Goal: Task Accomplishment & Management: Use online tool/utility

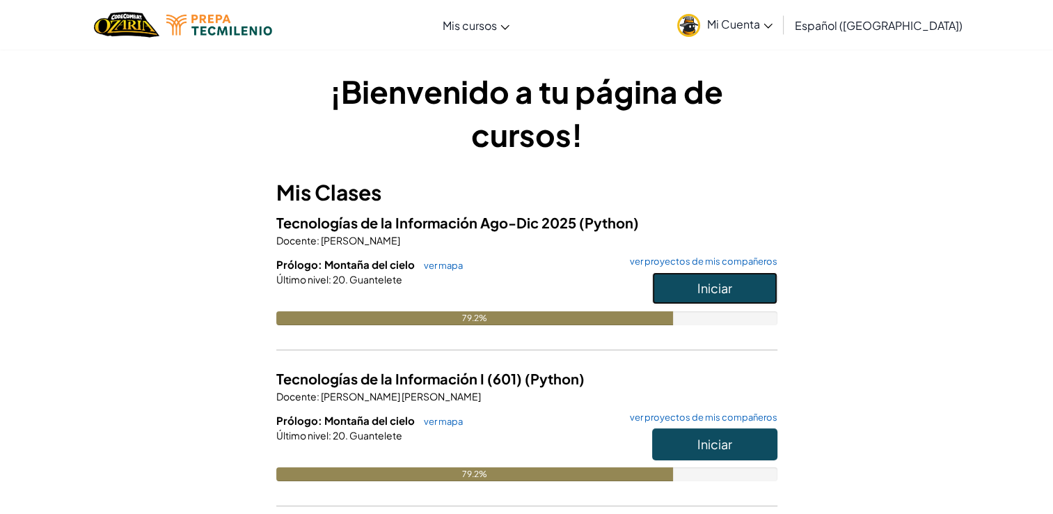
click at [686, 286] on button "Iniciar" at bounding box center [714, 288] width 125 height 32
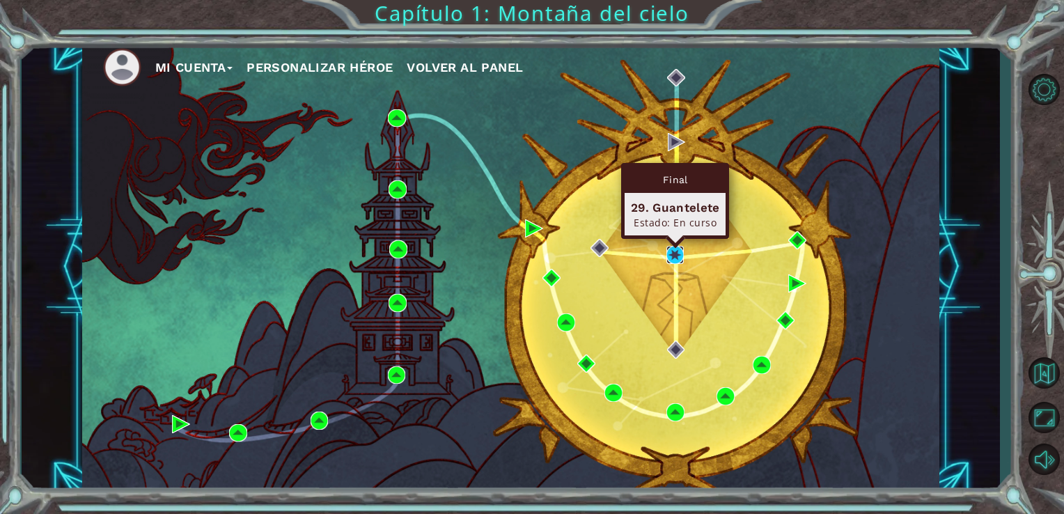
click at [681, 259] on img at bounding box center [675, 255] width 18 height 18
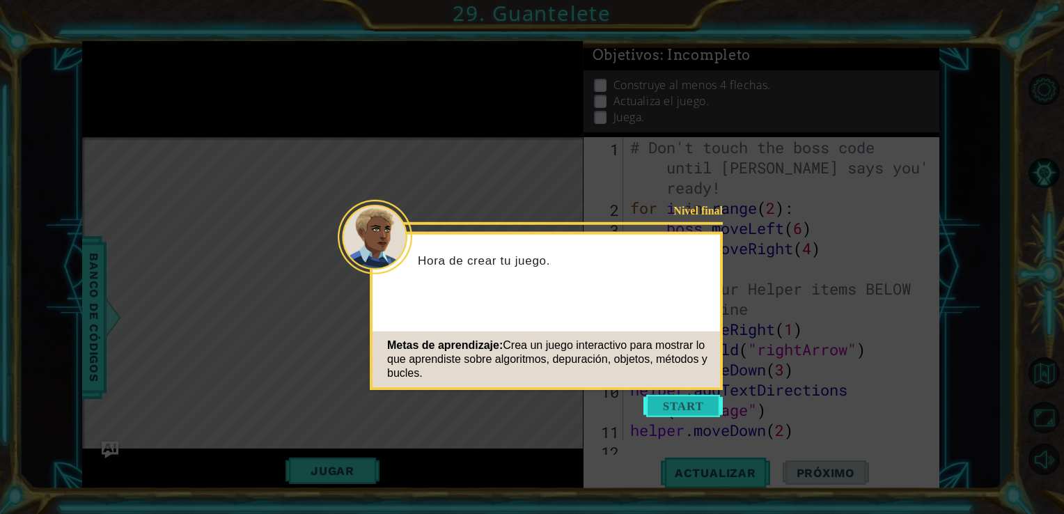
click at [703, 411] on button "Start" at bounding box center [682, 406] width 79 height 22
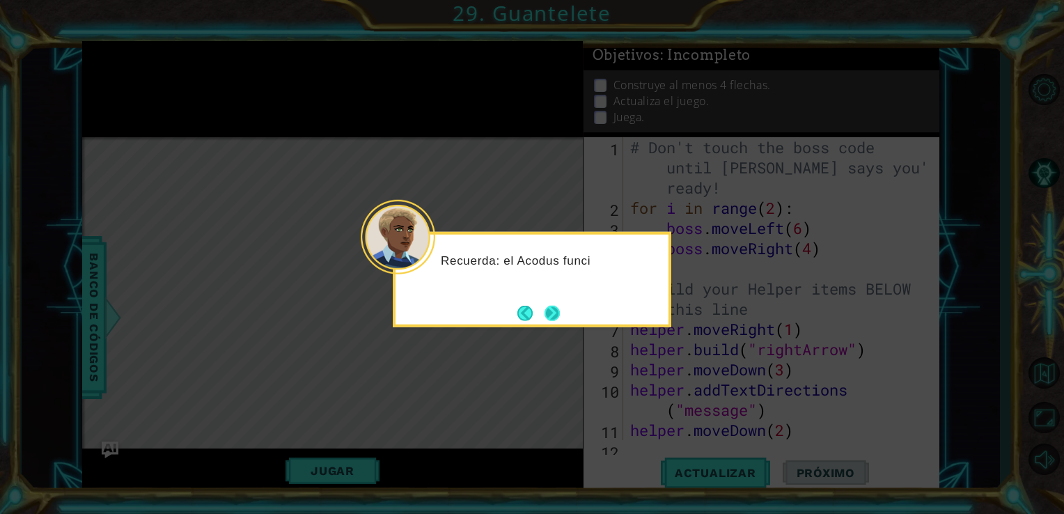
click at [562, 314] on button "Next" at bounding box center [553, 313] width 26 height 26
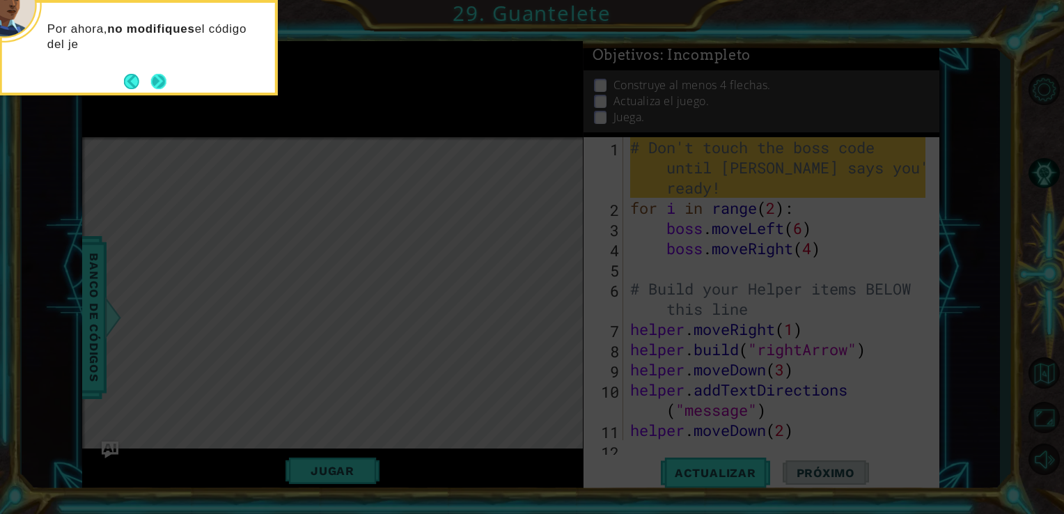
click at [167, 82] on button "Next" at bounding box center [158, 80] width 17 height 17
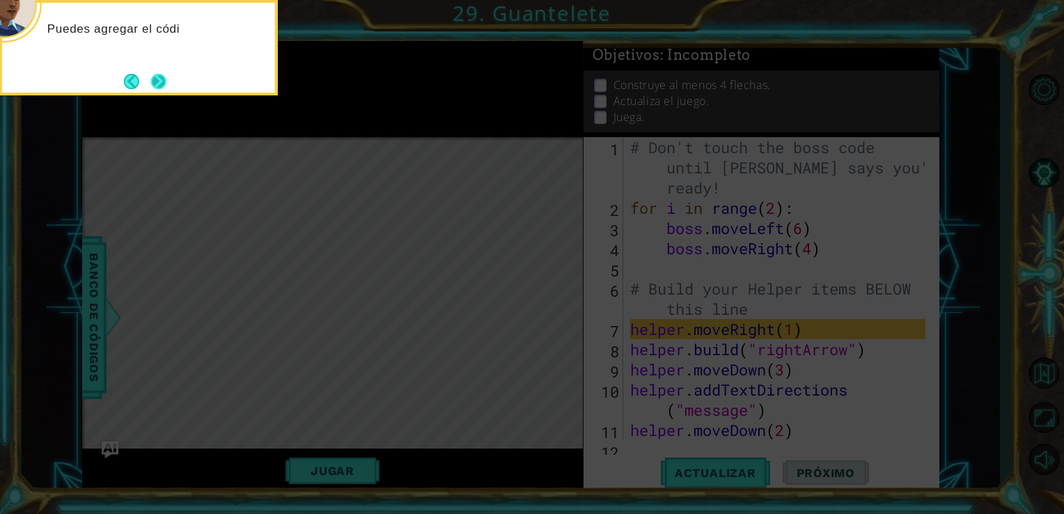
click at [157, 79] on button "Next" at bounding box center [158, 81] width 26 height 26
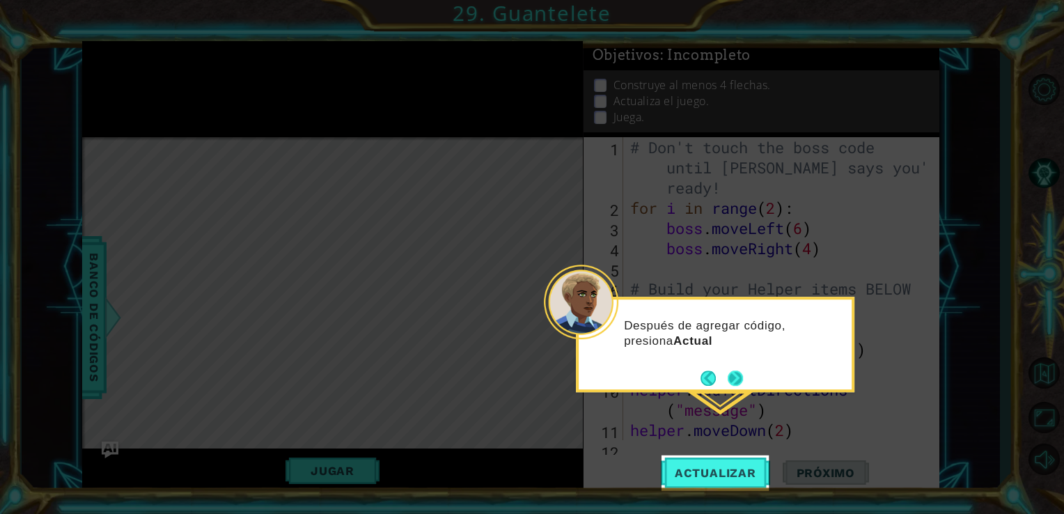
click at [727, 380] on button "Next" at bounding box center [736, 378] width 26 height 26
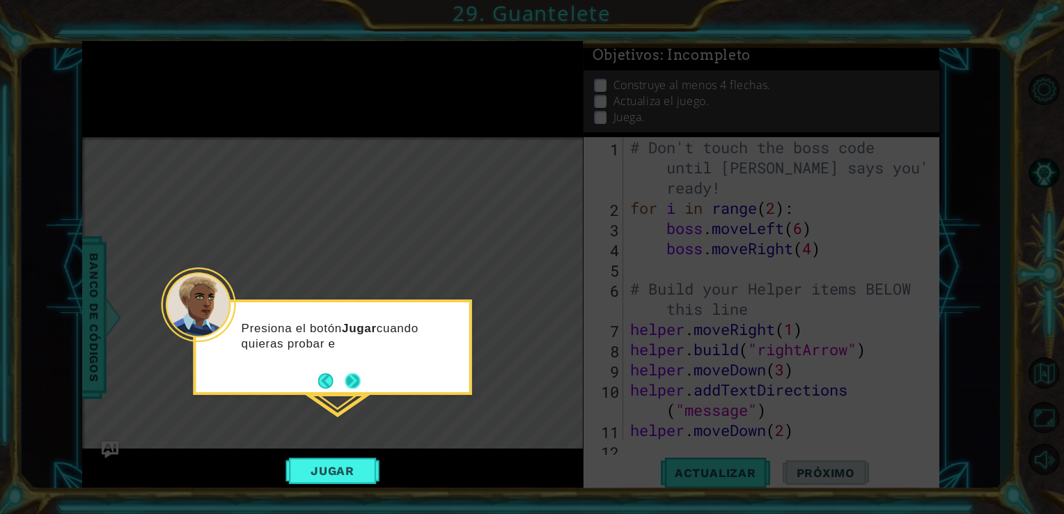
click at [354, 369] on div "Presiona el botón Jugar cuando quieras probar e" at bounding box center [332, 340] width 273 height 76
click at [354, 372] on footer at bounding box center [339, 382] width 42 height 21
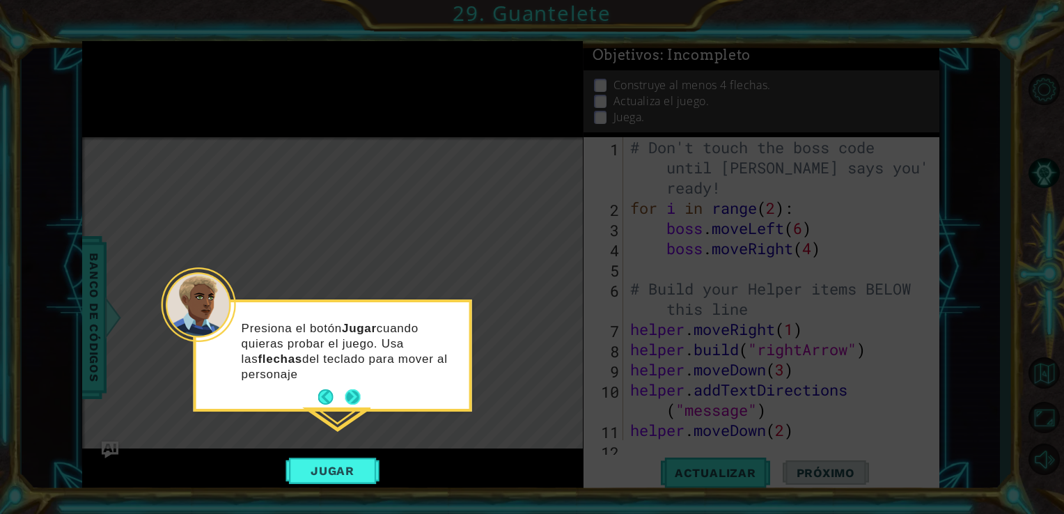
drag, startPoint x: 354, startPoint y: 372, endPoint x: 354, endPoint y: 391, distance: 18.1
click at [354, 391] on button "Next" at bounding box center [352, 397] width 25 height 25
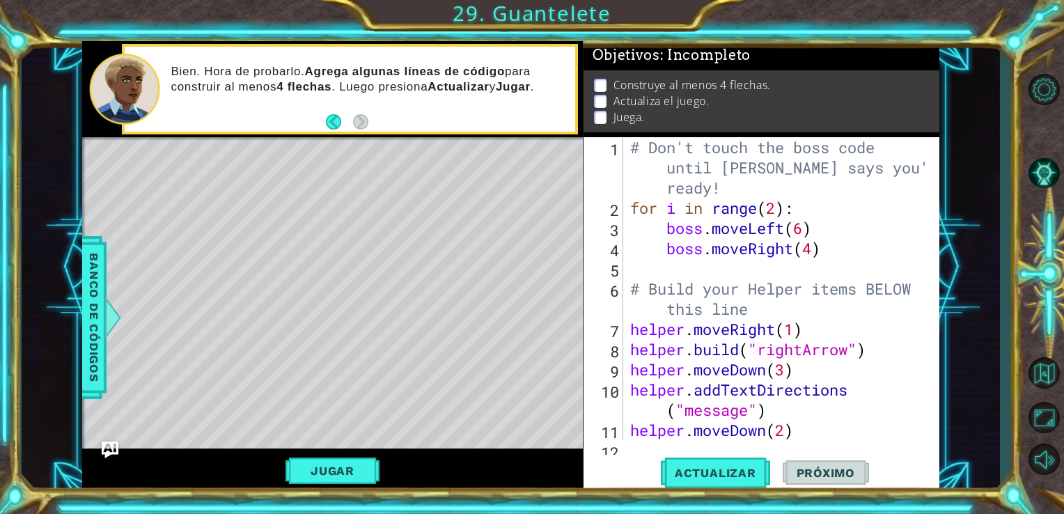
click at [775, 207] on div "# Don't touch the boss code until [PERSON_NAME] says you're ready! for i in ran…" at bounding box center [780, 329] width 306 height 384
type textarea "for i in range():"
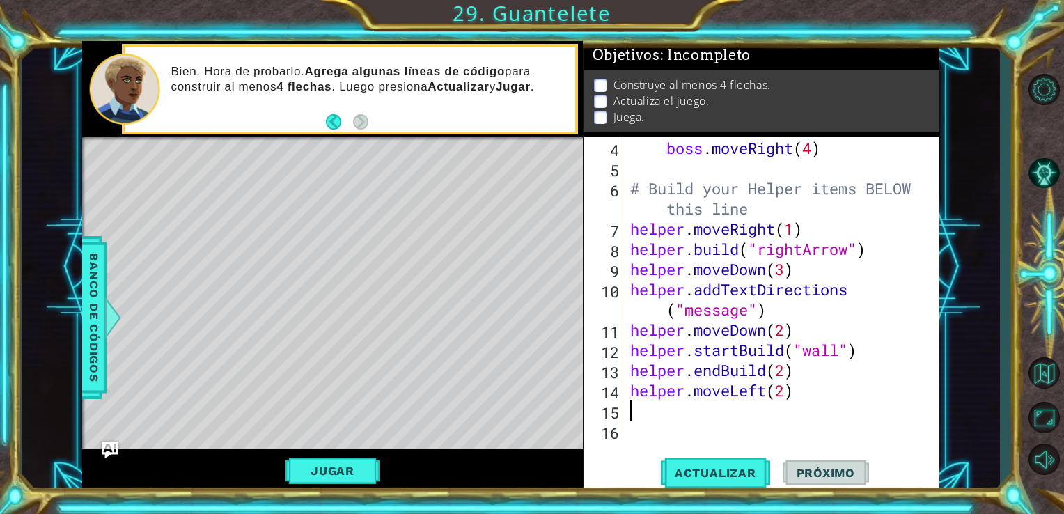
scroll to position [100, 0]
click at [794, 224] on div "boss . moveRight ( 4 ) # Build your Helper items BELOW this line helper . moveR…" at bounding box center [780, 308] width 306 height 343
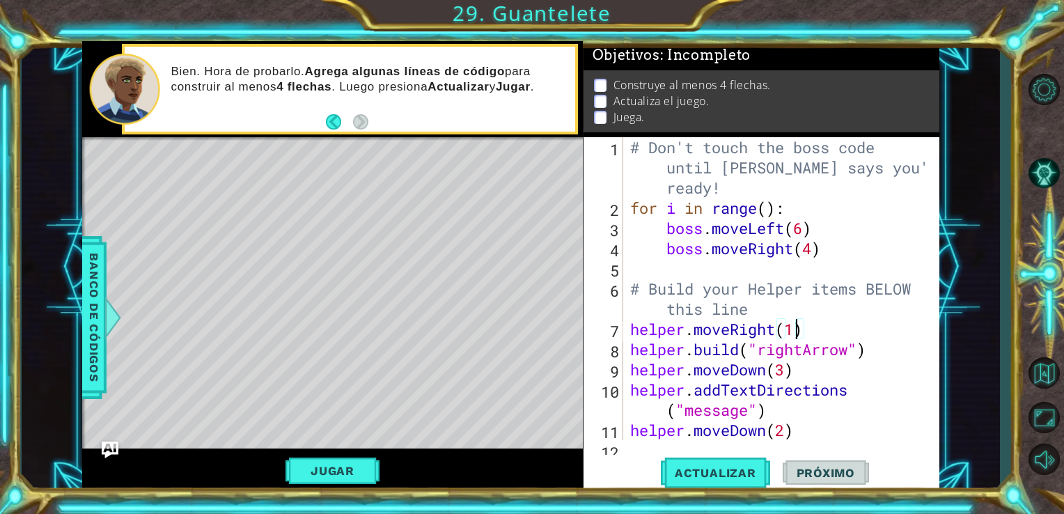
scroll to position [0, 0]
click at [766, 206] on div "# Don't touch the boss code until [PERSON_NAME] says you're ready! for i in ran…" at bounding box center [780, 329] width 306 height 384
type textarea "boss.moveRight(3)"
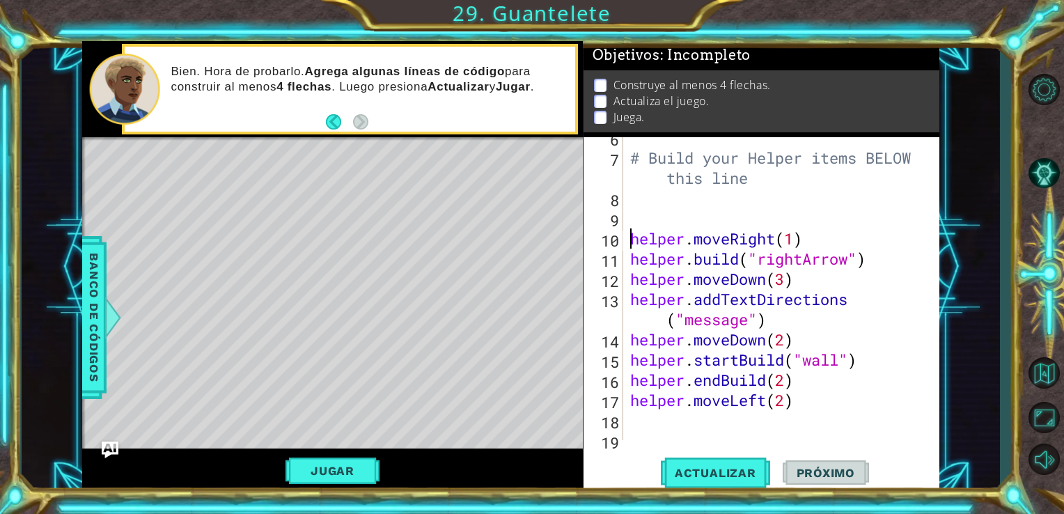
scroll to position [152, 0]
click at [765, 280] on div "# Build your Helper items BELOW this line helper . moveRight ( 1 ) helper . bui…" at bounding box center [780, 298] width 306 height 343
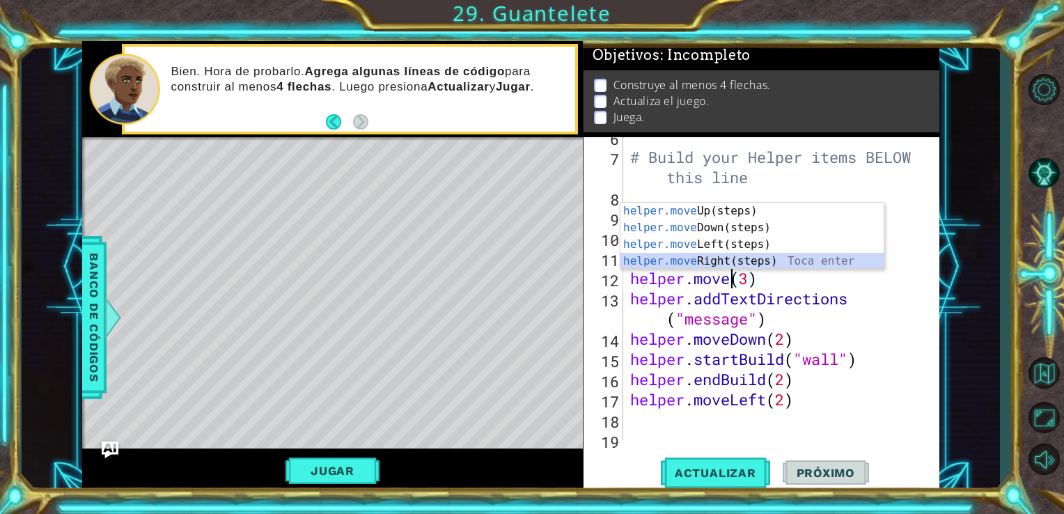
click at [759, 260] on div "helper.move Up(steps) Toca enter helper.move Down(steps) Toca enter helper.move…" at bounding box center [751, 253] width 263 height 100
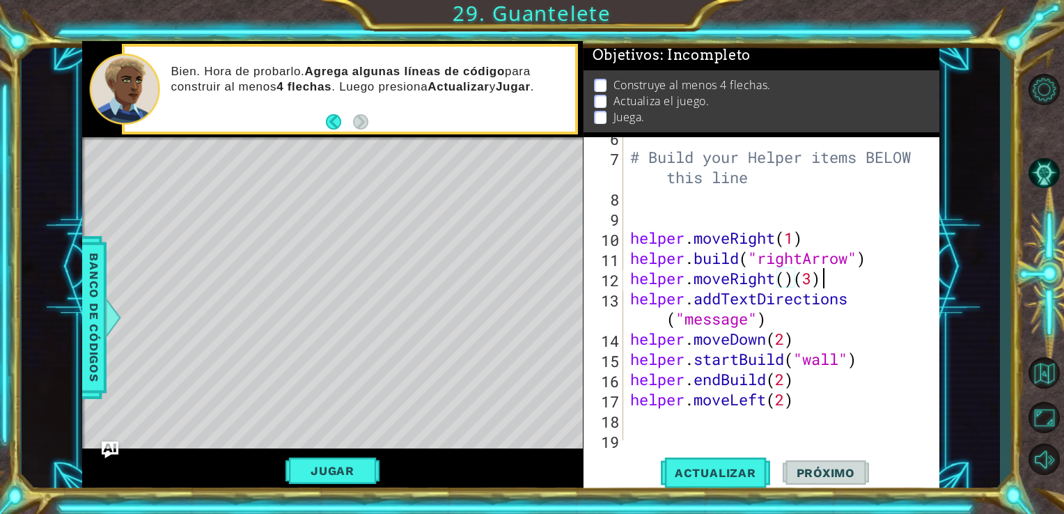
click at [827, 280] on div "# Build your Helper items BELOW this line helper . moveRight ( 1 ) helper . bui…" at bounding box center [780, 298] width 306 height 343
click at [779, 322] on div "# Build your Helper items BELOW this line helper . moveRight ( 1 ) helper . bui…" at bounding box center [780, 298] width 306 height 343
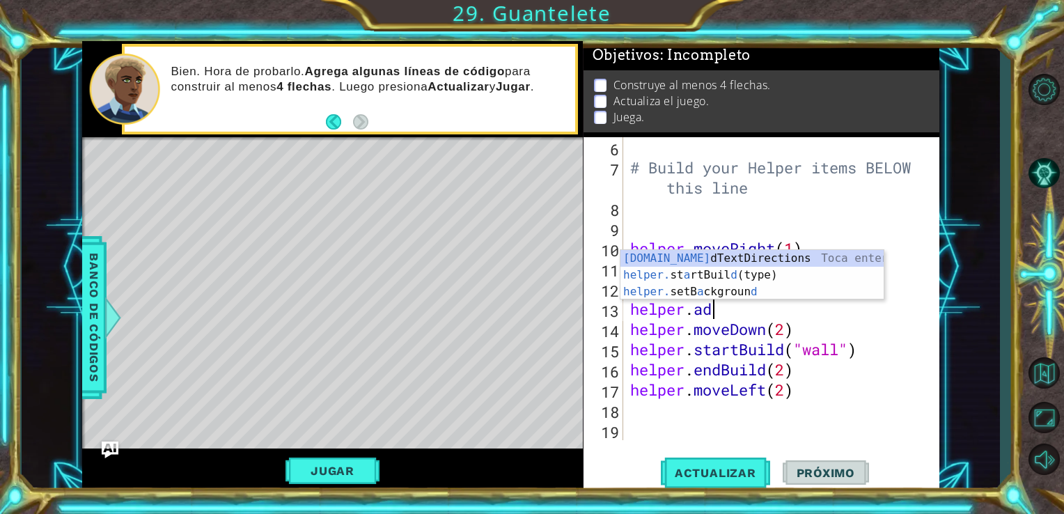
scroll to position [0, 2]
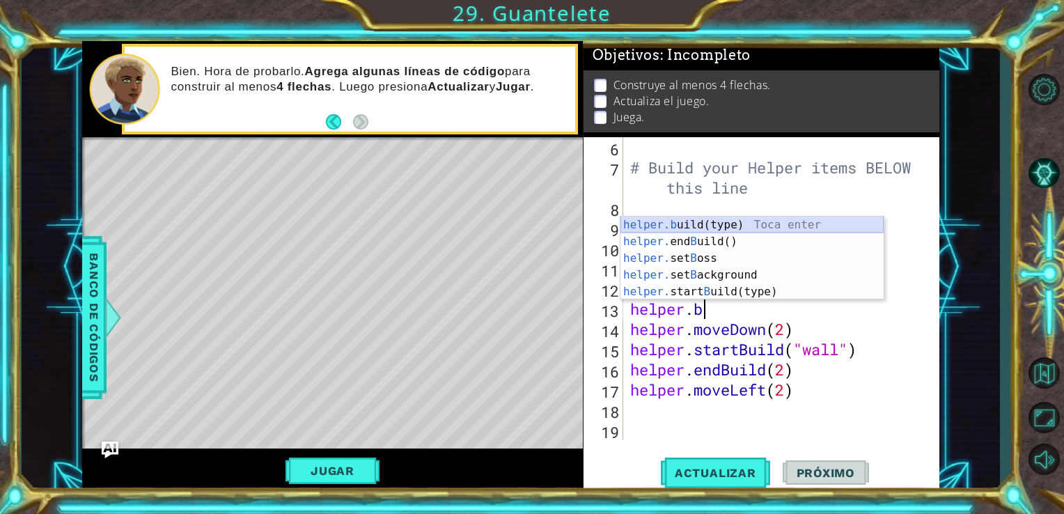
click at [816, 221] on div "helper.b uild(type) Toca enter helper. end B uild() Toca enter helper. set B os…" at bounding box center [751, 274] width 263 height 117
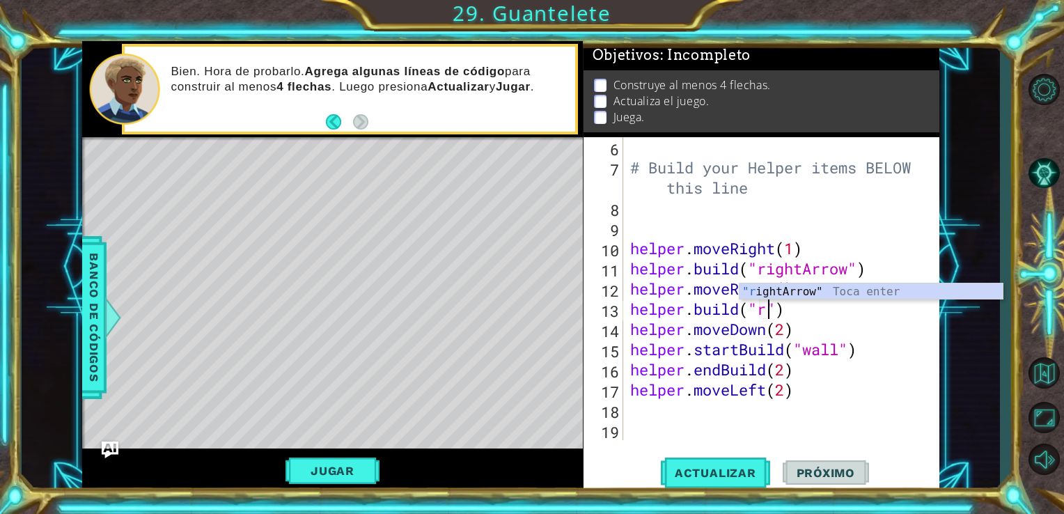
scroll to position [0, 6]
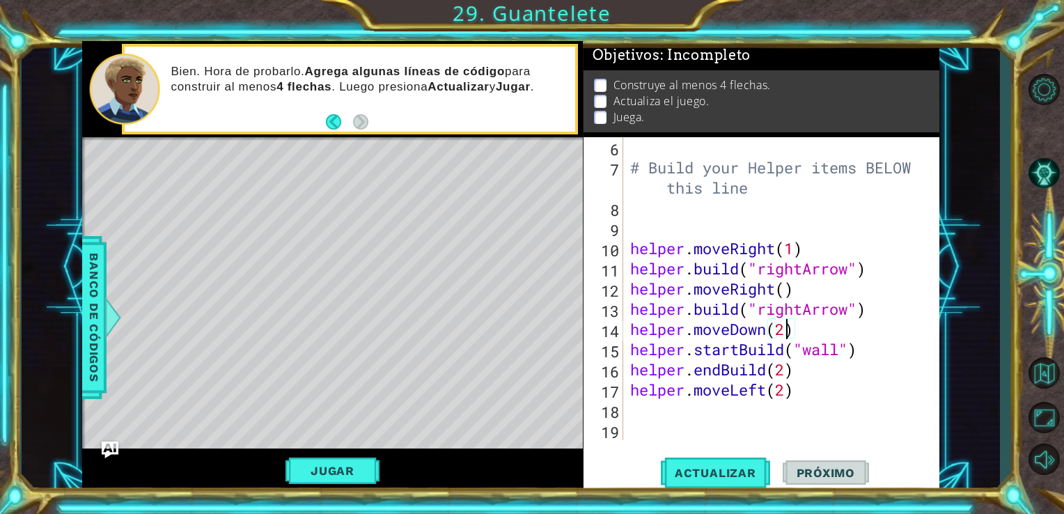
click at [788, 330] on div "# Build your Helper items BELOW this line helper . moveRight ( 1 ) helper . bui…" at bounding box center [780, 308] width 306 height 343
click at [764, 331] on div "# Build your Helper items BELOW this line helper . moveRight ( 1 ) helper . bui…" at bounding box center [780, 308] width 306 height 343
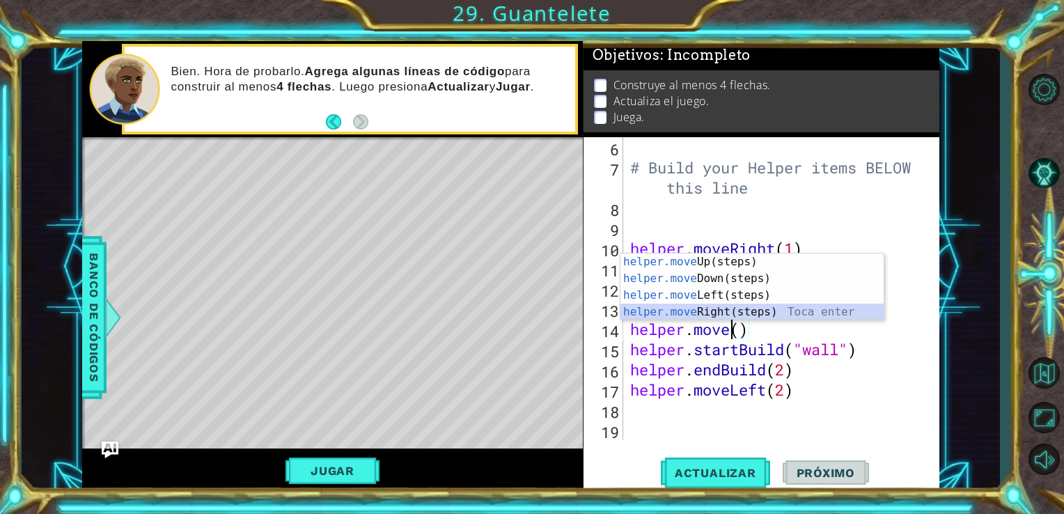
click at [762, 316] on div "helper.move Up(steps) Toca enter helper.move Down(steps) Toca enter helper.move…" at bounding box center [751, 303] width 263 height 100
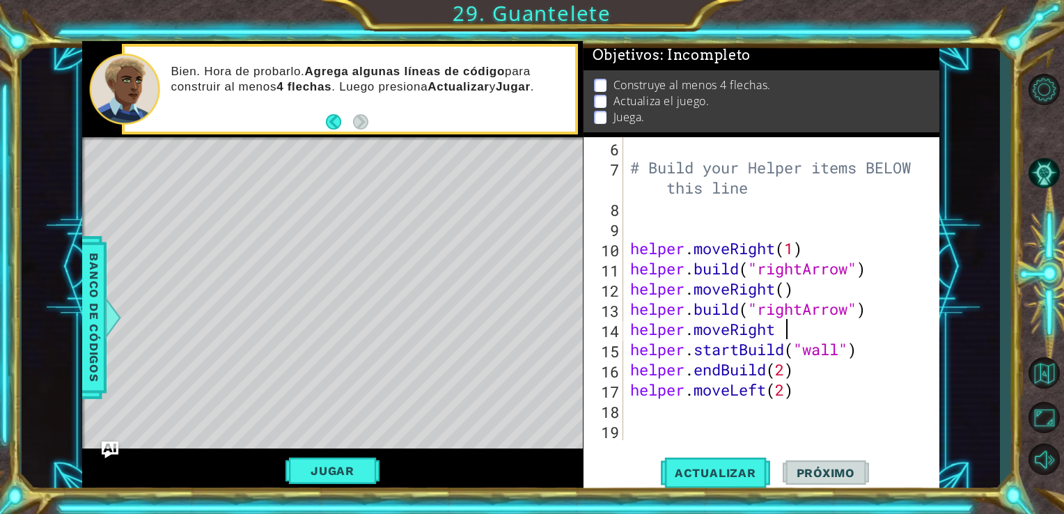
click at [879, 356] on div "# Build your Helper items BELOW this line helper . moveRight ( 1 ) helper . bui…" at bounding box center [780, 308] width 306 height 343
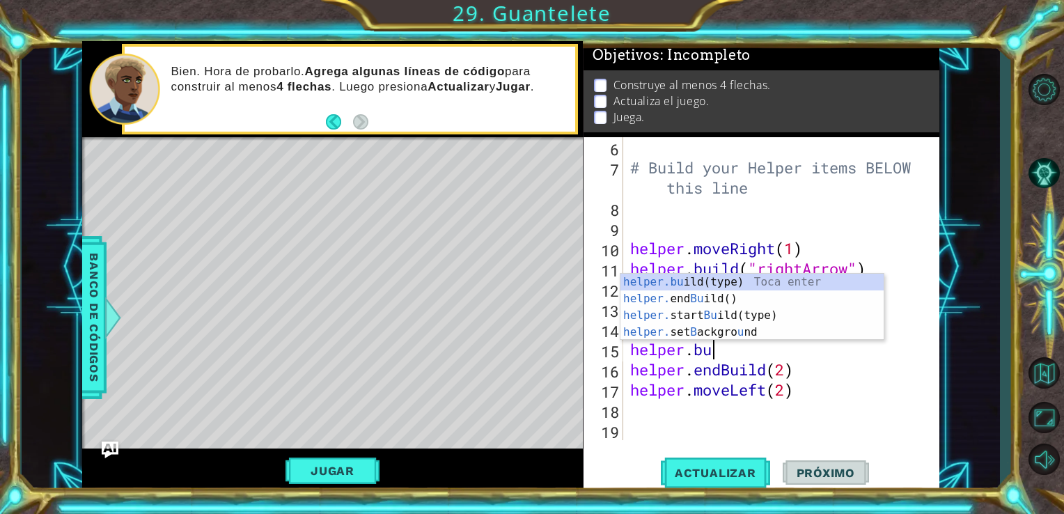
scroll to position [0, 3]
click at [820, 274] on div "helper.bu ild(type) Toca enter helper. end Bu ild() Toca enter helper. start Bu…" at bounding box center [751, 324] width 263 height 100
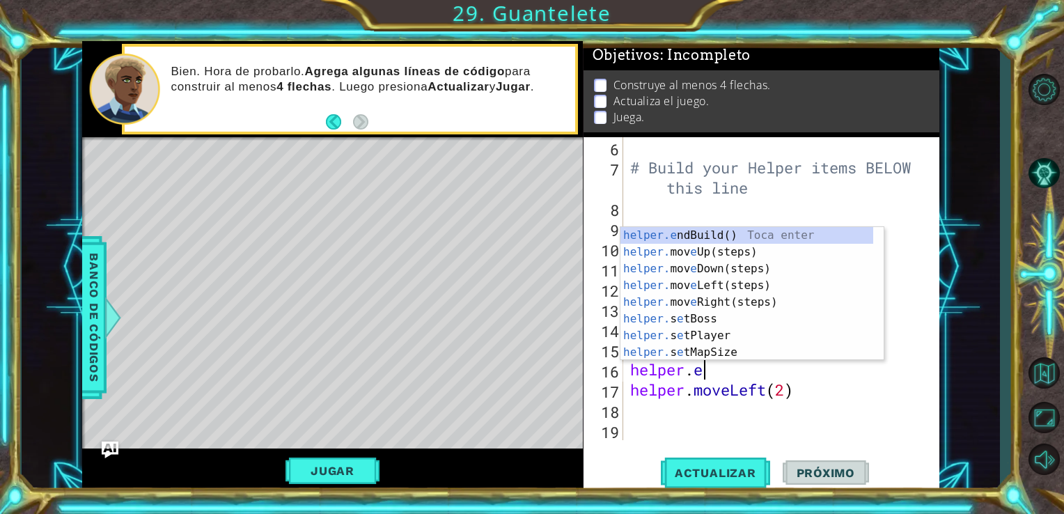
scroll to position [0, 2]
type textarea "helper.m"
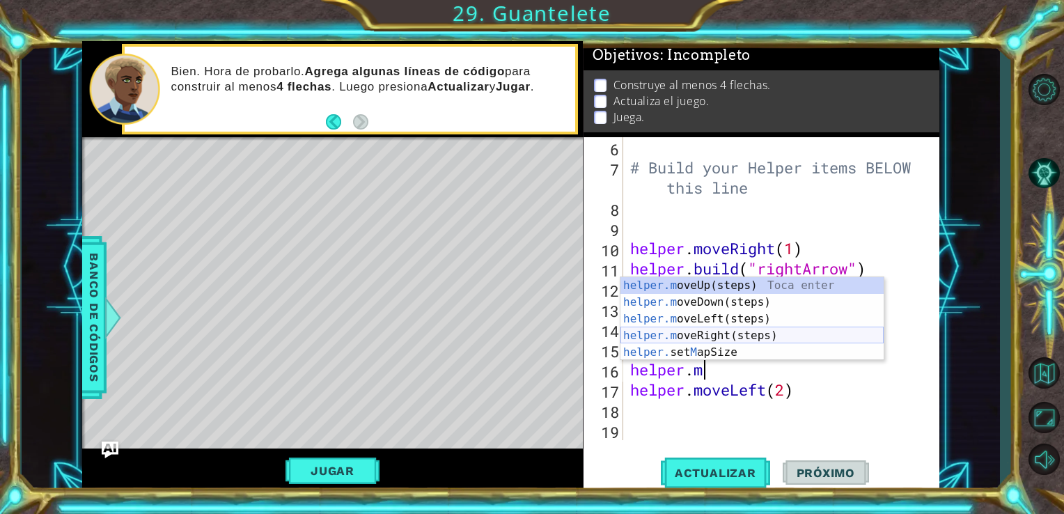
click at [775, 339] on div "helper.m oveUp(steps) Toca enter helper.m oveDown(steps) Toca enter helper.m ov…" at bounding box center [751, 335] width 263 height 117
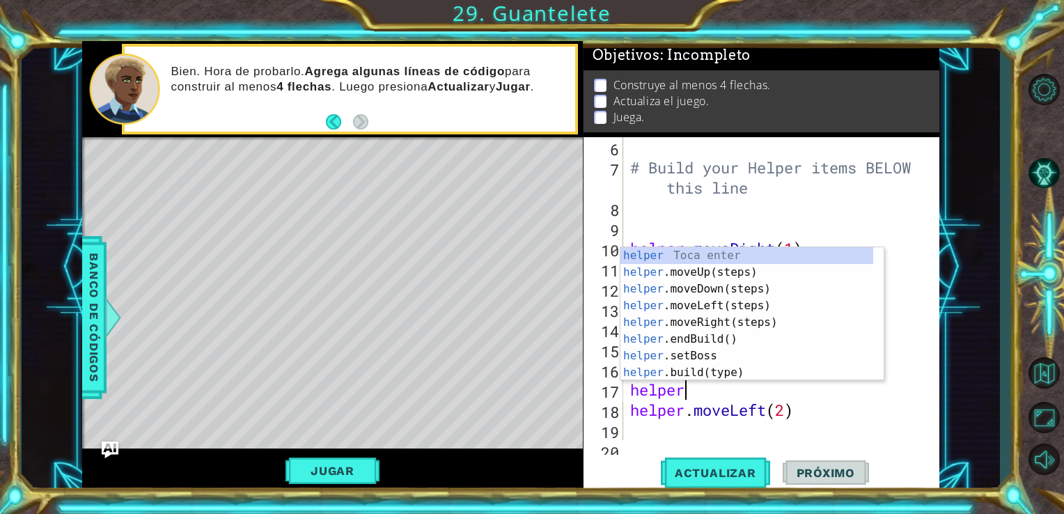
scroll to position [0, 1]
click at [730, 369] on div "helper Toca enter helper .moveUp(steps) Toca enter helper .moveDown(steps) Toca…" at bounding box center [746, 330] width 253 height 167
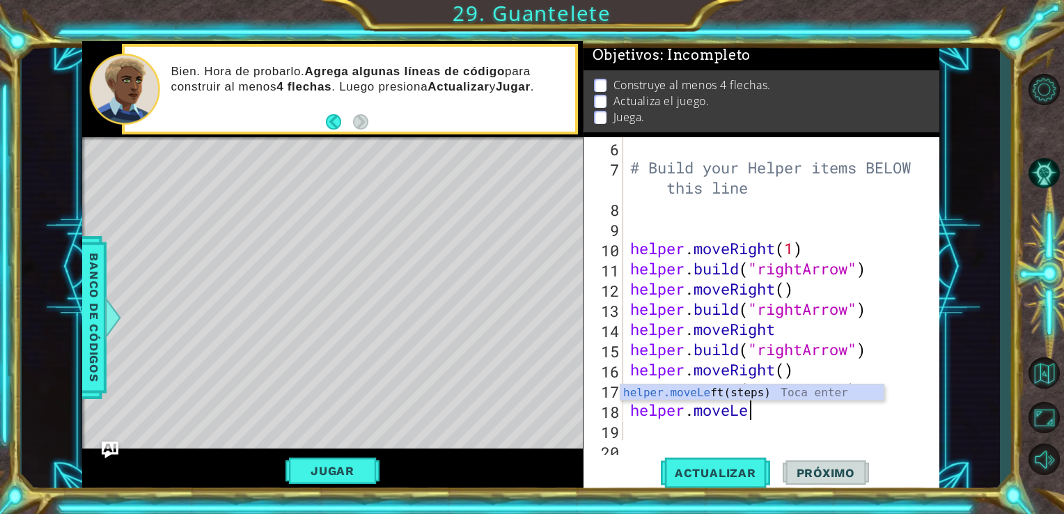
scroll to position [0, 3]
type textarea "helper.move"
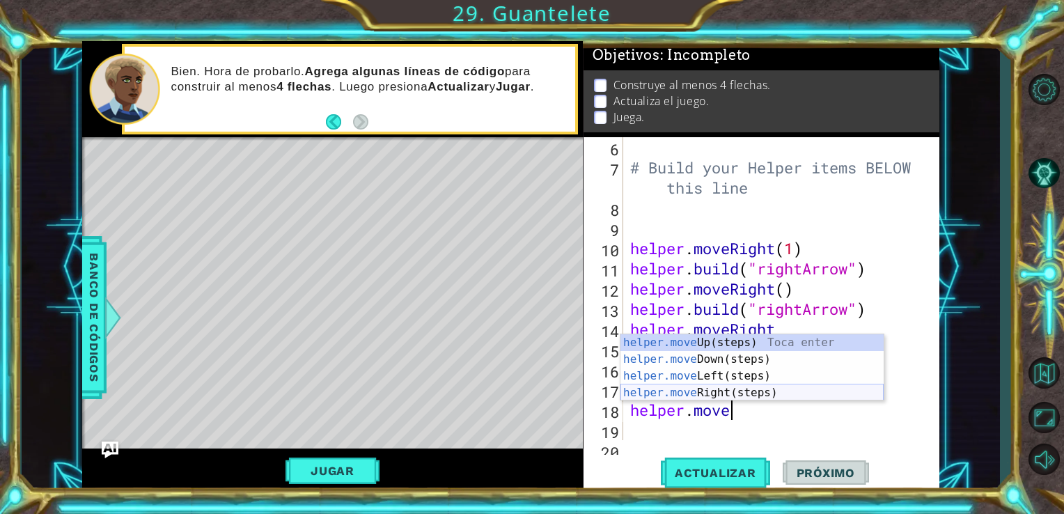
click at [738, 394] on div "helper.move Up(steps) Toca enter helper.move Down(steps) Toca enter helper.move…" at bounding box center [751, 384] width 263 height 100
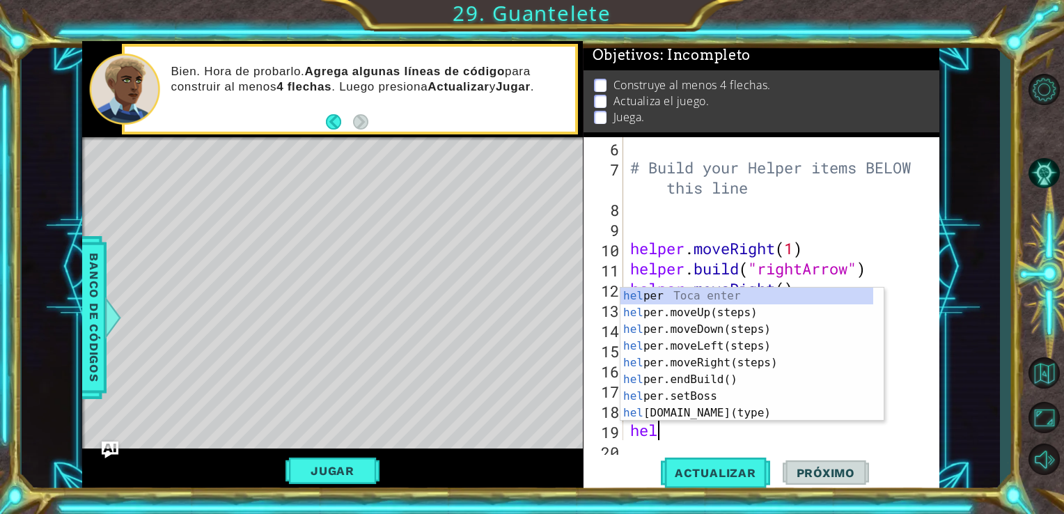
scroll to position [0, 0]
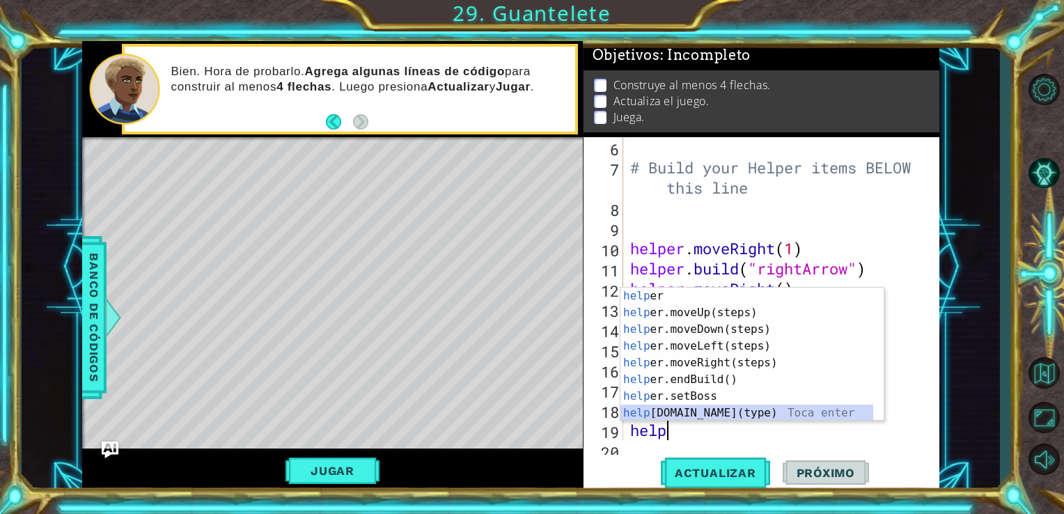
click at [762, 413] on div "help [PERSON_NAME] enter help er.moveUp(steps) Toca enter help er.moveDown(step…" at bounding box center [746, 371] width 253 height 167
type textarea "[DOMAIN_NAME]("wall")"
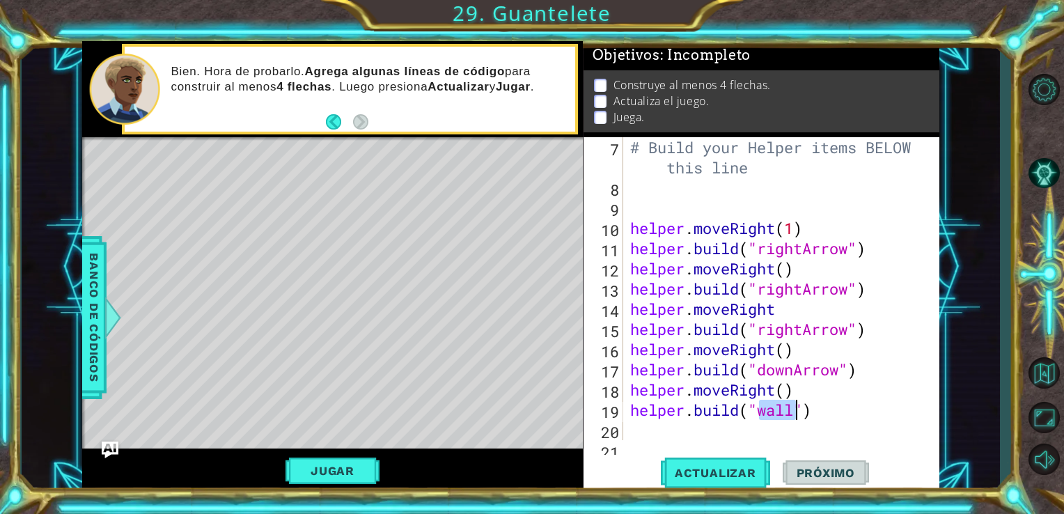
scroll to position [181, 0]
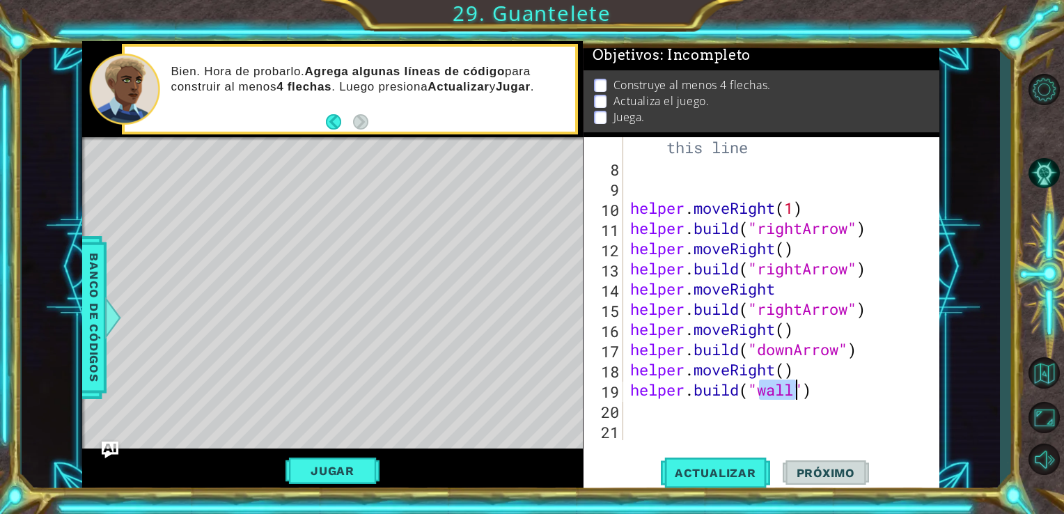
click at [759, 418] on div "# Build your Helper items BELOW this line helper . moveRight ( 1 ) helper . bui…" at bounding box center [780, 298] width 306 height 363
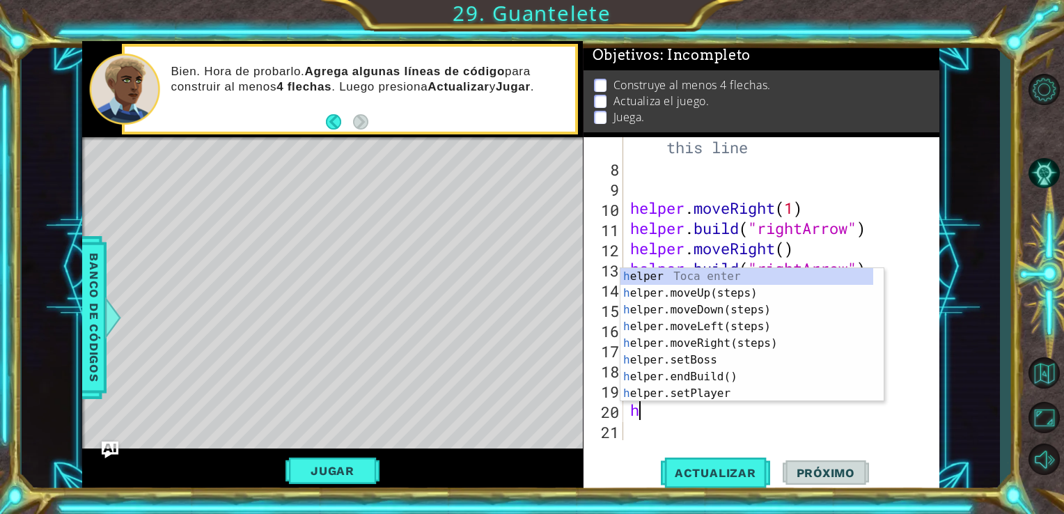
type textarea "he"
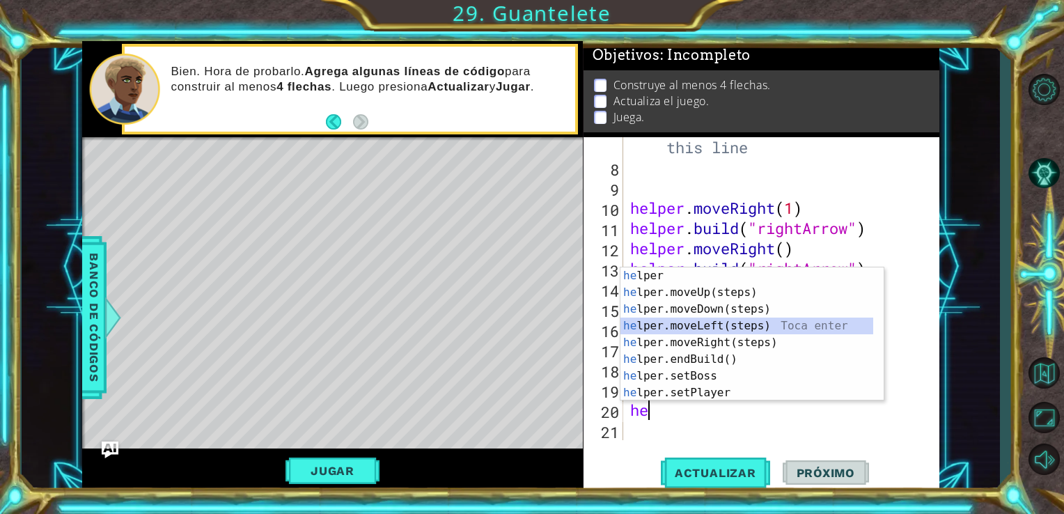
click at [731, 322] on div "he lper Toca enter he lper.moveUp(steps) Toca enter he lper.moveDown(steps) Toc…" at bounding box center [746, 350] width 253 height 167
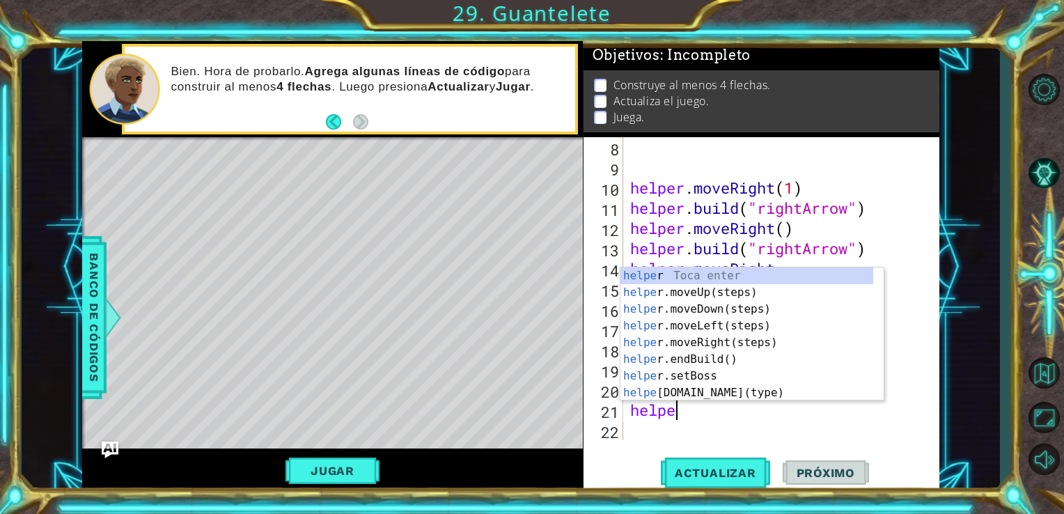
scroll to position [0, 1]
click at [719, 397] on div "helper Toca enter helper .moveUp(steps) Toca enter helper .moveDown(steps) Toca…" at bounding box center [746, 350] width 253 height 167
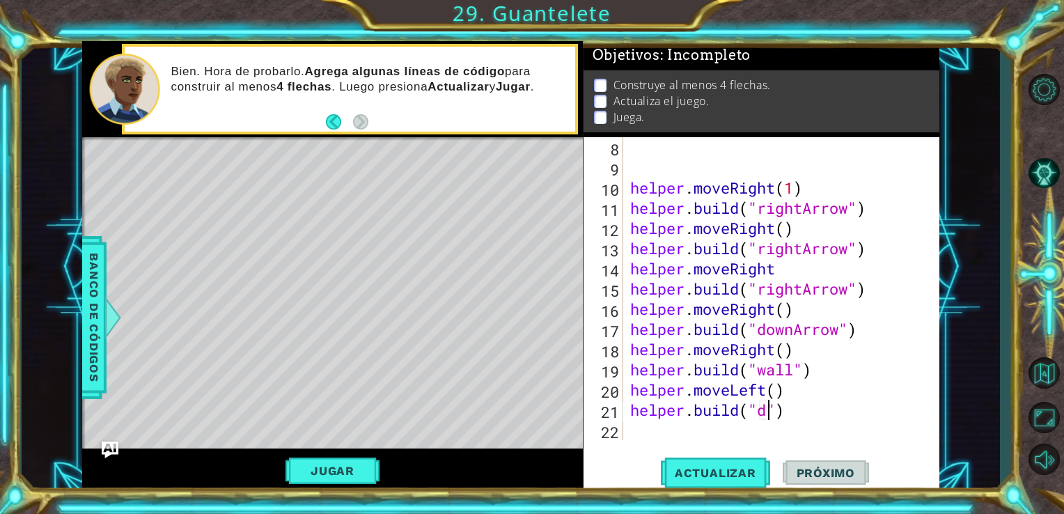
scroll to position [0, 6]
type textarea "[DOMAIN_NAME]("downArrow")"
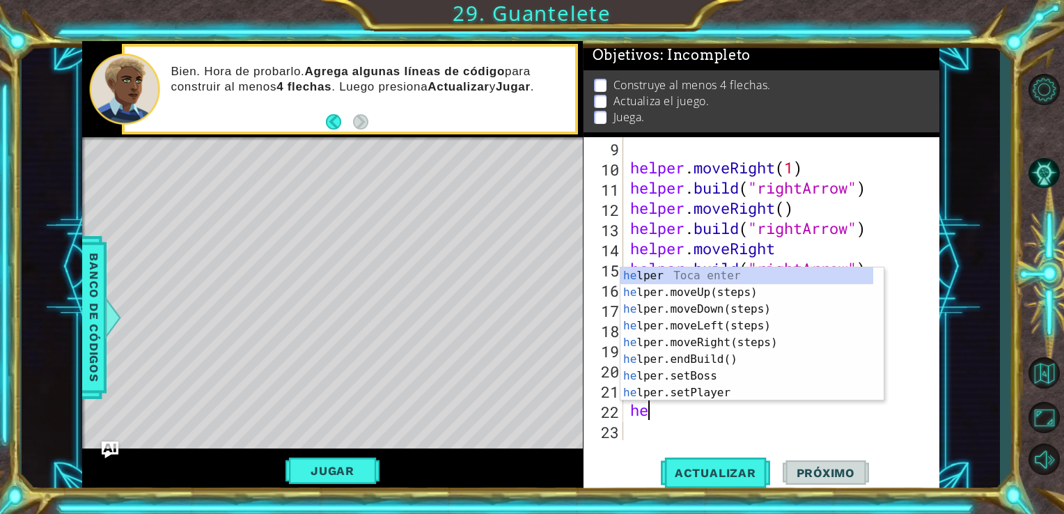
scroll to position [0, 0]
type textarea "help"
click at [715, 315] on div "help [PERSON_NAME] enter help er.moveUp(steps) Toca enter help er.moveDown(step…" at bounding box center [746, 350] width 253 height 167
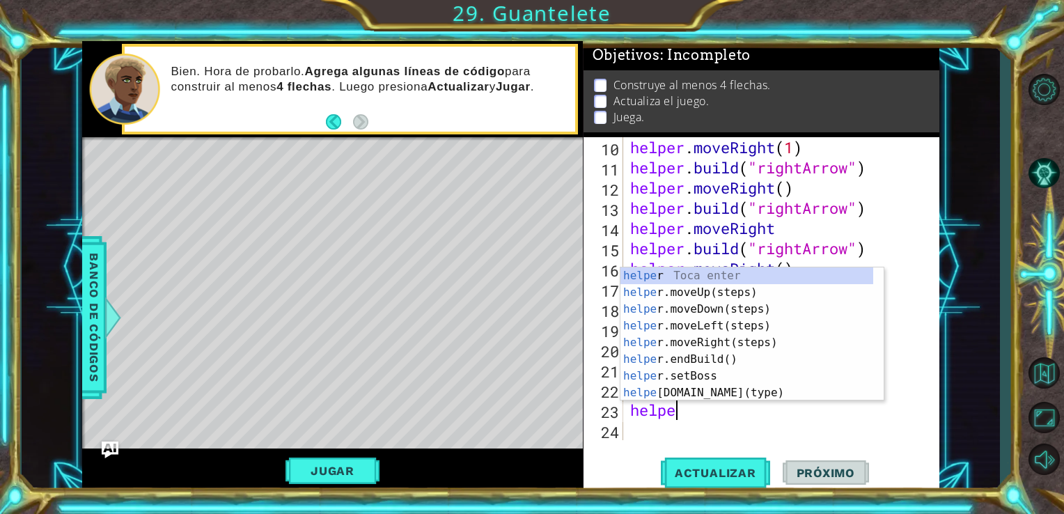
scroll to position [0, 1]
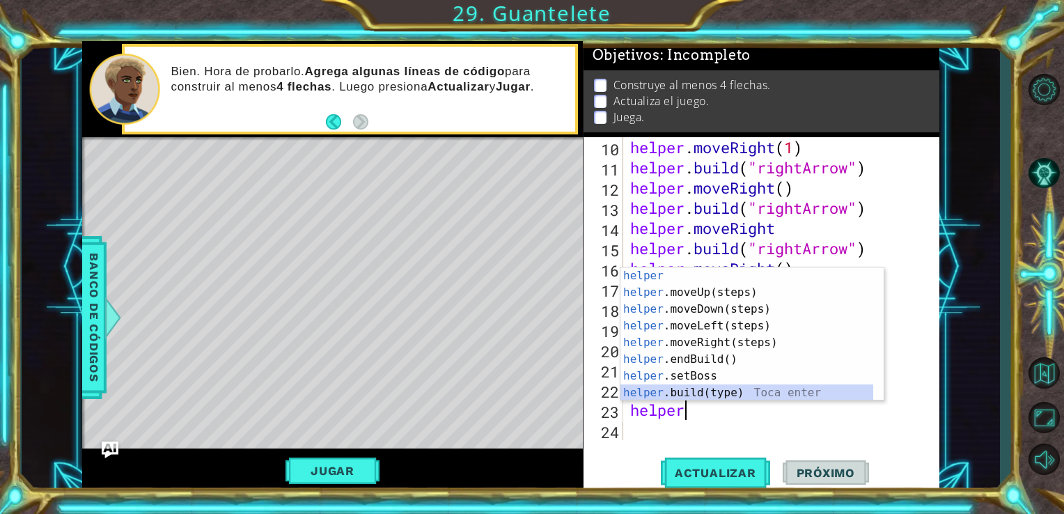
click at [705, 391] on div "helper Toca enter helper .moveUp(steps) Toca enter helper .moveDown(steps) Toca…" at bounding box center [746, 350] width 253 height 167
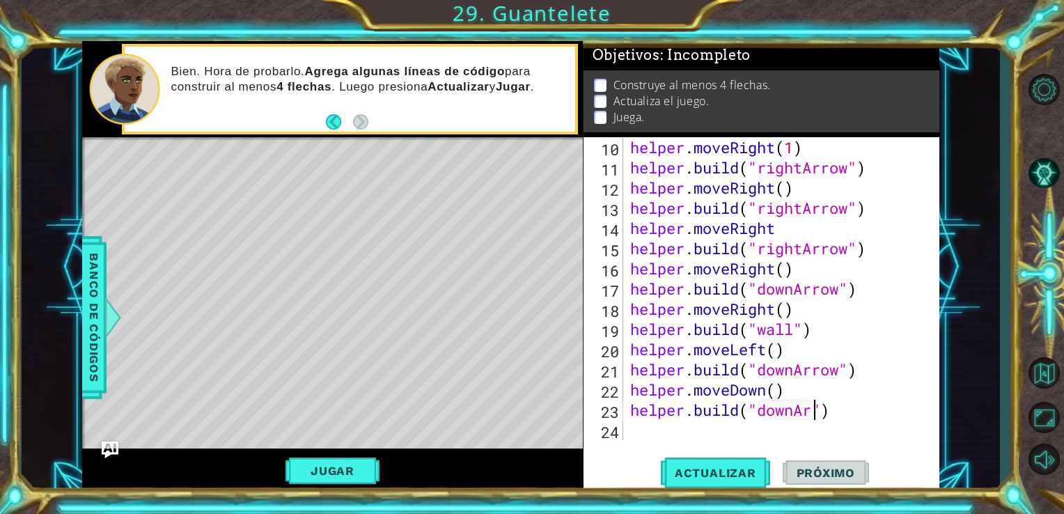
scroll to position [0, 8]
type textarea "[DOMAIN_NAME]("downArrow")"
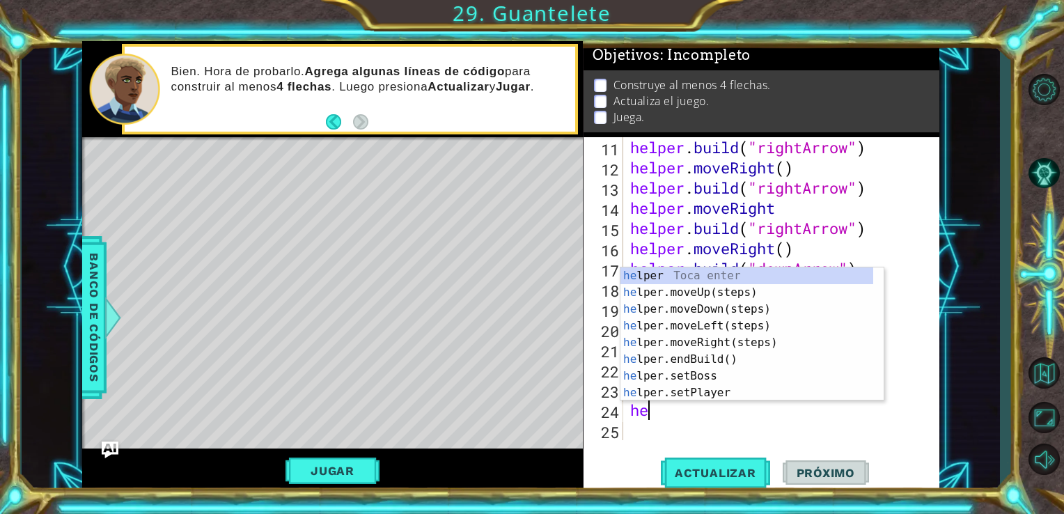
scroll to position [0, 0]
type textarea "help"
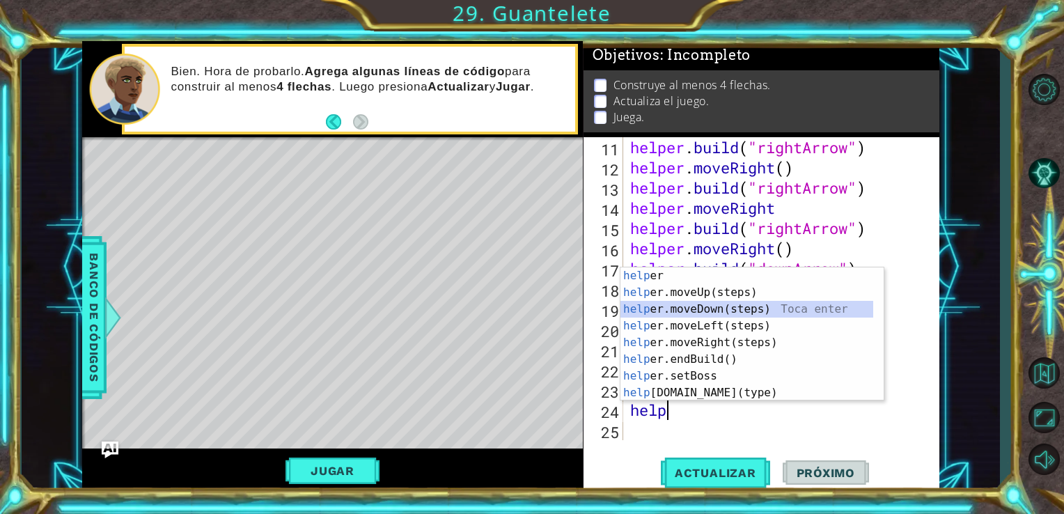
click at [734, 312] on div "help [PERSON_NAME] enter help er.moveUp(steps) Toca enter help er.moveDown(step…" at bounding box center [746, 350] width 253 height 167
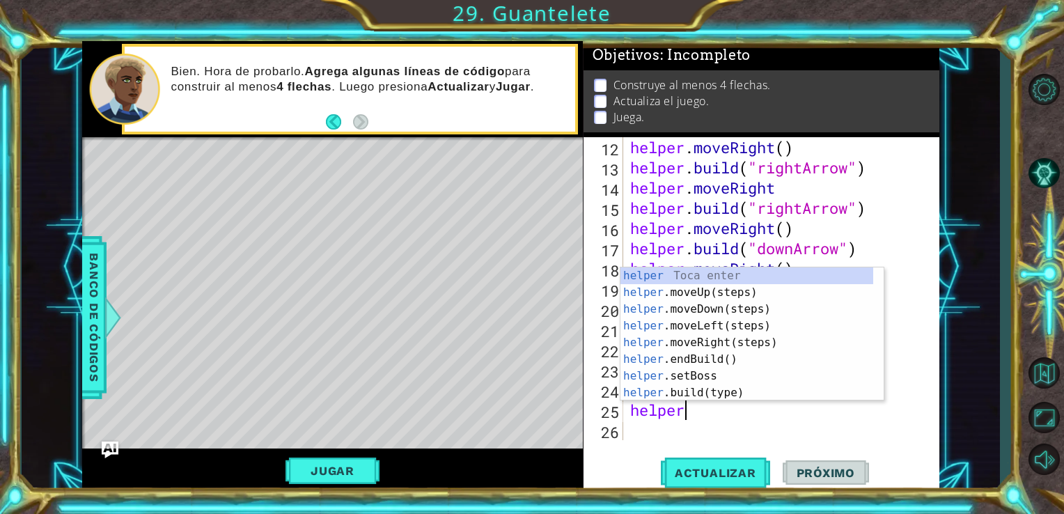
scroll to position [0, 1]
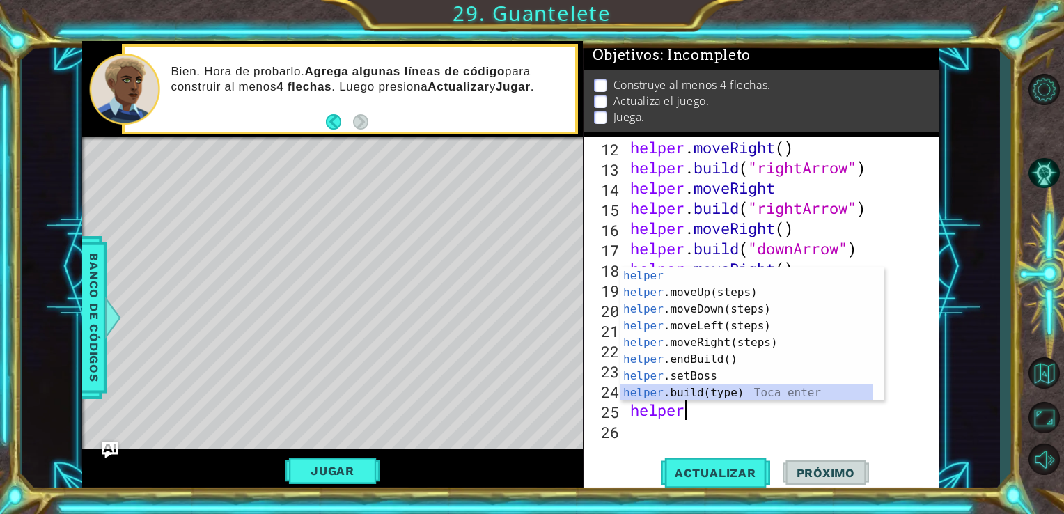
click at [715, 396] on div "helper Toca enter helper .moveUp(steps) Toca enter helper .moveDown(steps) Toca…" at bounding box center [746, 350] width 253 height 167
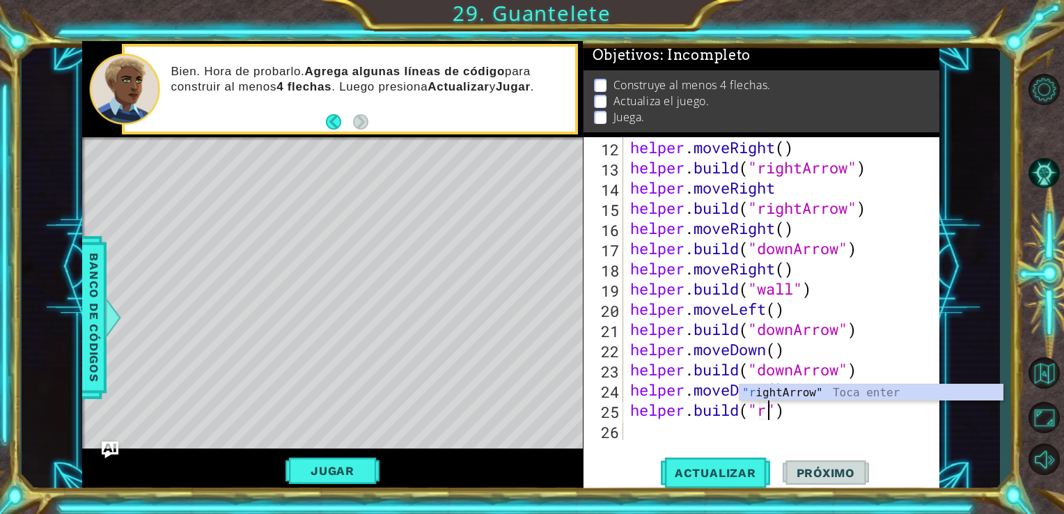
scroll to position [0, 6]
type textarea "[DOMAIN_NAME]("rightArrow")"
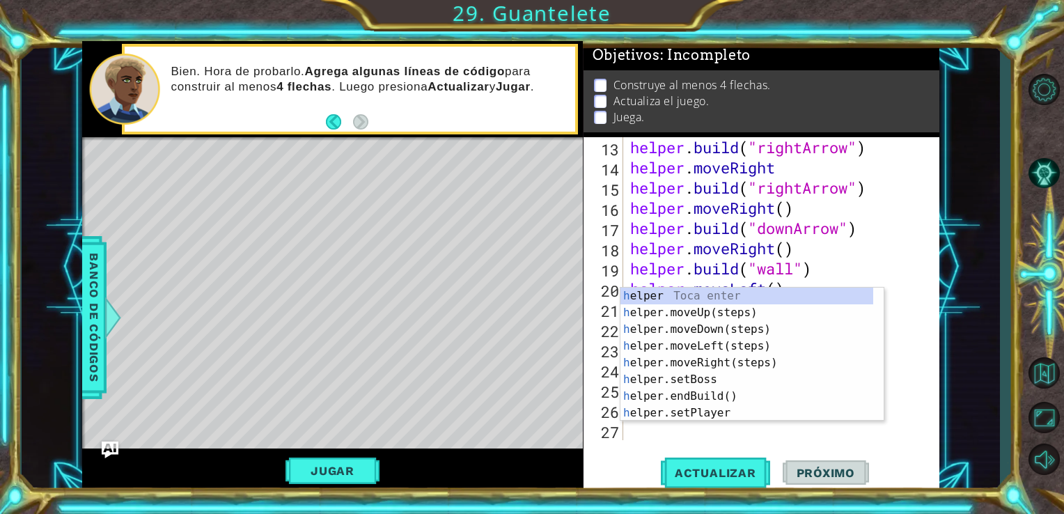
scroll to position [303, 0]
type textarea "he"
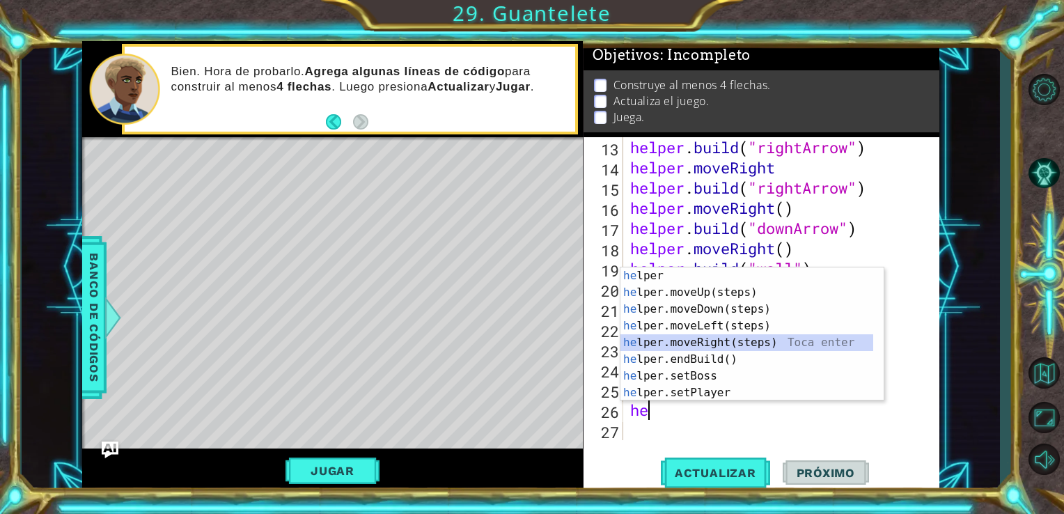
click at [724, 338] on div "he lper Toca enter he lper.moveUp(steps) Toca enter he lper.moveDown(steps) Toc…" at bounding box center [746, 350] width 253 height 167
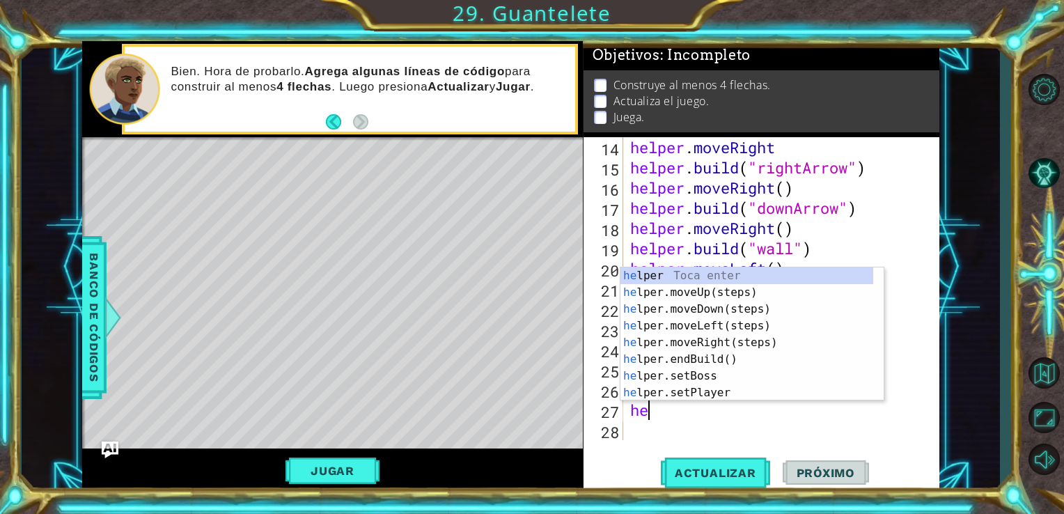
scroll to position [0, 0]
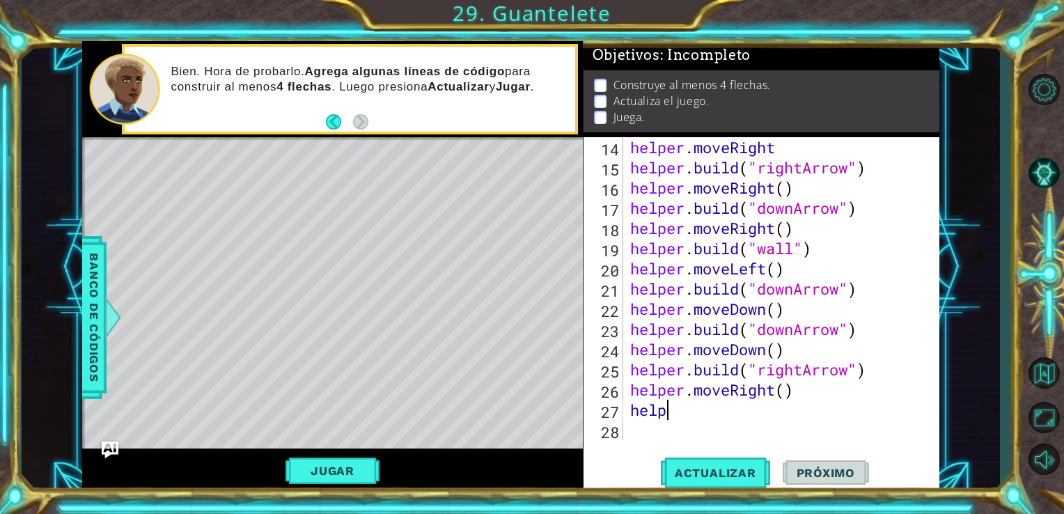
drag, startPoint x: 695, startPoint y: 409, endPoint x: 685, endPoint y: 416, distance: 12.0
click at [685, 416] on div "helper . moveRight helper . build ( "rightArrow" ) helper . moveRight ( ) helpe…" at bounding box center [780, 308] width 306 height 343
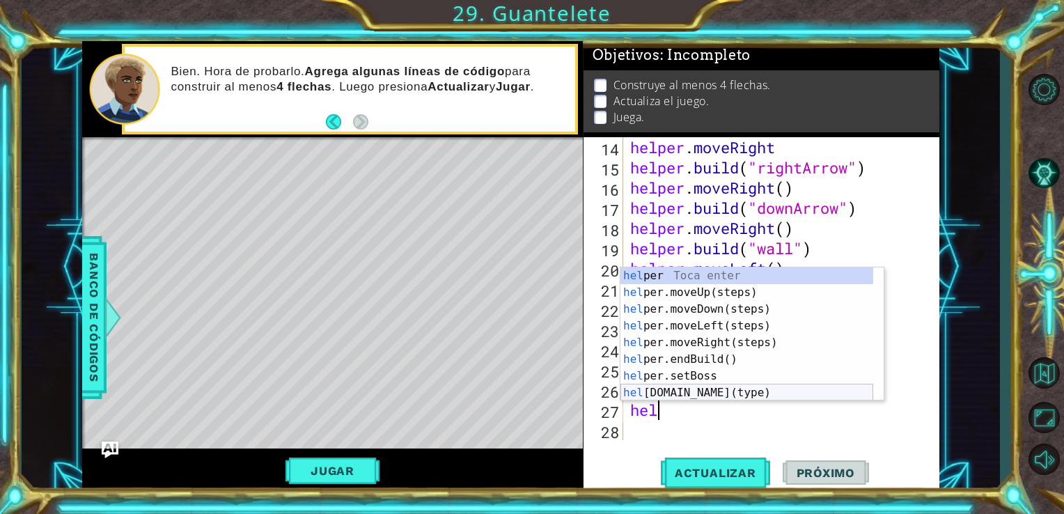
click at [682, 394] on div "hel per Toca enter hel per.moveUp(steps) Toca enter hel per.moveDown(steps) Toc…" at bounding box center [746, 350] width 253 height 167
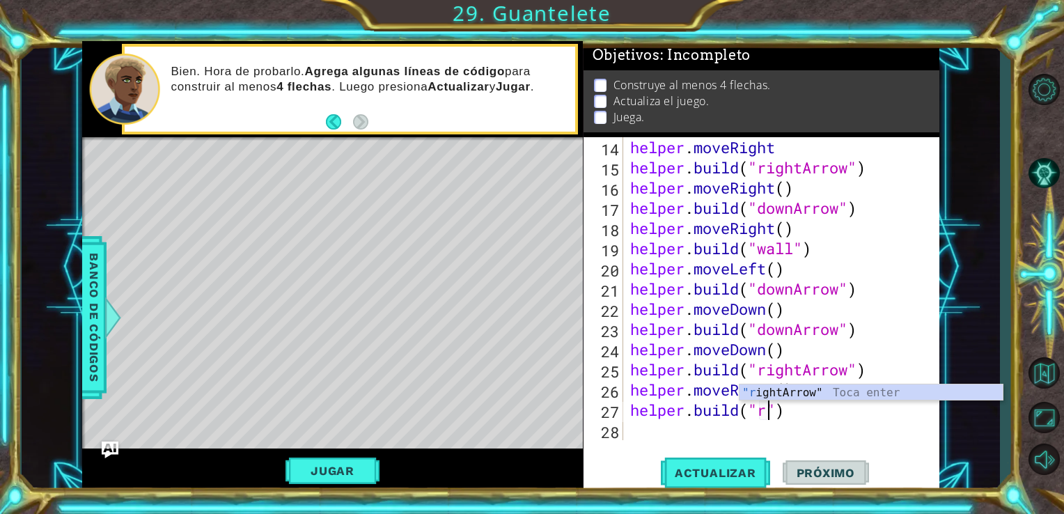
scroll to position [0, 6]
type textarea "[DOMAIN_NAME]("rightArrow")"
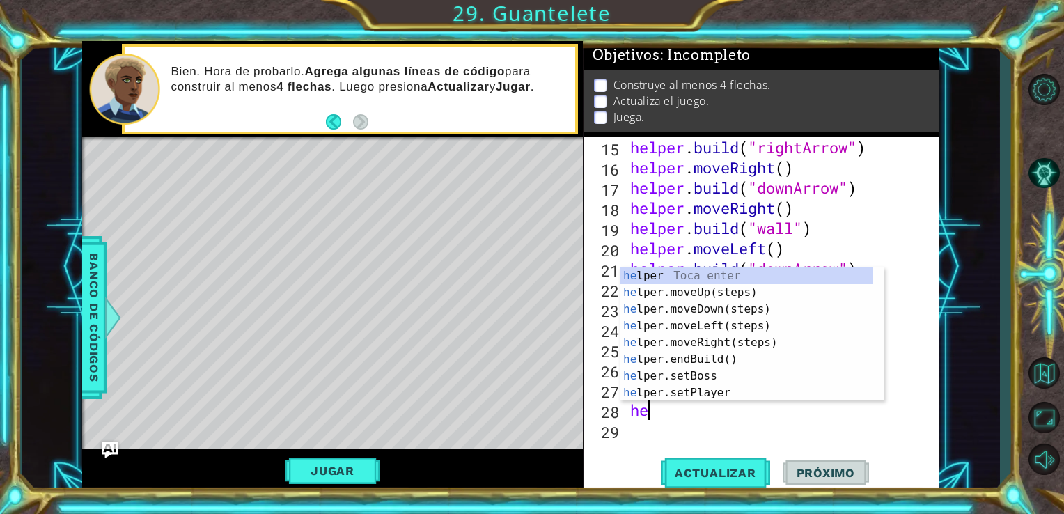
scroll to position [0, 0]
type textarea "help"
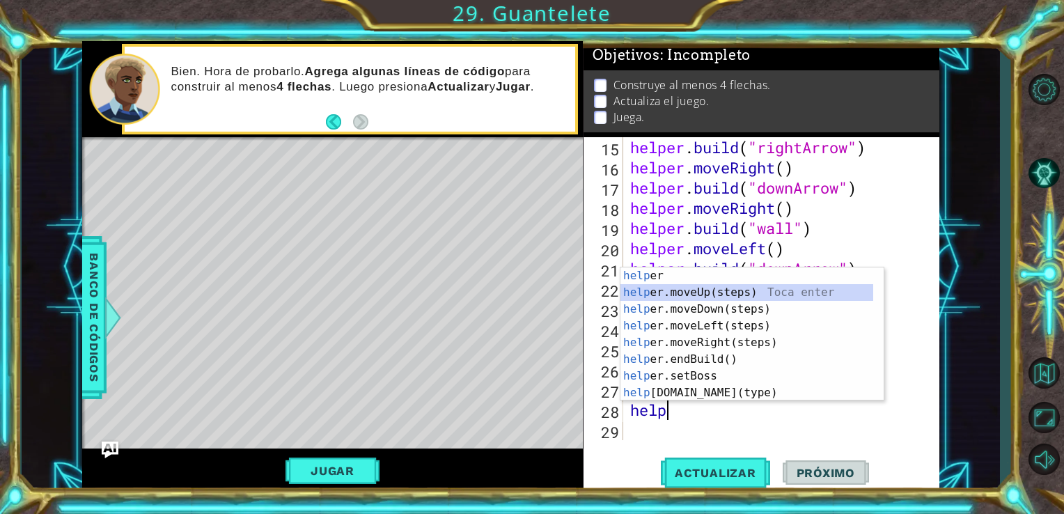
click at [705, 297] on div "help [PERSON_NAME] enter help er.moveUp(steps) Toca enter help er.moveDown(step…" at bounding box center [746, 350] width 253 height 167
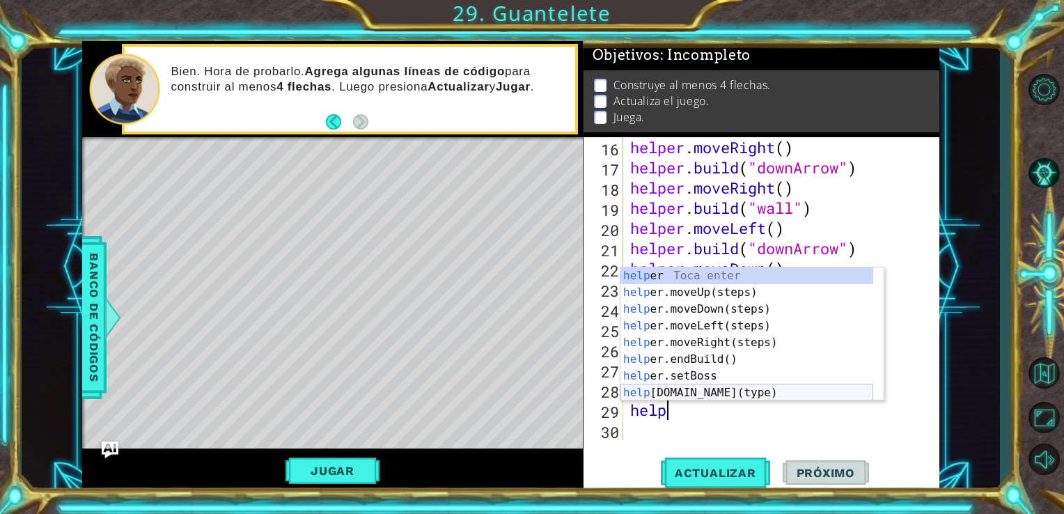
click at [704, 398] on div "help [PERSON_NAME] enter help er.moveUp(steps) Toca enter help er.moveDown(step…" at bounding box center [746, 350] width 253 height 167
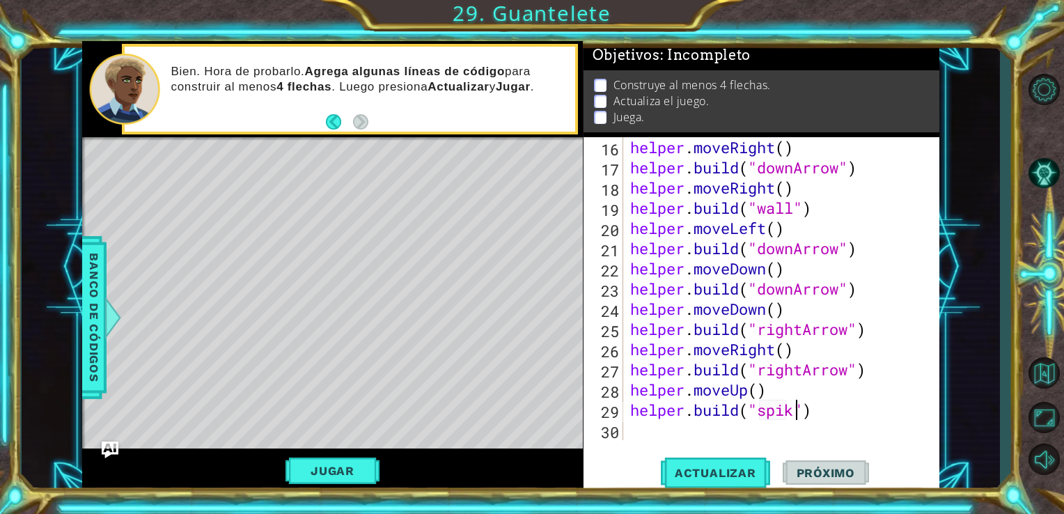
scroll to position [0, 8]
type textarea "[DOMAIN_NAME]("spikes")"
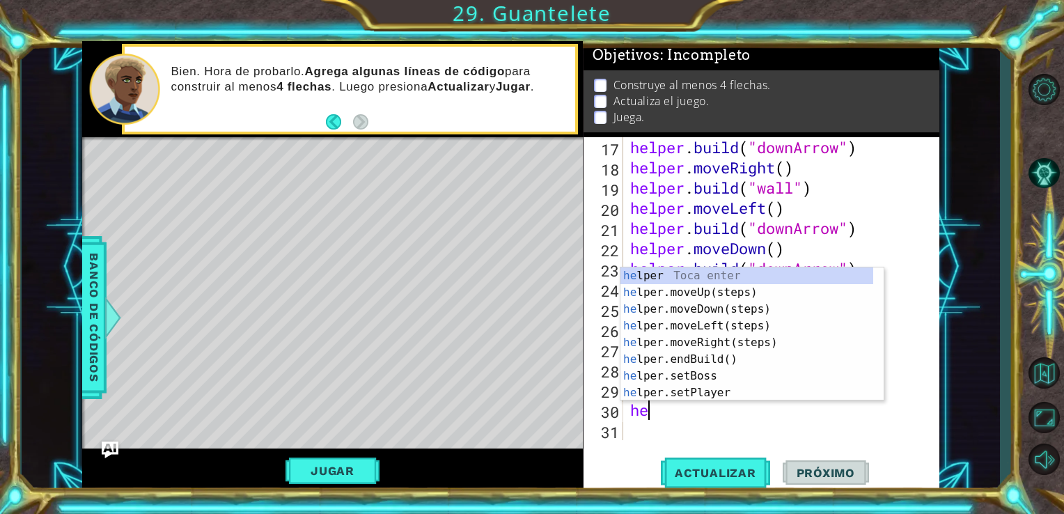
scroll to position [0, 0]
type textarea "help"
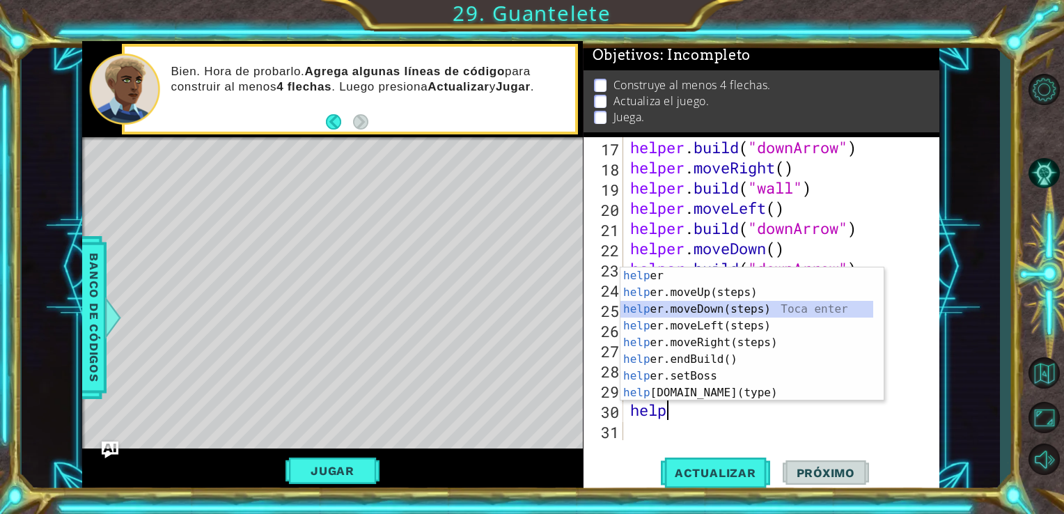
click at [718, 311] on div "help [PERSON_NAME] enter help er.moveUp(steps) Toca enter help er.moveDown(step…" at bounding box center [746, 350] width 253 height 167
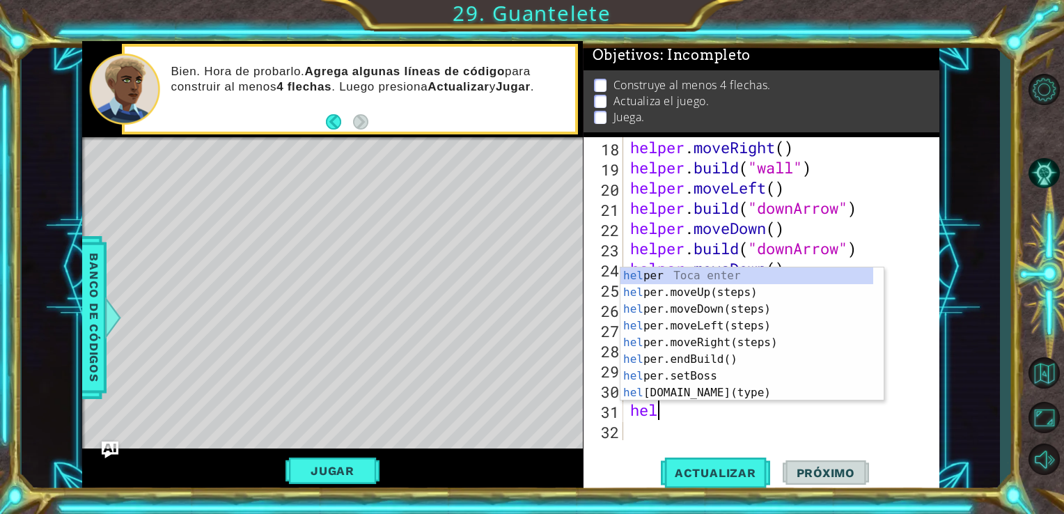
type textarea "helpe"
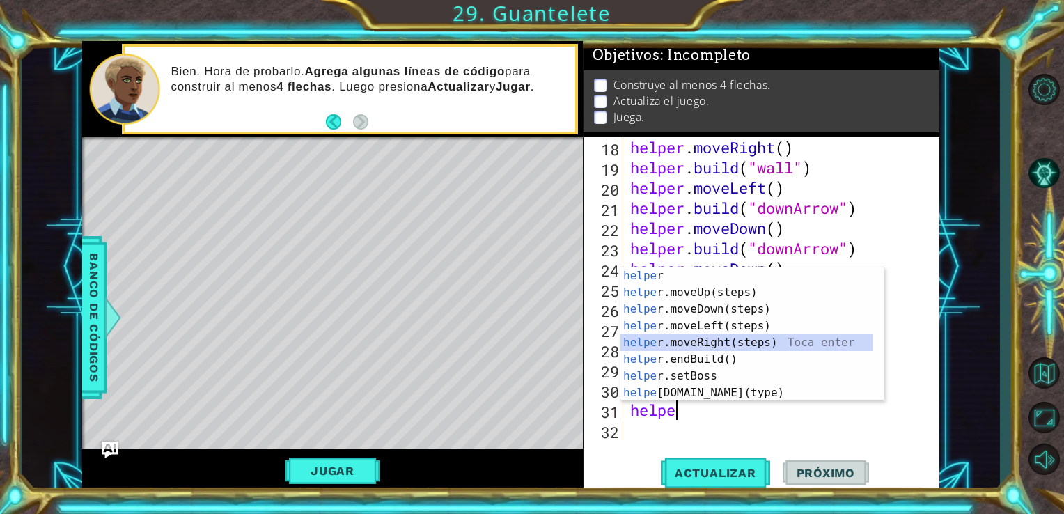
click at [707, 340] on div "helpe r Toca enter helpe r.moveUp(steps) Toca enter helpe r.moveDown(steps) Toc…" at bounding box center [746, 350] width 253 height 167
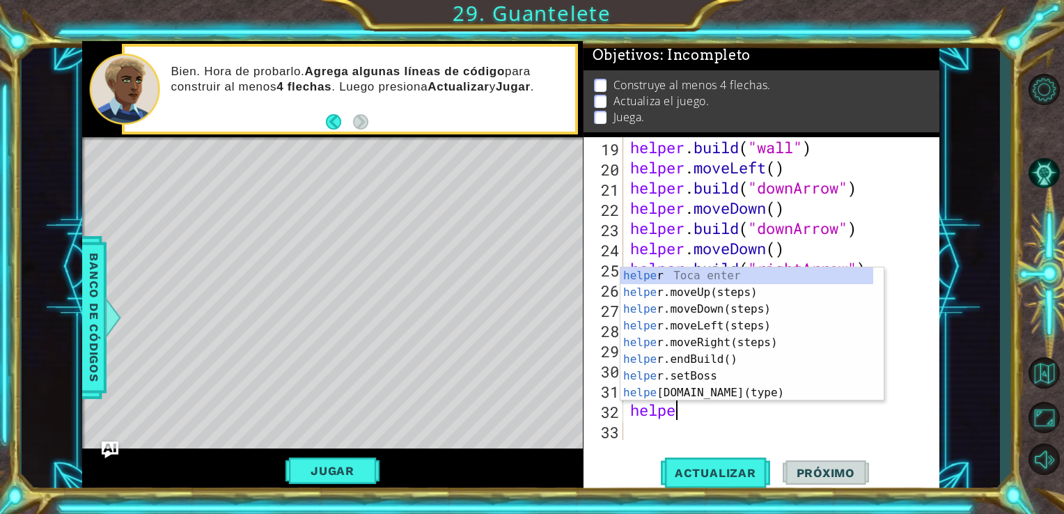
scroll to position [0, 1]
click at [713, 390] on div "helper Toca enter helper .moveUp(steps) Toca enter helper .moveDown(steps) Toca…" at bounding box center [746, 350] width 253 height 167
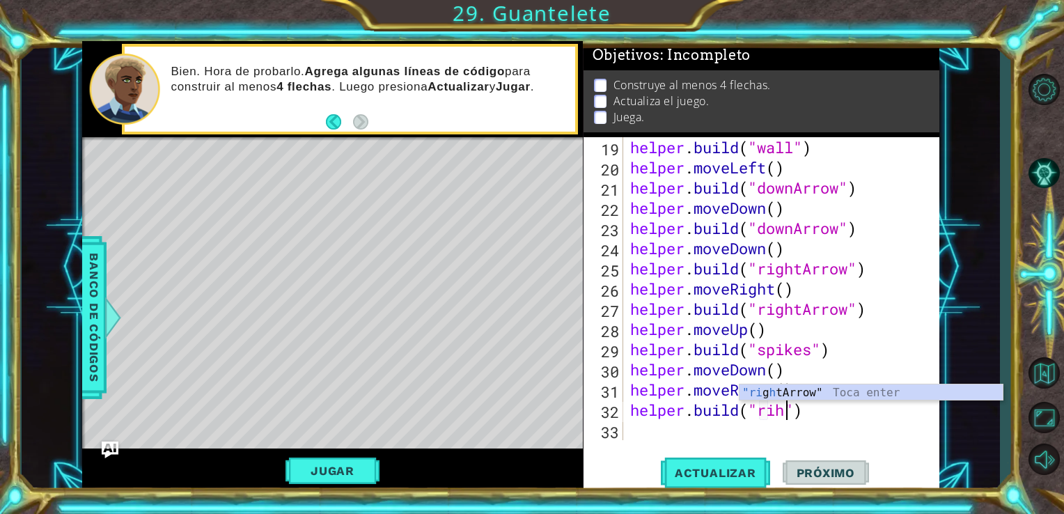
scroll to position [0, 6]
type textarea "[DOMAIN_NAME]("rightArrow"")"
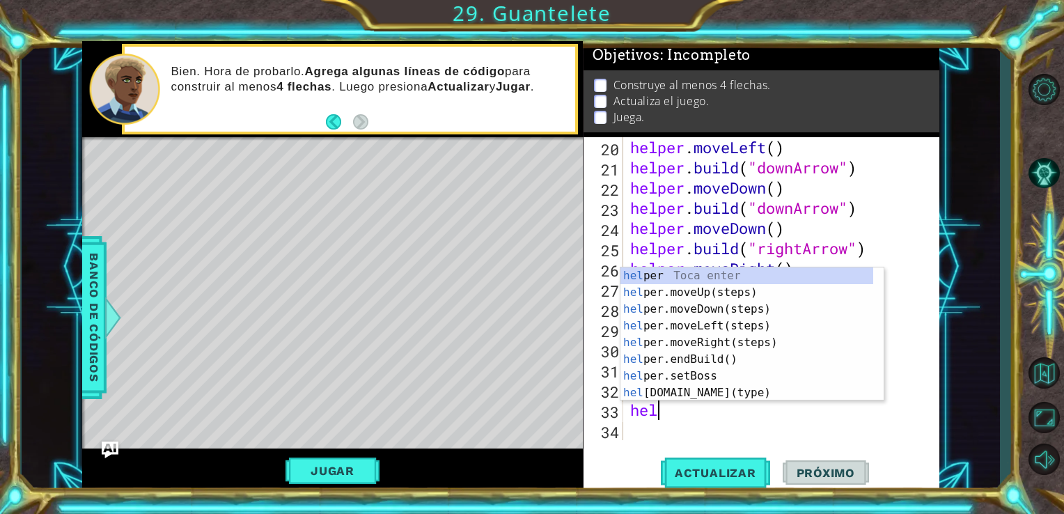
scroll to position [0, 0]
type textarea "help"
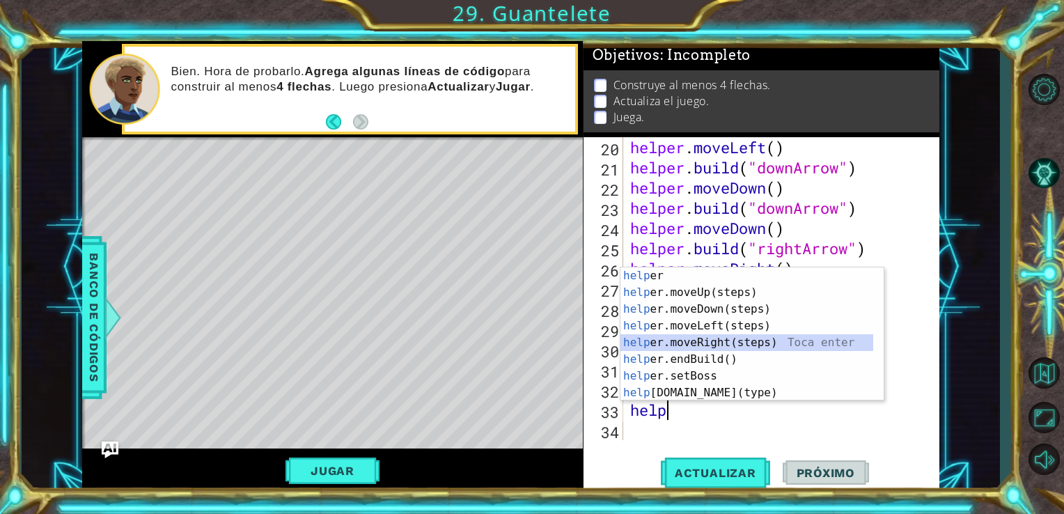
click at [728, 349] on div "help [PERSON_NAME] enter help er.moveUp(steps) Toca enter help er.moveDown(step…" at bounding box center [746, 350] width 253 height 167
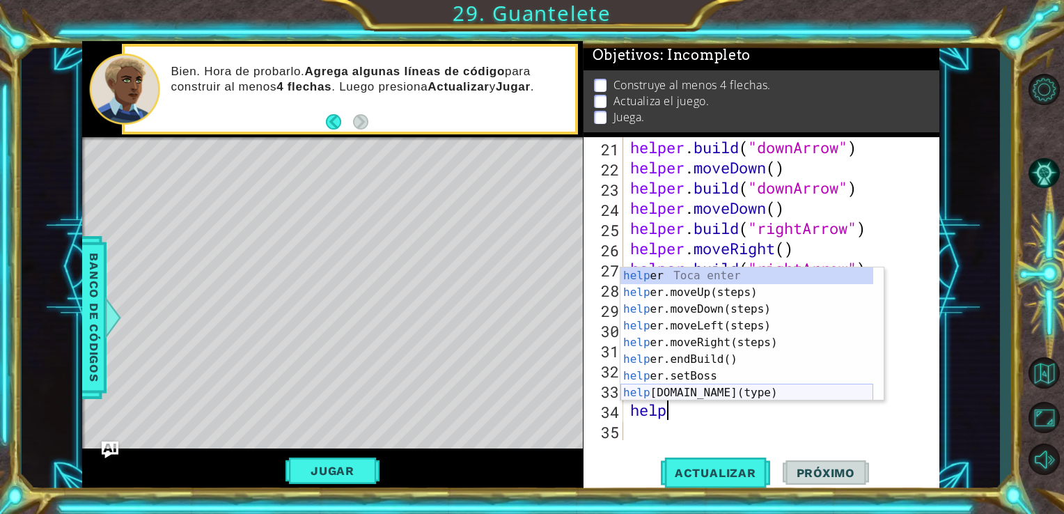
click at [716, 392] on div "help [PERSON_NAME] enter help er.moveUp(steps) Toca enter help er.moveDown(step…" at bounding box center [746, 350] width 253 height 167
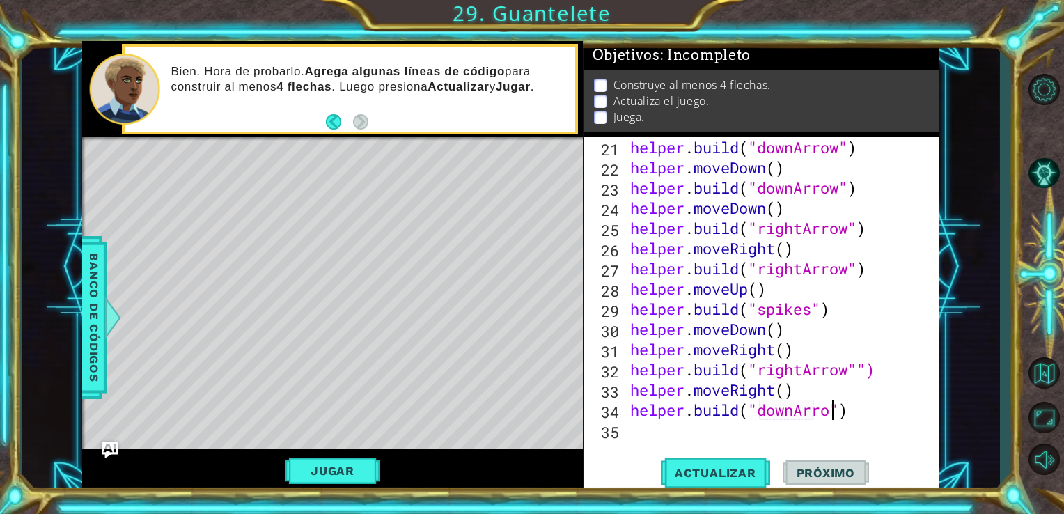
type textarea "[DOMAIN_NAME]("downArrow")"
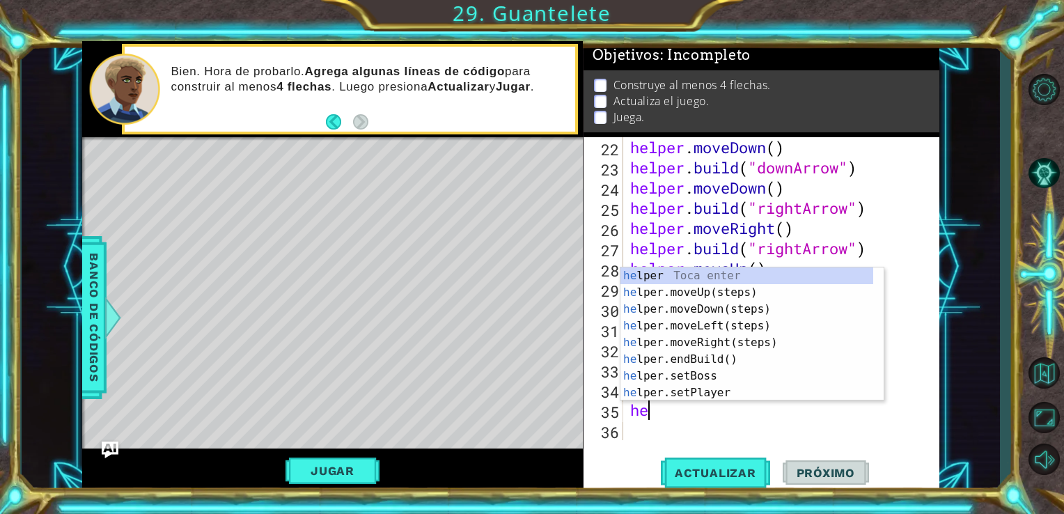
type textarea "hel"
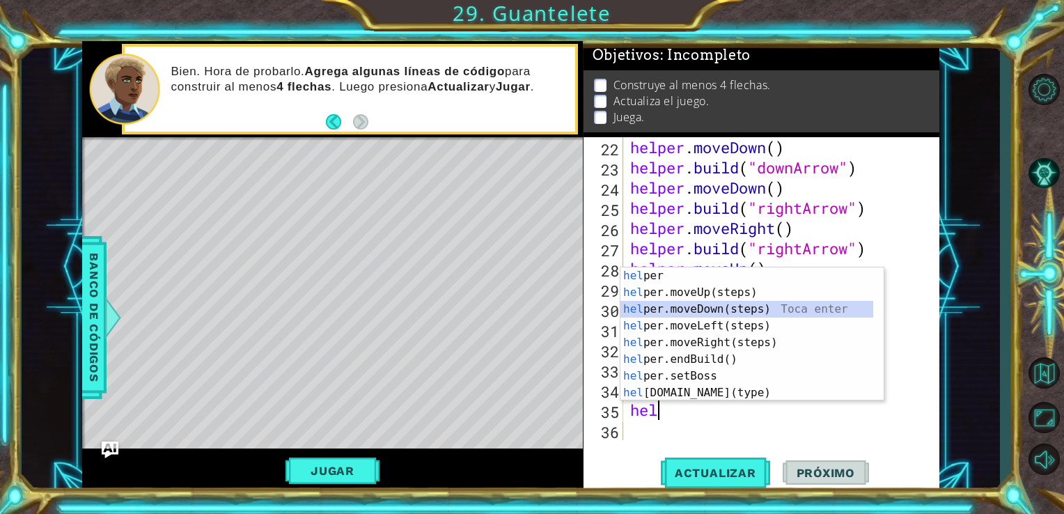
click at [734, 314] on div "hel per Toca enter hel per.moveUp(steps) Toca enter hel per.moveDown(steps) Toc…" at bounding box center [746, 350] width 253 height 167
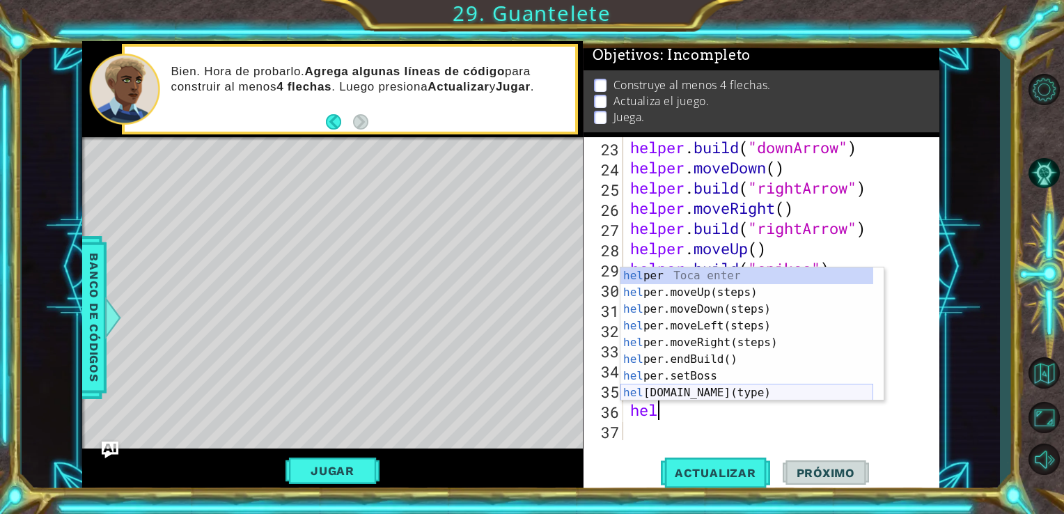
click at [710, 393] on div "hel per Toca enter hel per.moveUp(steps) Toca enter hel per.moveDown(steps) Toc…" at bounding box center [746, 350] width 253 height 167
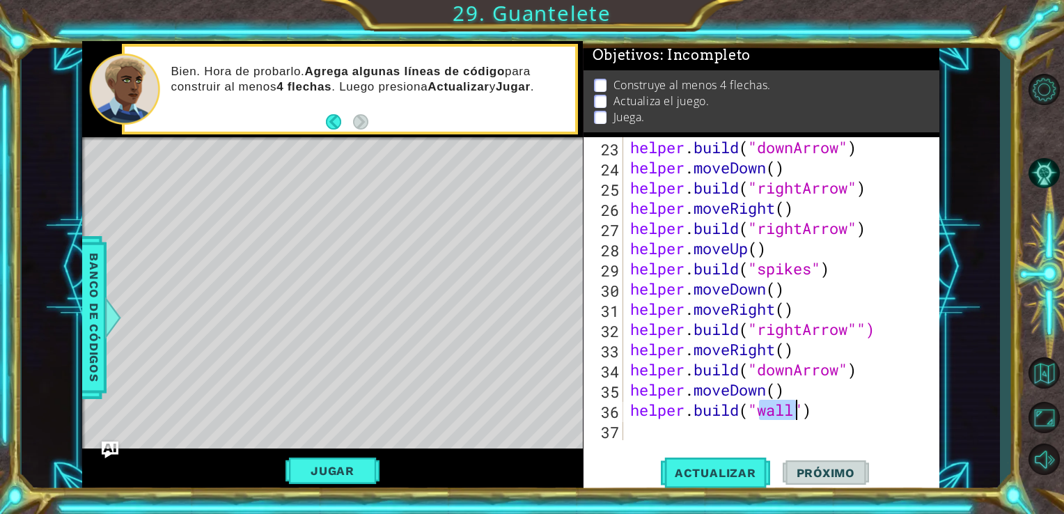
type textarea "[DOMAIN_NAME]("wall")"
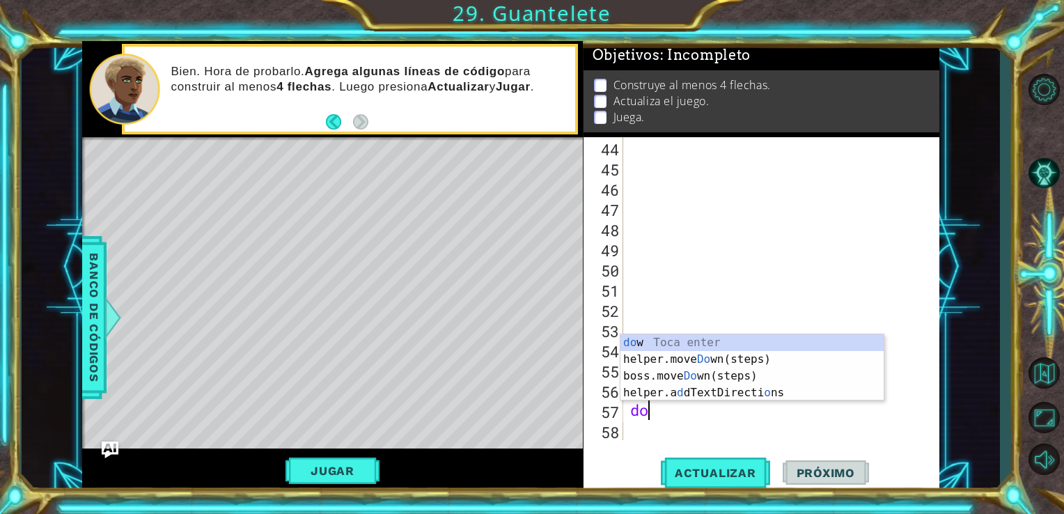
type textarea "d"
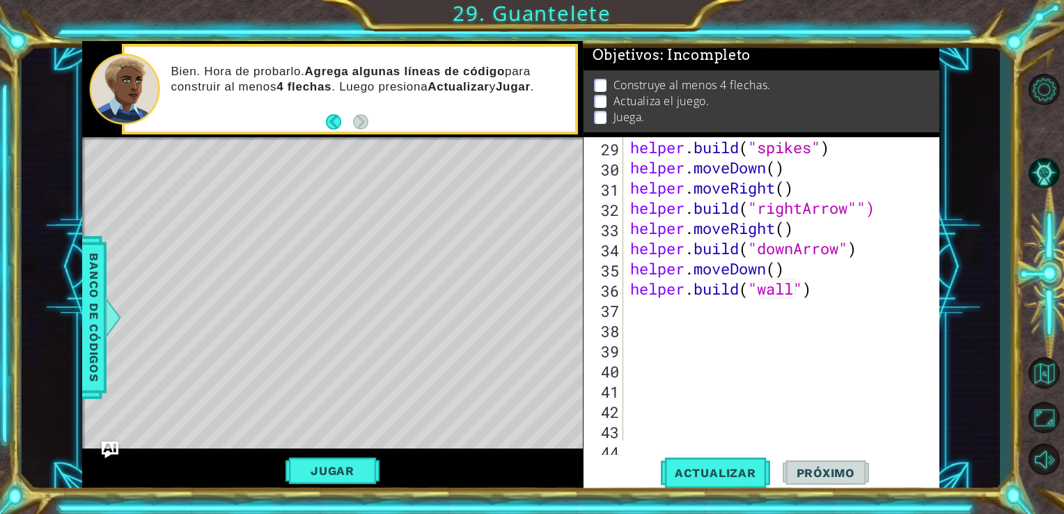
scroll to position [585, 0]
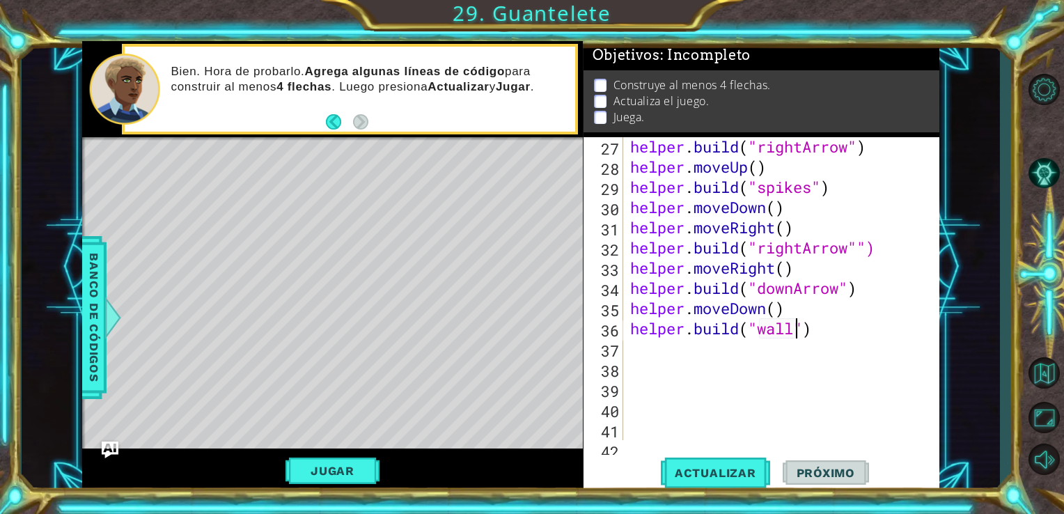
click at [791, 334] on div "helper . build ( "rightArrow" ) helper . moveUp ( ) helper . build ( "spikes" )…" at bounding box center [780, 307] width 306 height 343
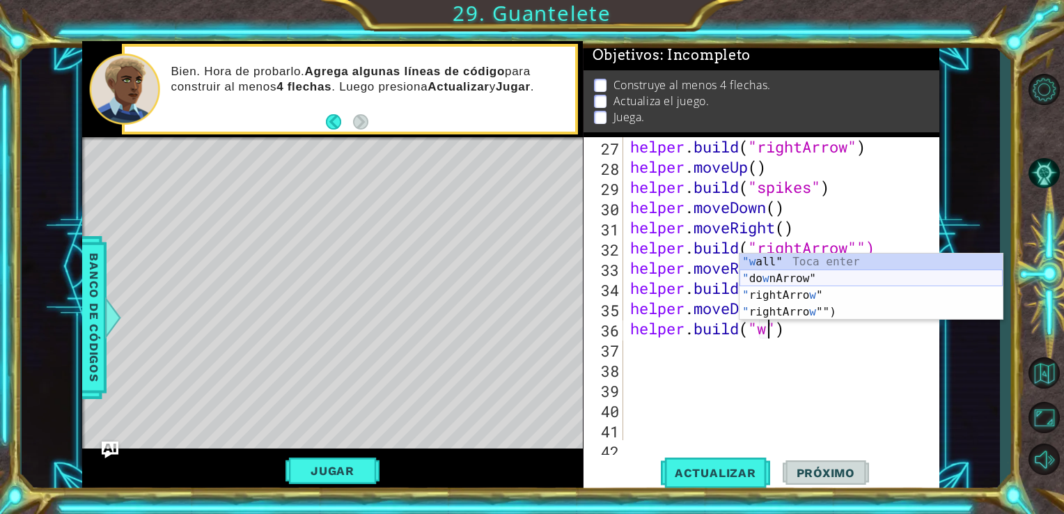
click at [780, 281] on div ""w all" Toca enter " do w nArrow" Toca enter " rightArro w " Toca enter " right…" at bounding box center [870, 303] width 263 height 100
type textarea "[DOMAIN_NAME]("downArrow"")"
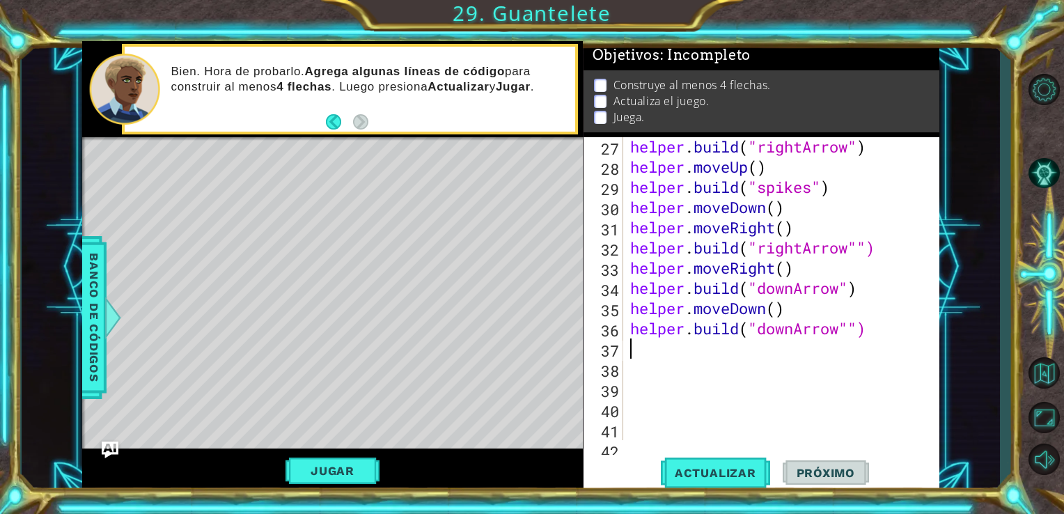
click at [644, 352] on div "helper . build ( "rightArrow" ) helper . moveUp ( ) helper . build ( "spikes" )…" at bounding box center [780, 307] width 306 height 343
type textarea "he"
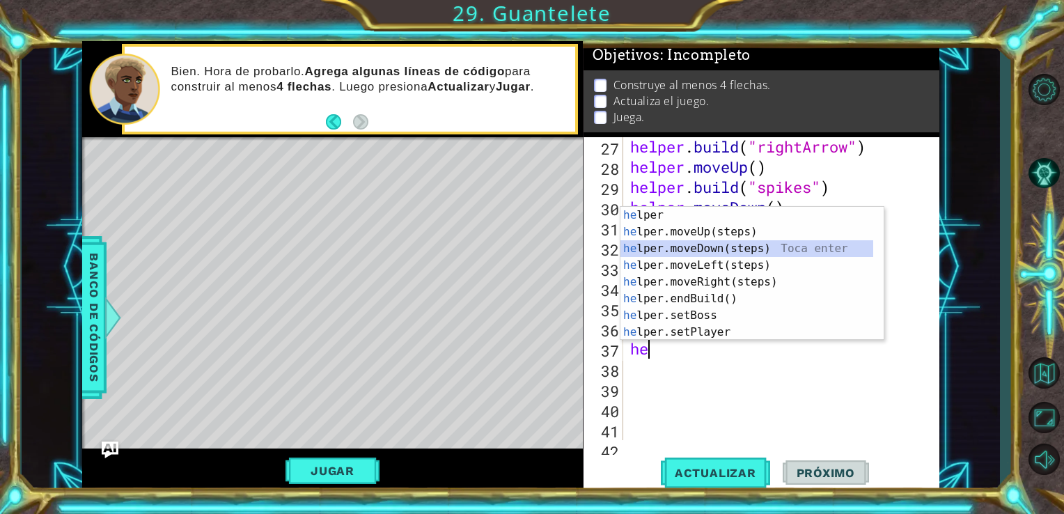
click at [670, 253] on div "he lper Toca enter he lper.moveUp(steps) Toca enter he lper.moveDown(steps) Toc…" at bounding box center [746, 290] width 253 height 167
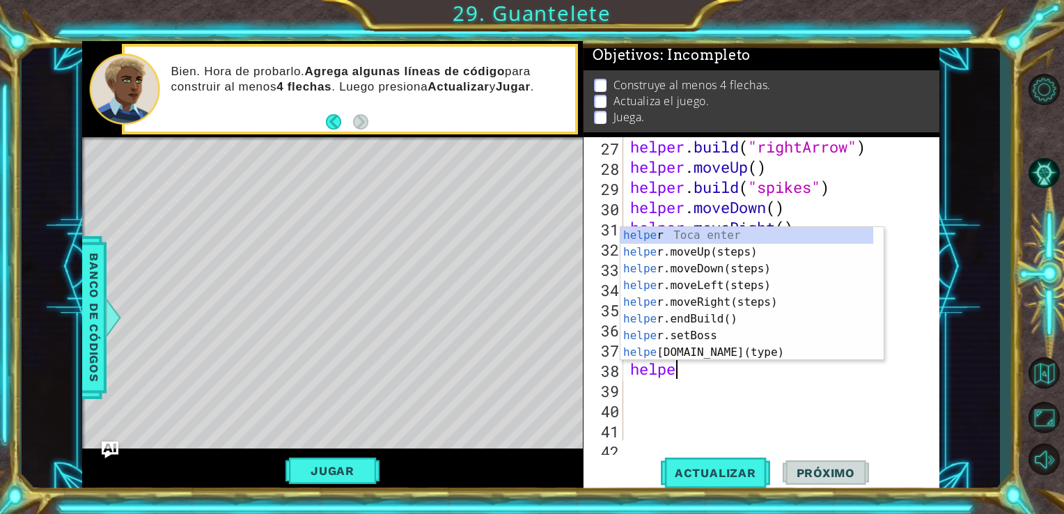
scroll to position [0, 1]
click at [702, 350] on div "helper Toca enter helper .moveUp(steps) Toca enter helper .moveDown(steps) Toca…" at bounding box center [746, 310] width 253 height 167
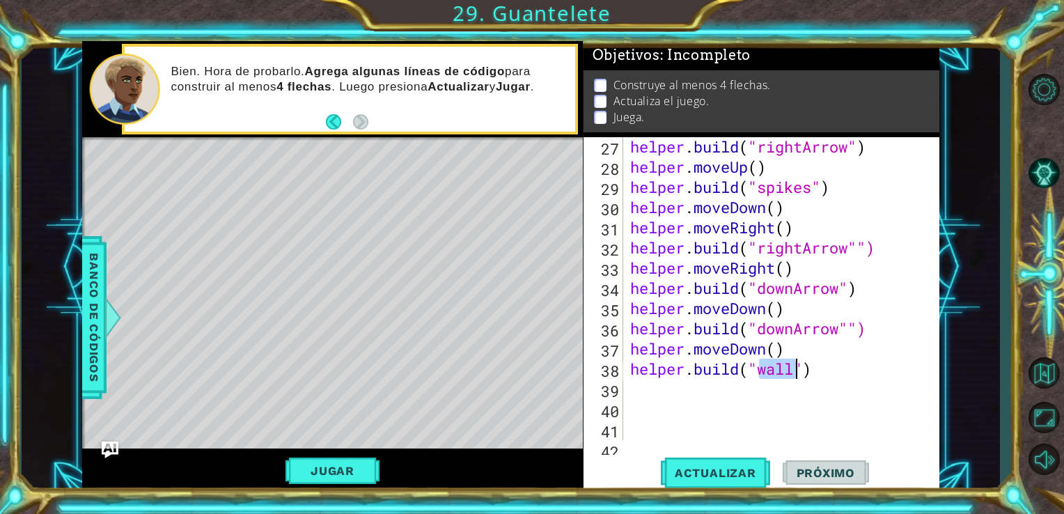
scroll to position [0, 6]
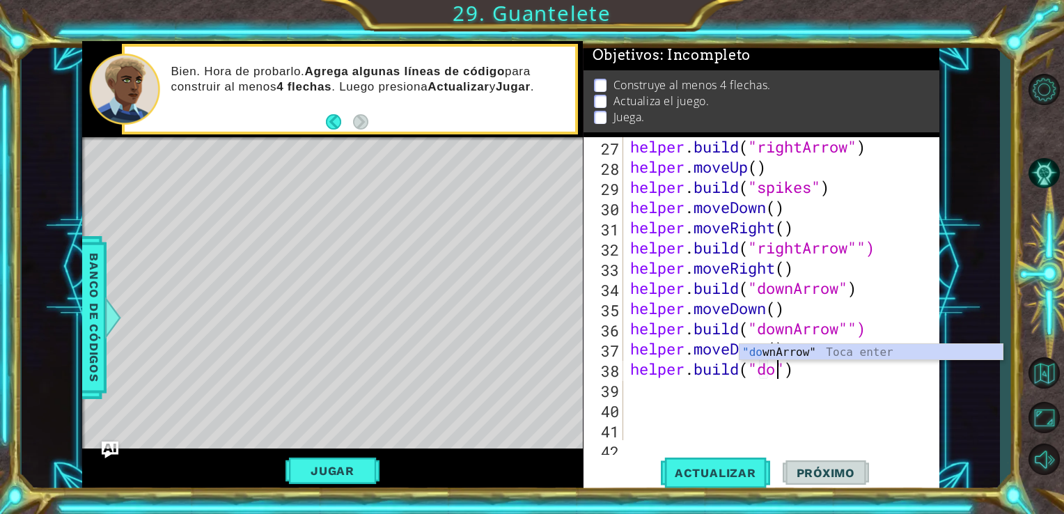
type textarea "[DOMAIN_NAME]("downArrow")"
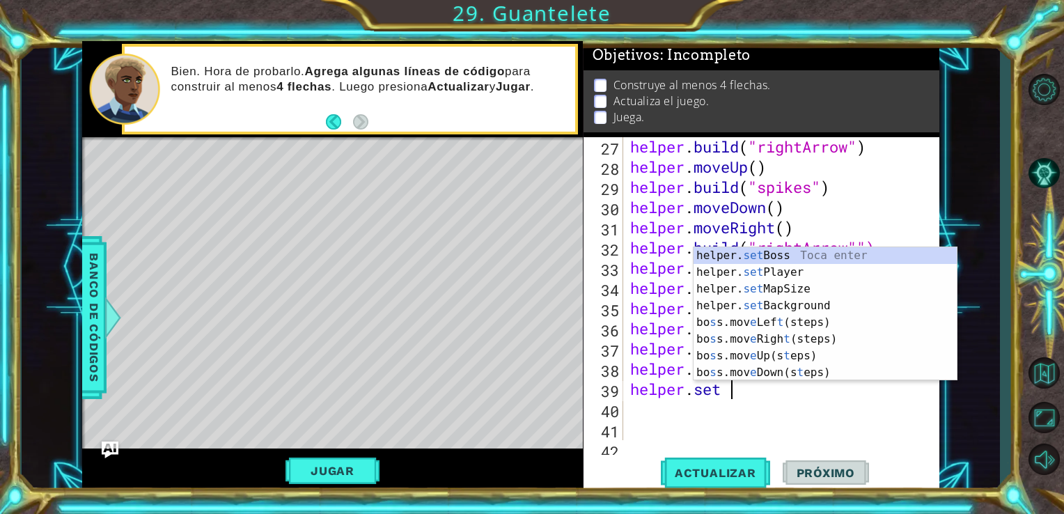
scroll to position [0, 3]
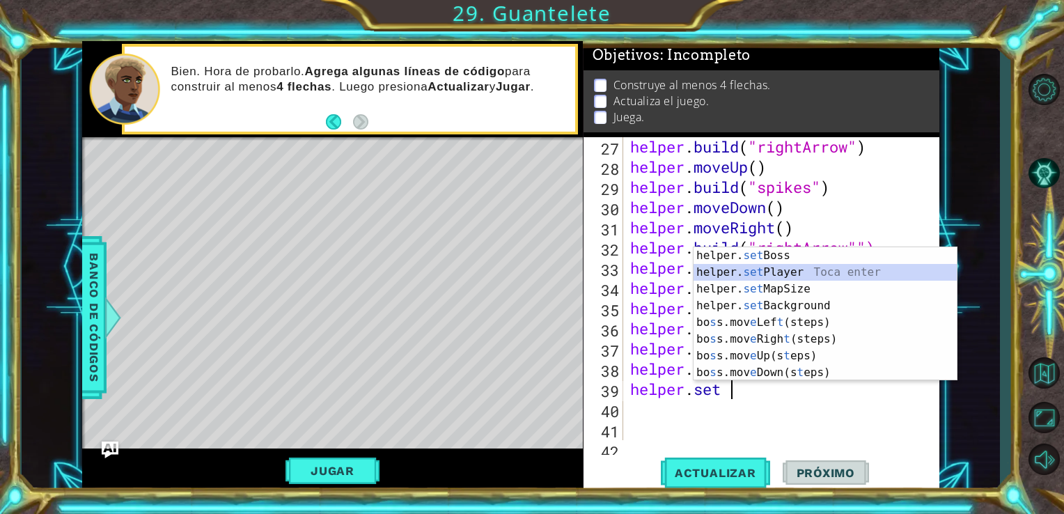
click at [758, 270] on div "helper. set Boss Toca enter helper. set Player Toca enter helper. set MapSize T…" at bounding box center [824, 330] width 263 height 167
type textarea "helper.setPlayer("dragon")"
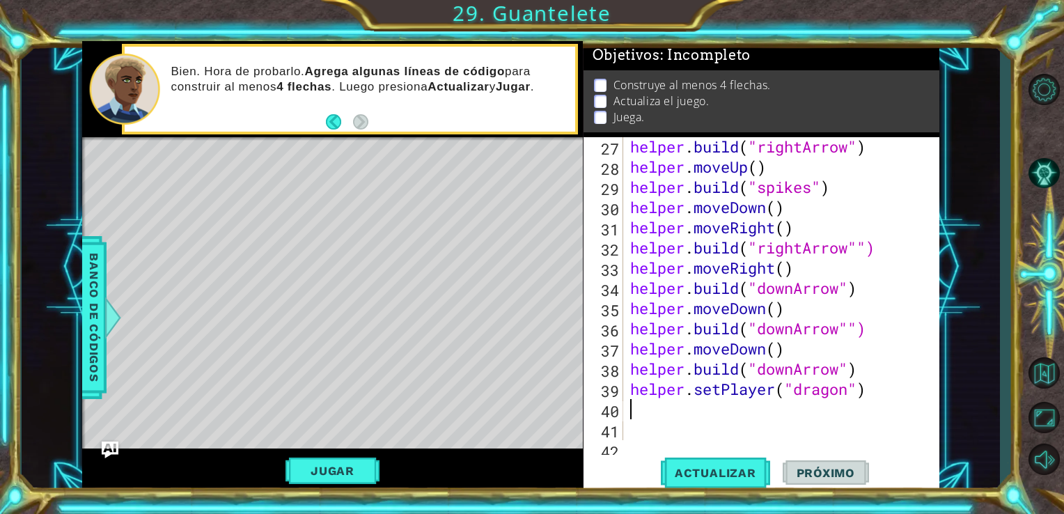
click at [671, 419] on div "helper . build ( "rightArrow" ) helper . moveUp ( ) helper . build ( "spikes" )…" at bounding box center [780, 307] width 306 height 343
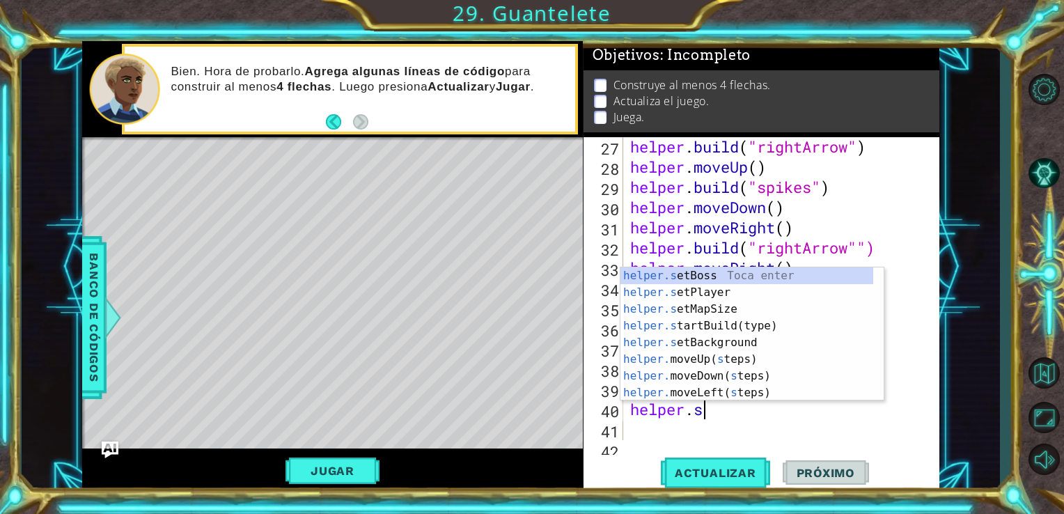
scroll to position [0, 3]
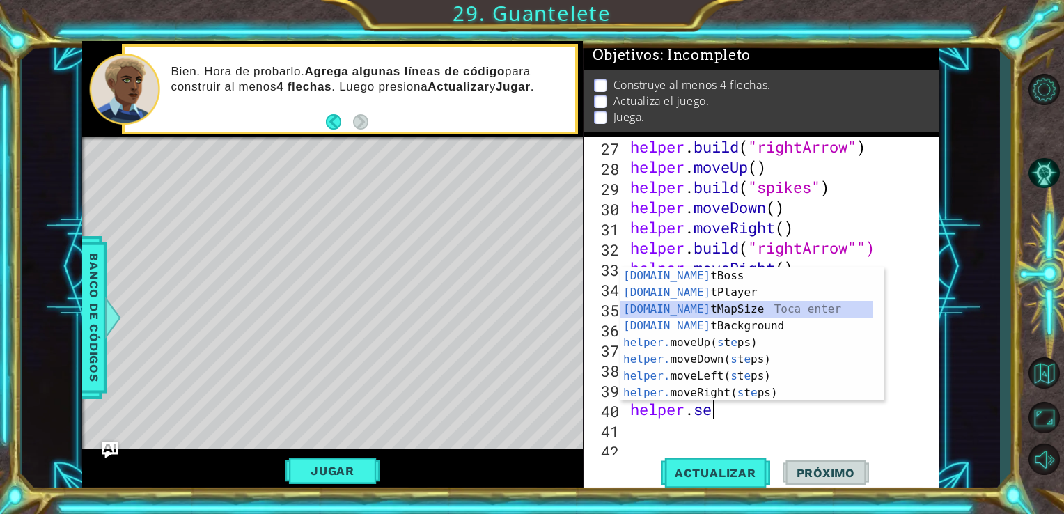
click at [698, 317] on div "[DOMAIN_NAME] tBoss Toca enter [DOMAIN_NAME] tPlayer Toca enter [DOMAIN_NAME] t…" at bounding box center [746, 350] width 253 height 167
type textarea "helper.setMapSize("middle")"
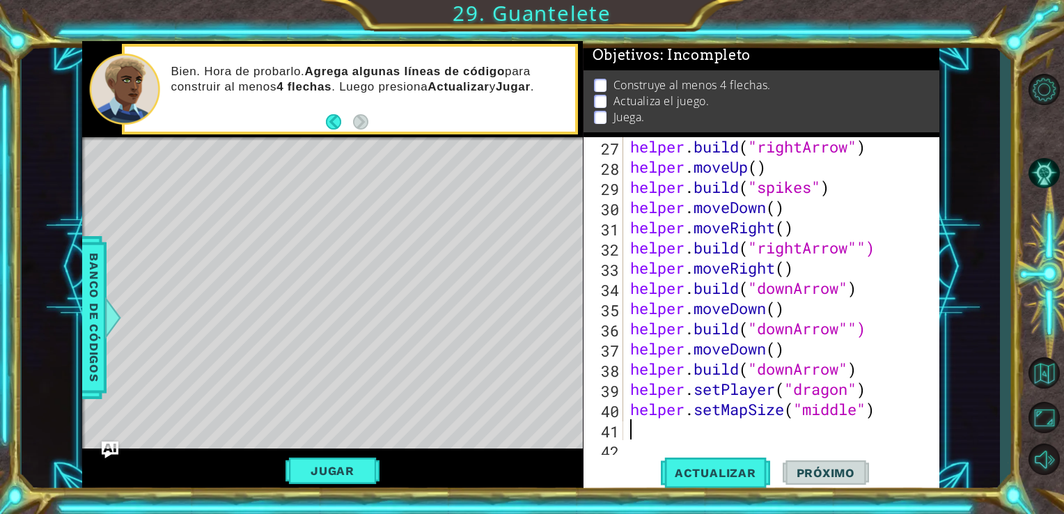
click at [629, 436] on div "helper . build ( "rightArrow" ) helper . moveUp ( ) helper . build ( "spikes" )…" at bounding box center [780, 307] width 306 height 343
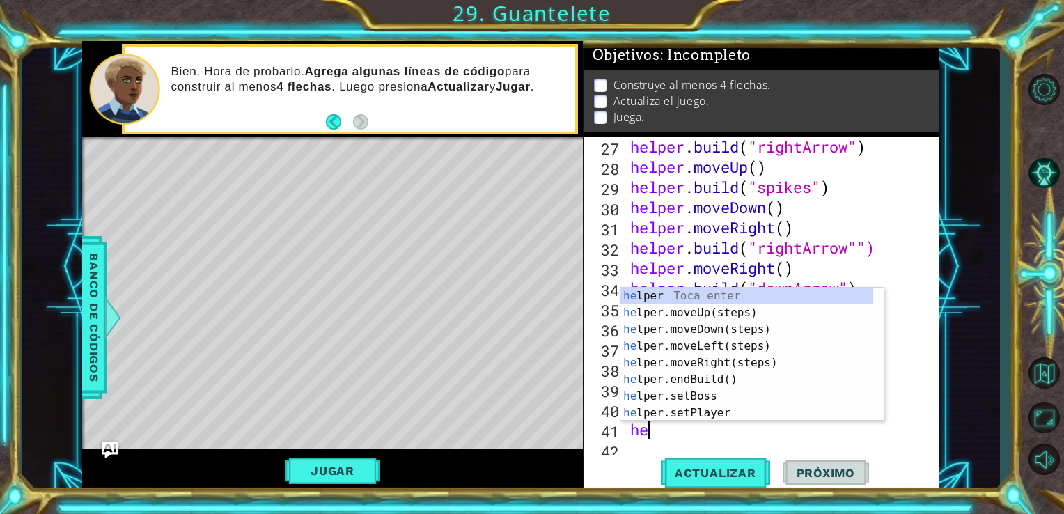
type textarea "hel"
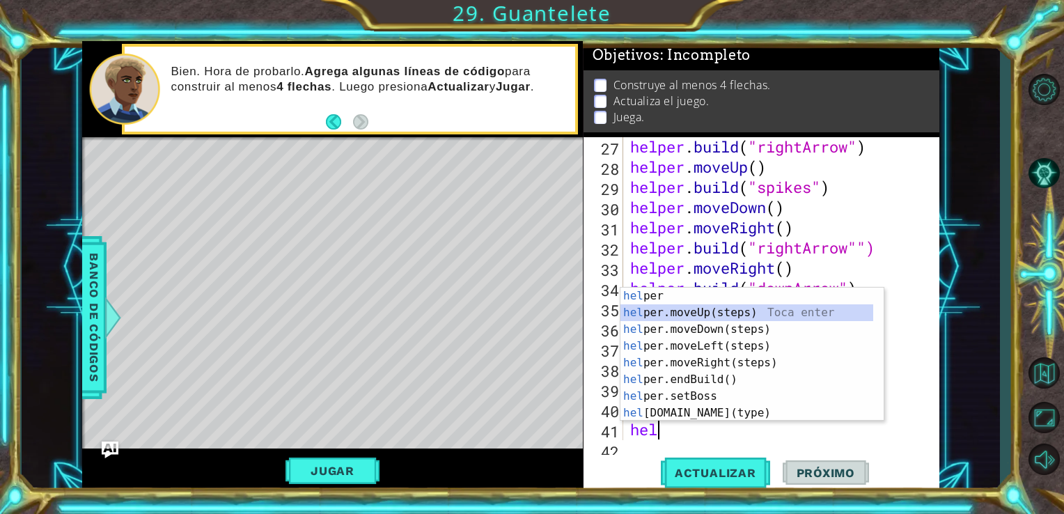
click at [718, 313] on div "hel per Toca enter hel per.moveUp(steps) Toca enter hel per.moveDown(steps) Toc…" at bounding box center [746, 371] width 253 height 167
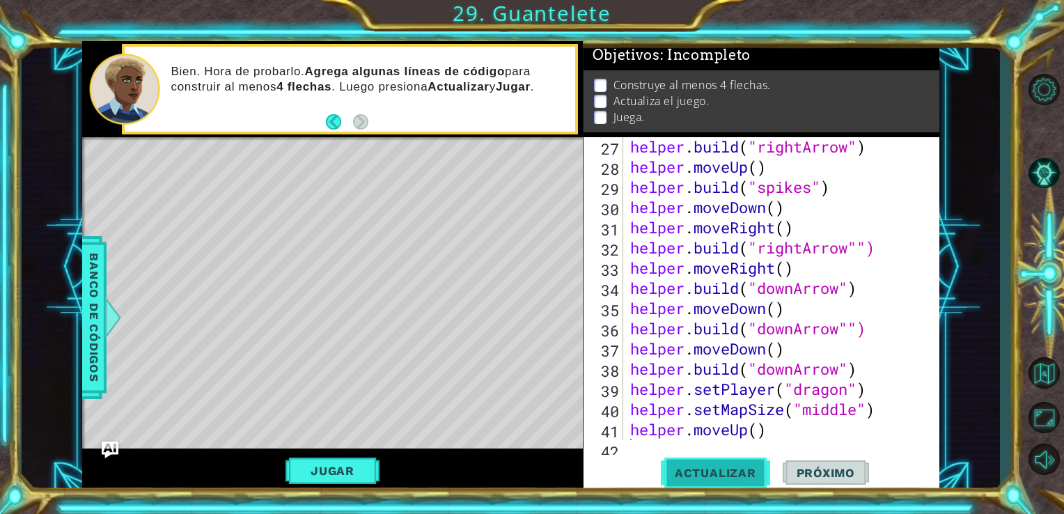
click at [707, 465] on button "Actualizar" at bounding box center [715, 473] width 109 height 36
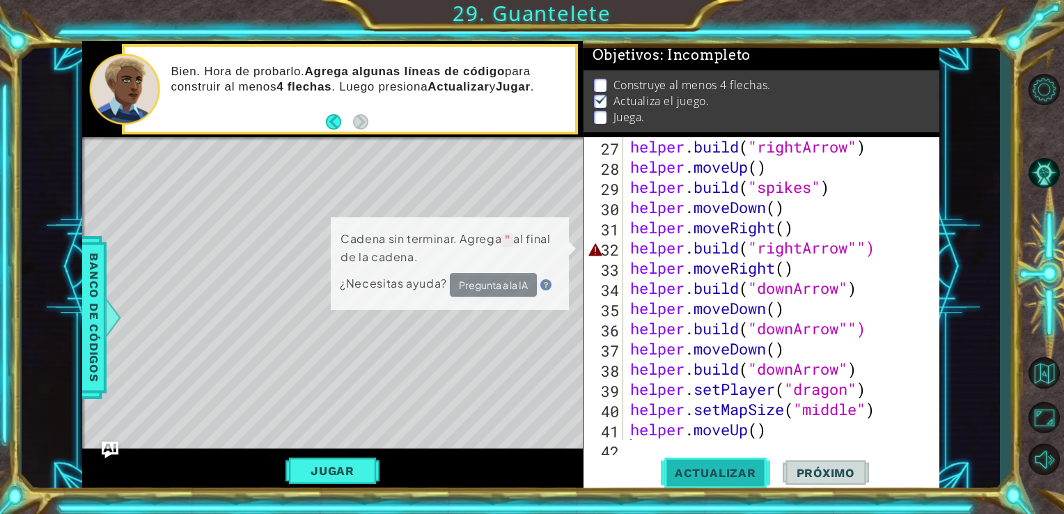
scroll to position [6, 0]
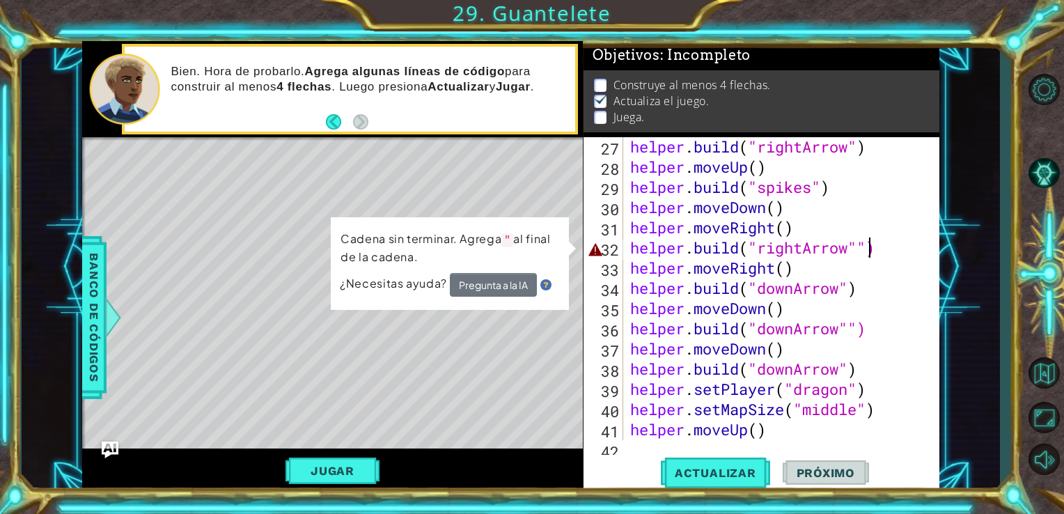
click at [869, 255] on div "helper . build ( "rightArrow" ) helper . moveUp ( ) helper . build ( "spikes" )…" at bounding box center [780, 307] width 306 height 343
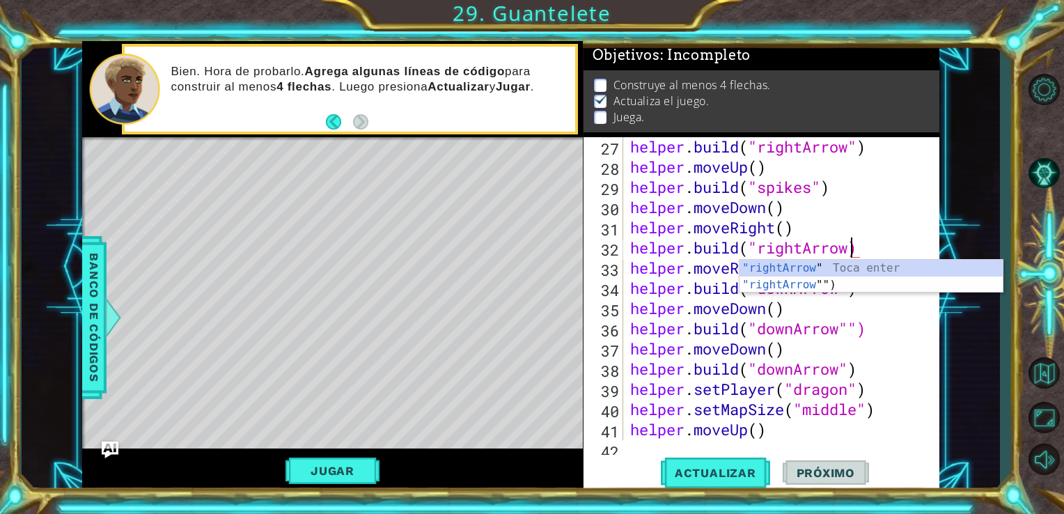
scroll to position [0, 10]
click at [705, 472] on span "Actualizar" at bounding box center [715, 473] width 109 height 14
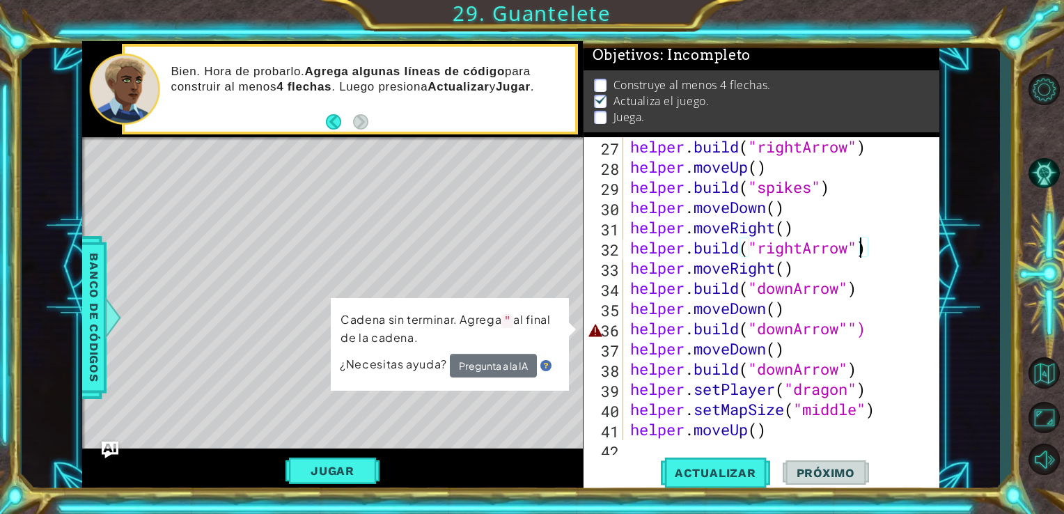
click at [863, 333] on div "helper . build ( "rightArrow" ) helper . moveUp ( ) helper . build ( "spikes" )…" at bounding box center [780, 307] width 306 height 343
type textarea "[DOMAIN_NAME]("downArrow")"
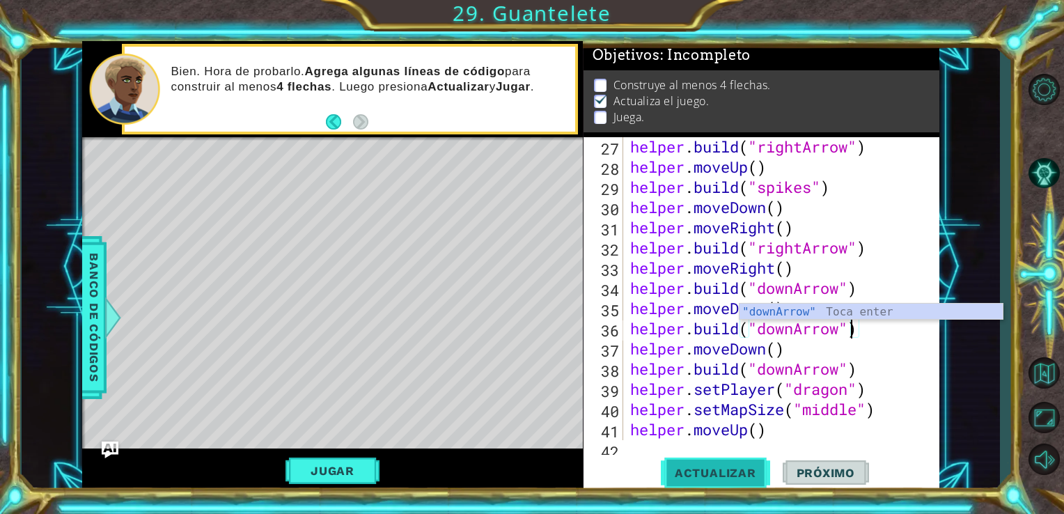
click at [691, 469] on span "Actualizar" at bounding box center [715, 473] width 109 height 14
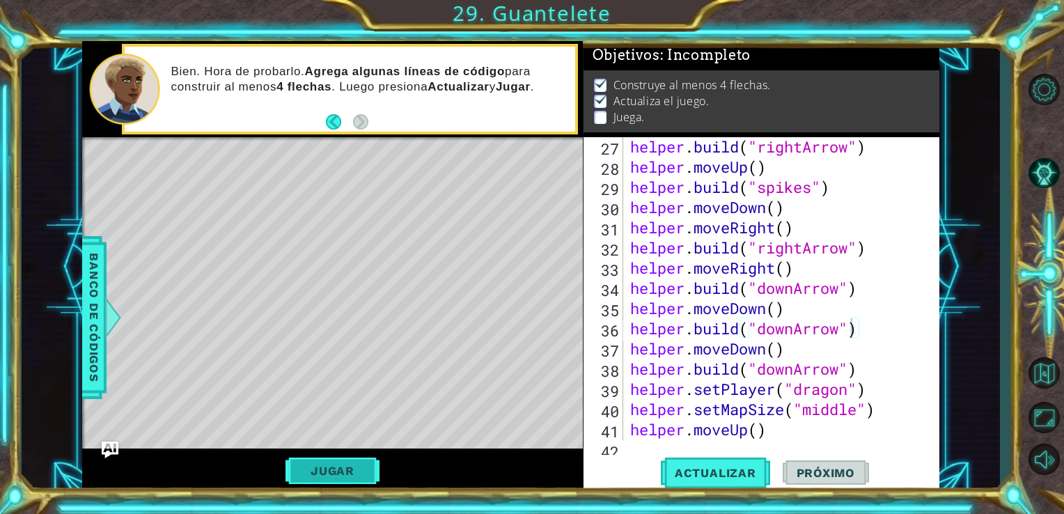
click at [340, 464] on button "Jugar" at bounding box center [332, 470] width 94 height 26
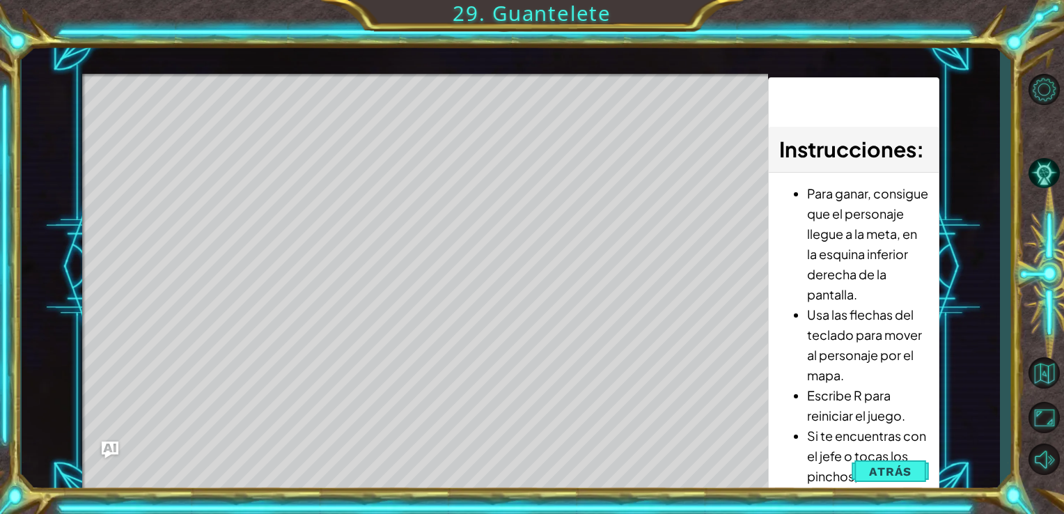
scroll to position [0, 0]
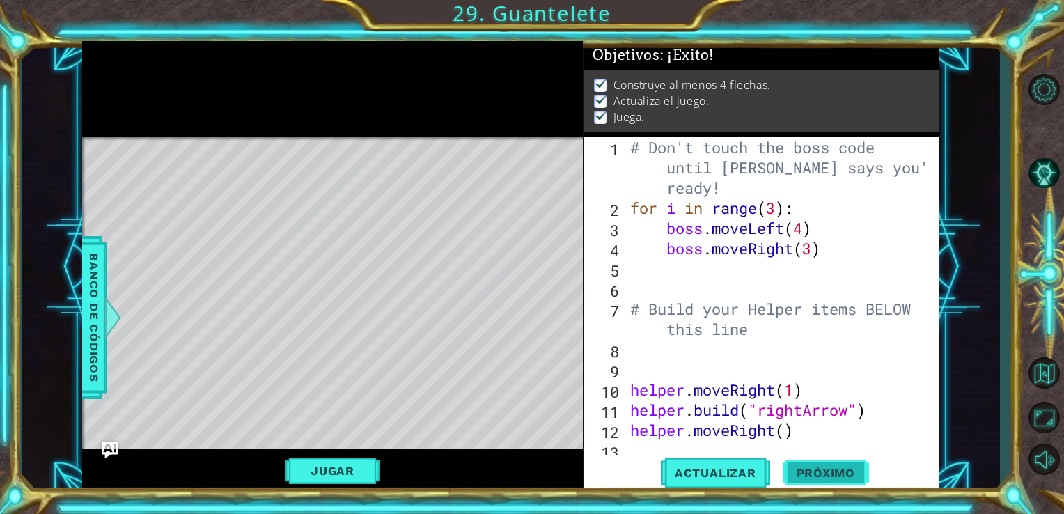
click at [807, 472] on span "Próximo" at bounding box center [825, 473] width 86 height 14
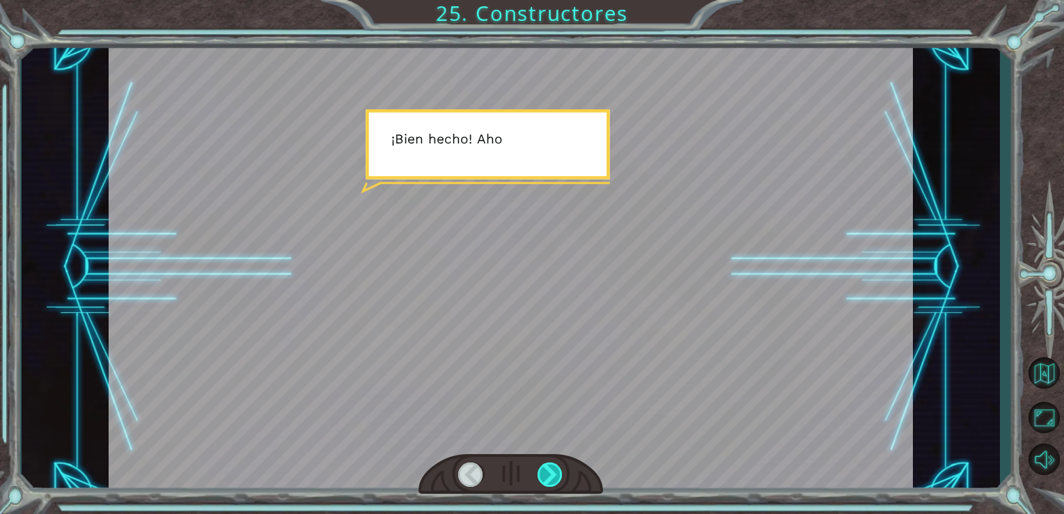
click at [547, 475] on div at bounding box center [550, 474] width 26 height 24
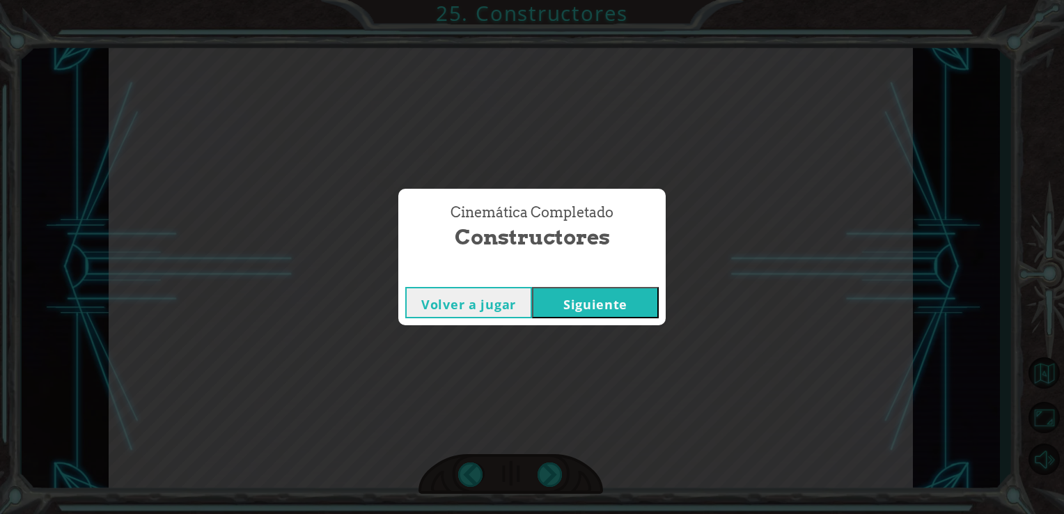
click at [596, 307] on button "Siguiente" at bounding box center [595, 302] width 127 height 31
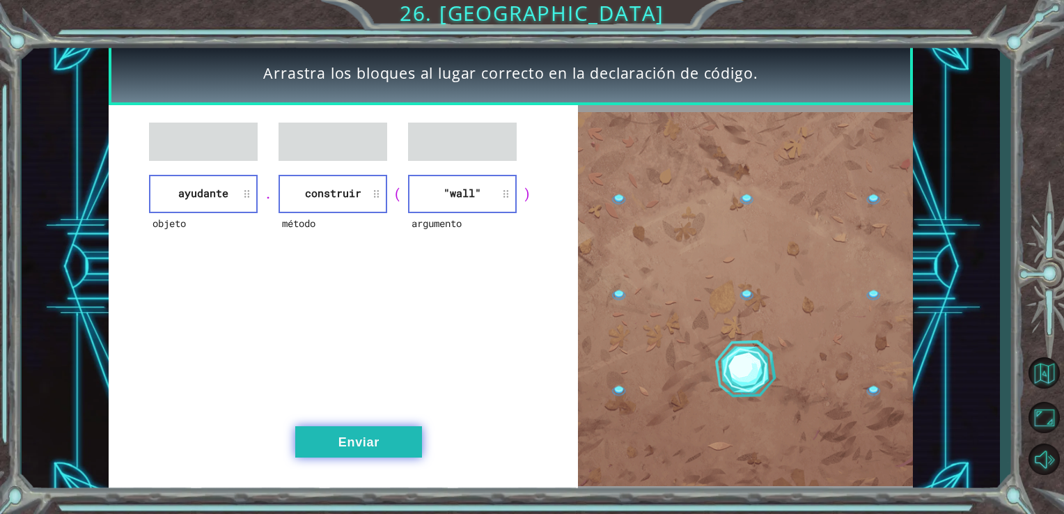
click at [388, 447] on button "Enviar" at bounding box center [358, 441] width 127 height 31
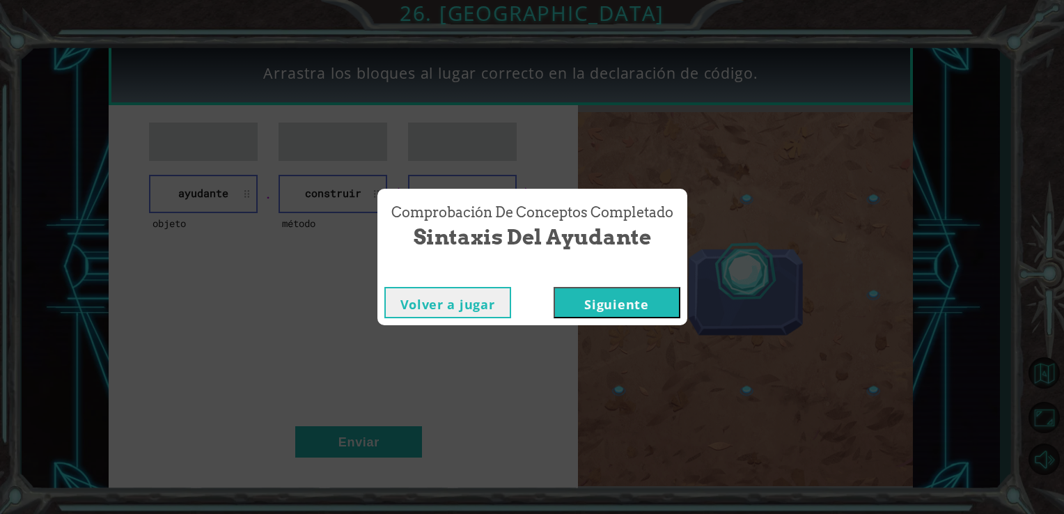
click at [616, 319] on div "Volver a jugar [GEOGRAPHIC_DATA]" at bounding box center [532, 302] width 310 height 45
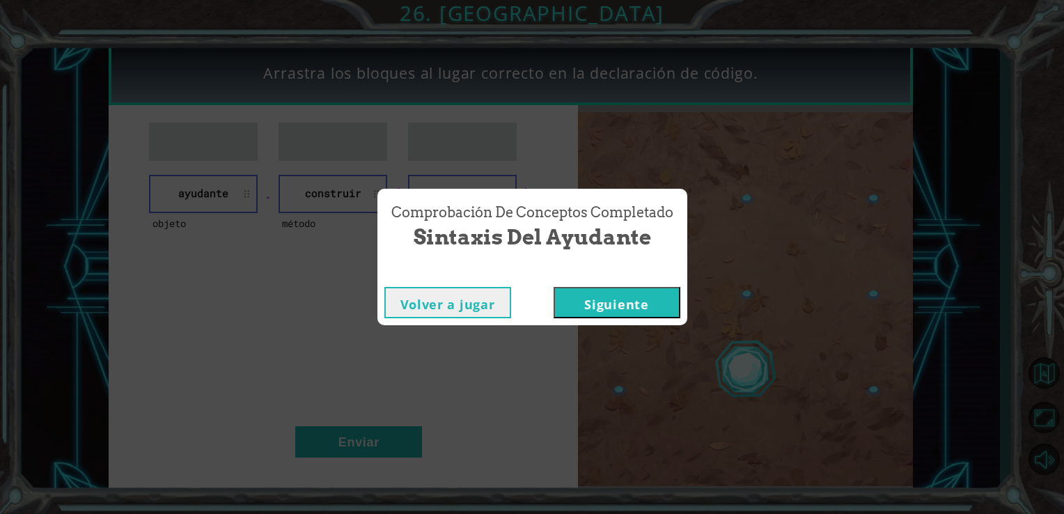
click at [619, 315] on button "Siguiente" at bounding box center [616, 302] width 127 height 31
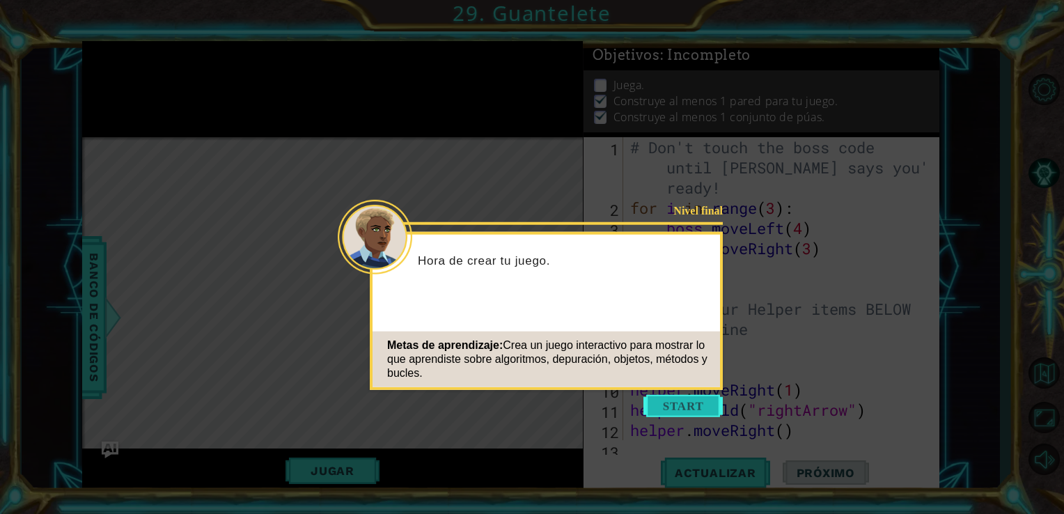
click at [691, 414] on button "Start" at bounding box center [682, 406] width 79 height 22
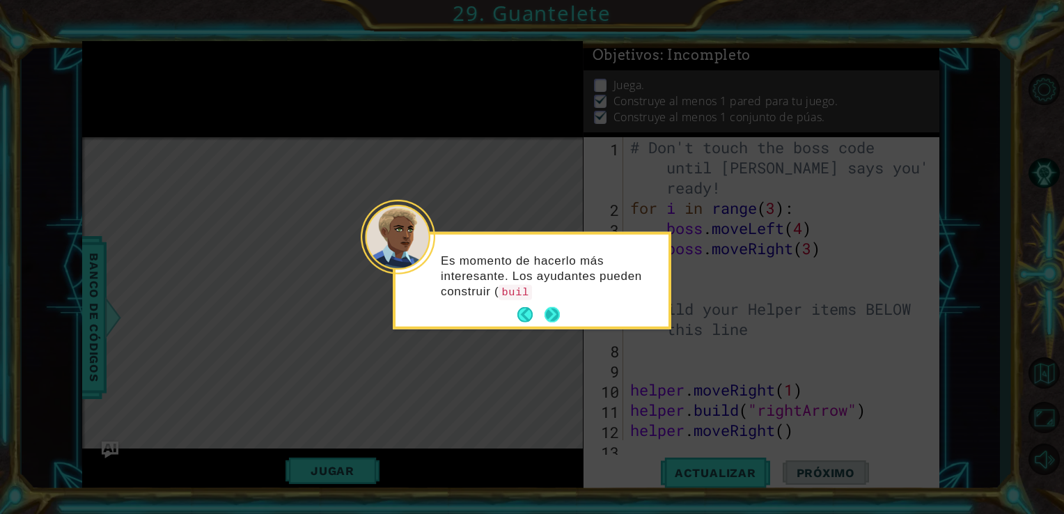
click at [552, 310] on button "Next" at bounding box center [552, 315] width 24 height 24
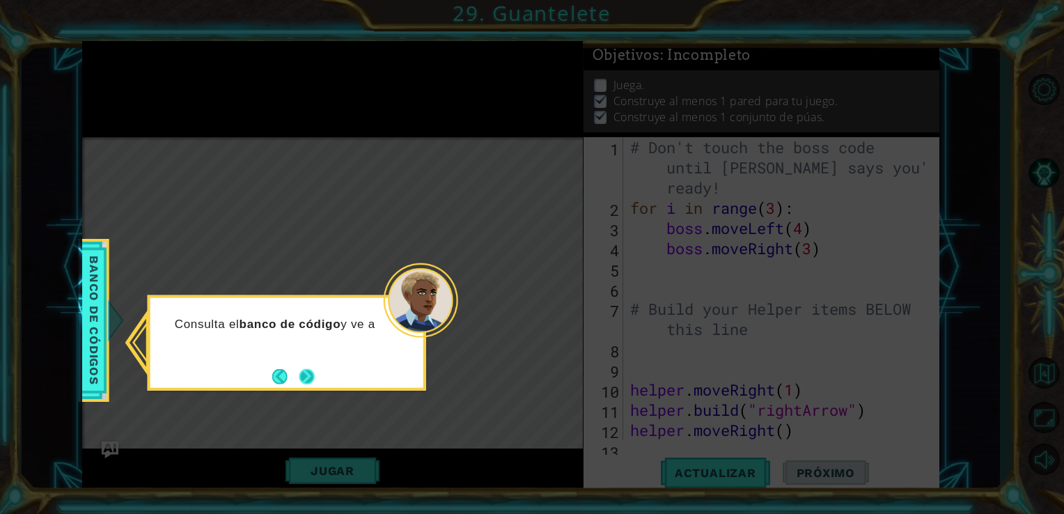
click at [300, 368] on button "Next" at bounding box center [307, 376] width 16 height 16
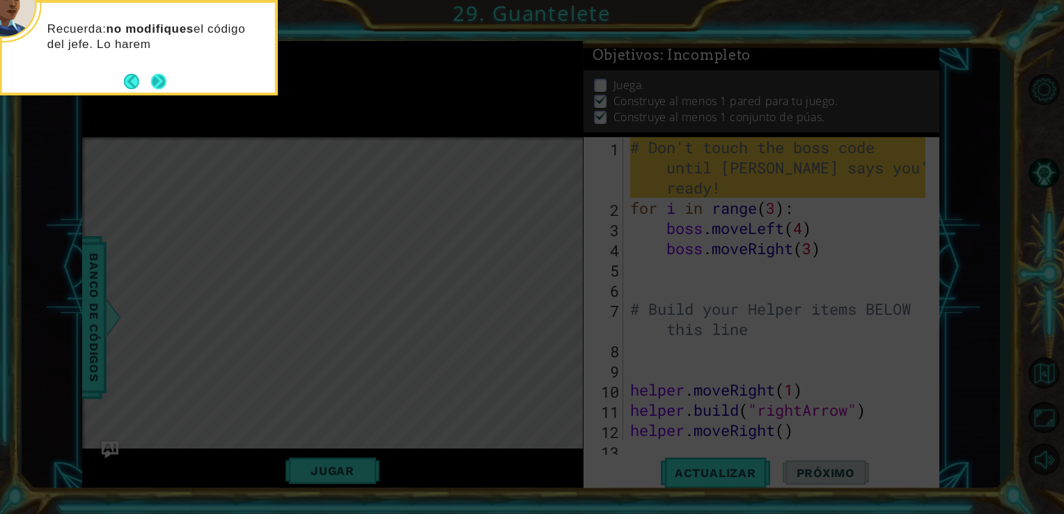
click at [162, 86] on button "Next" at bounding box center [158, 81] width 25 height 25
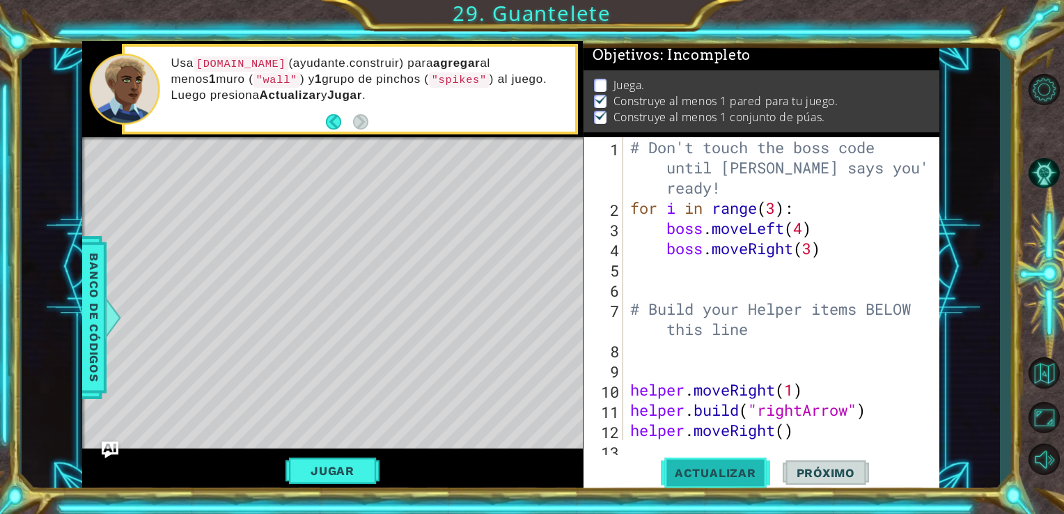
click at [727, 458] on button "Actualizar" at bounding box center [715, 473] width 109 height 36
click at [362, 465] on button "Jugar" at bounding box center [332, 470] width 94 height 26
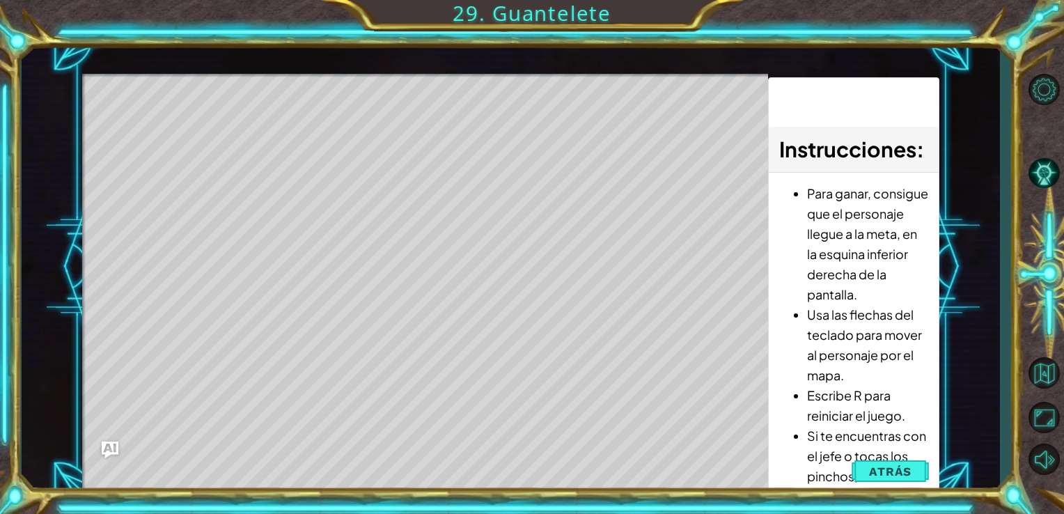
scroll to position [0, 0]
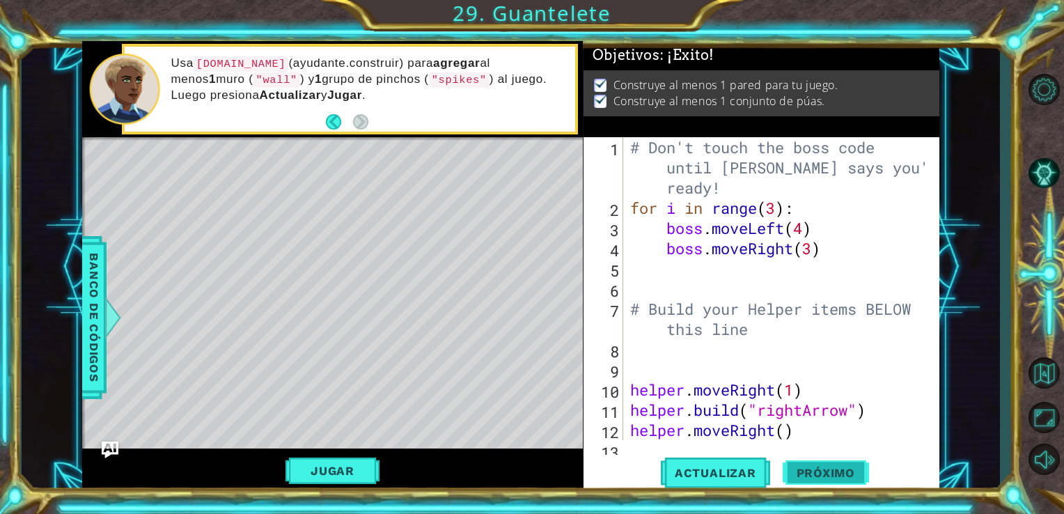
click at [858, 476] on span "Próximo" at bounding box center [825, 474] width 86 height 14
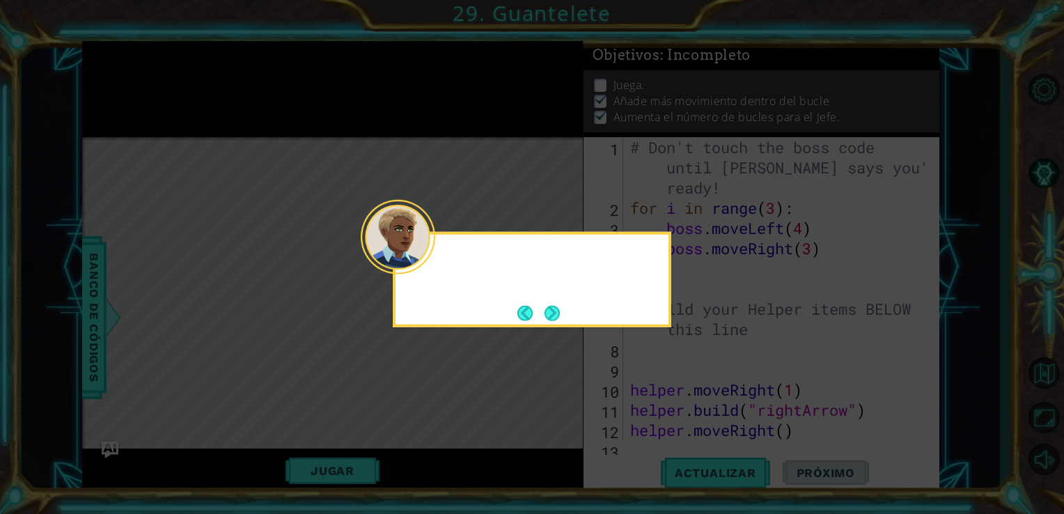
scroll to position [12, 0]
click at [543, 304] on button "Next" at bounding box center [552, 312] width 23 height 23
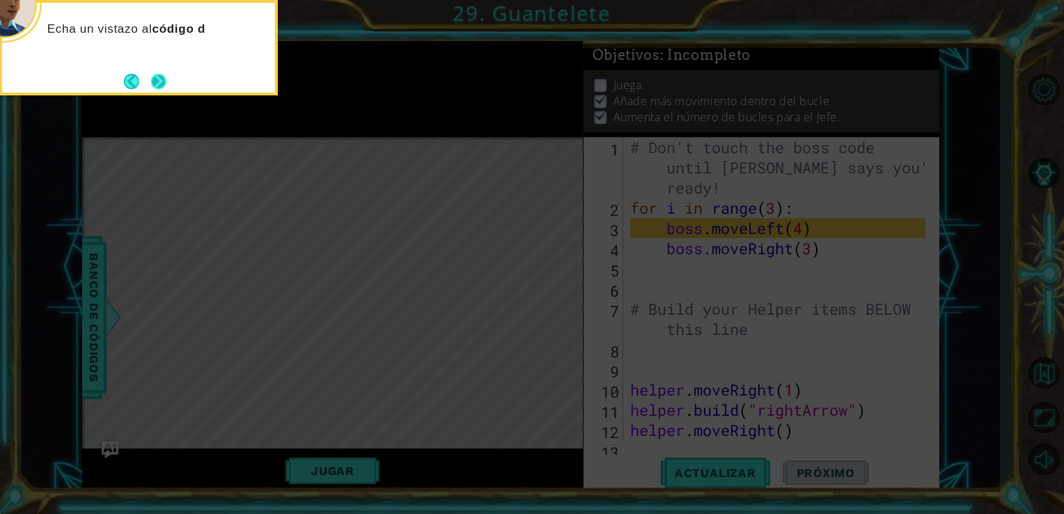
click at [162, 85] on button "Next" at bounding box center [158, 80] width 17 height 17
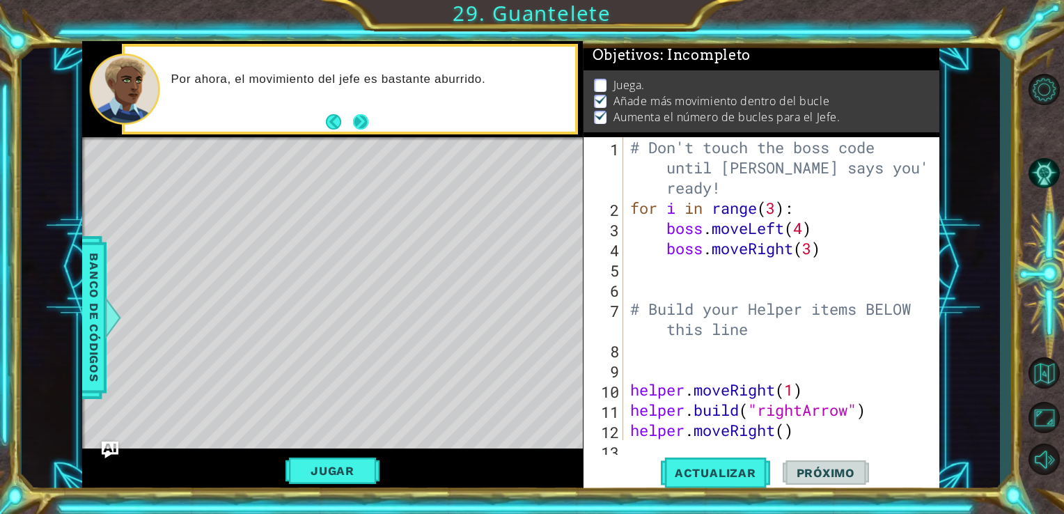
click at [361, 118] on button "Next" at bounding box center [360, 122] width 16 height 16
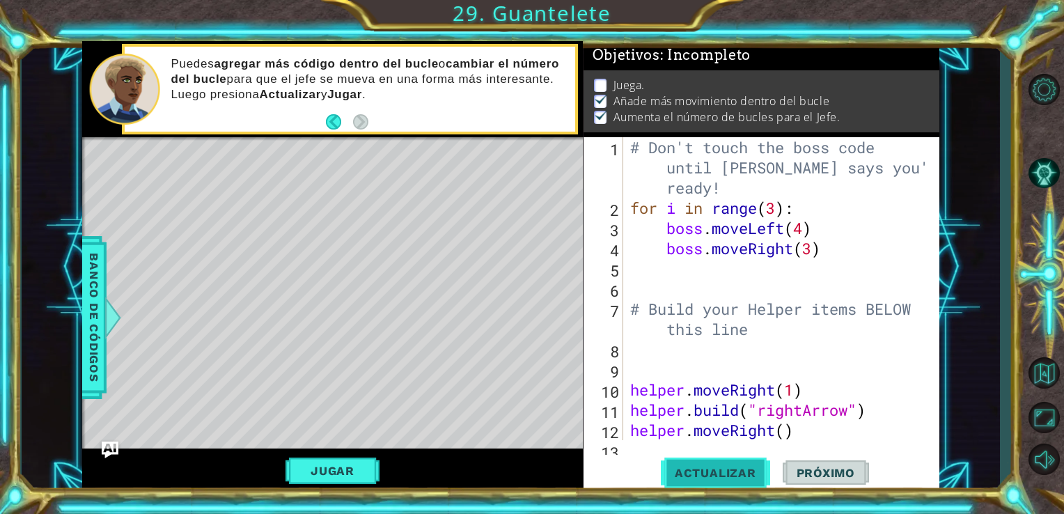
click at [694, 469] on span "Actualizar" at bounding box center [715, 473] width 109 height 14
click at [716, 465] on button "Actualizar" at bounding box center [715, 473] width 109 height 36
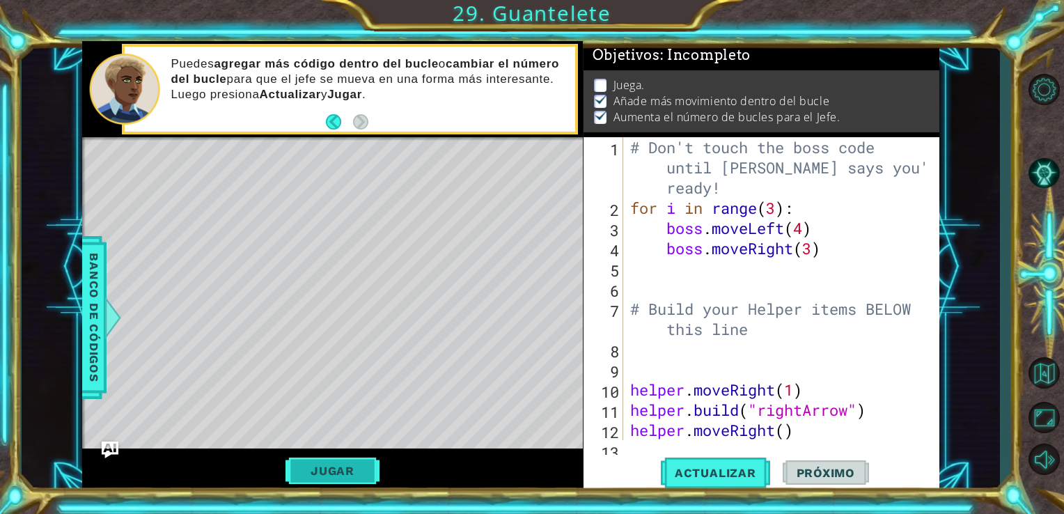
click at [368, 473] on button "Jugar" at bounding box center [332, 470] width 94 height 26
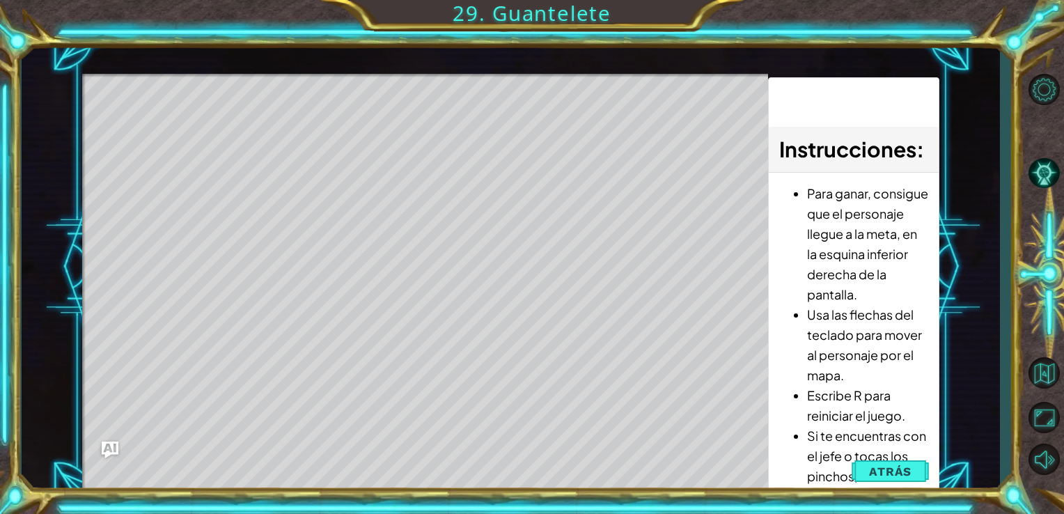
scroll to position [0, 0]
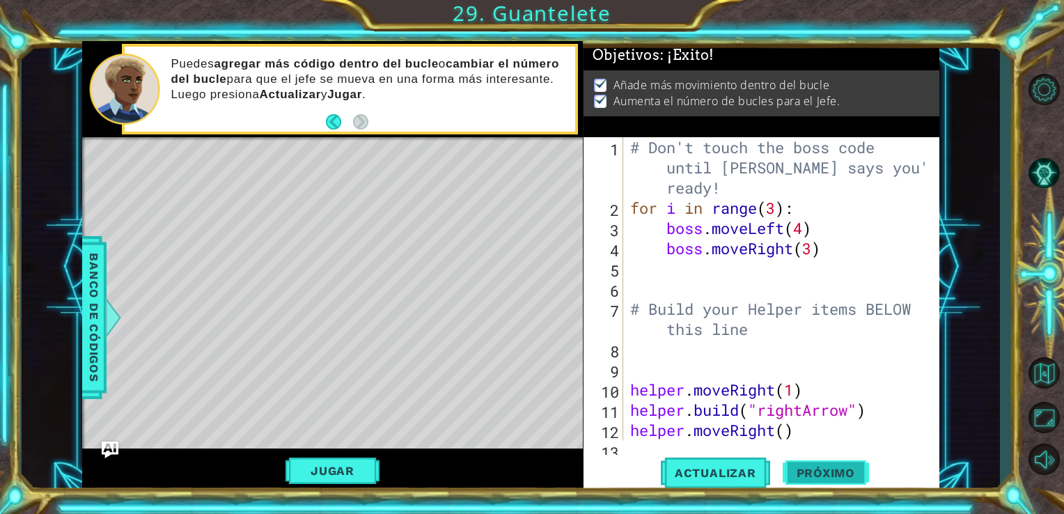
click at [835, 460] on button "Próximo" at bounding box center [825, 473] width 86 height 36
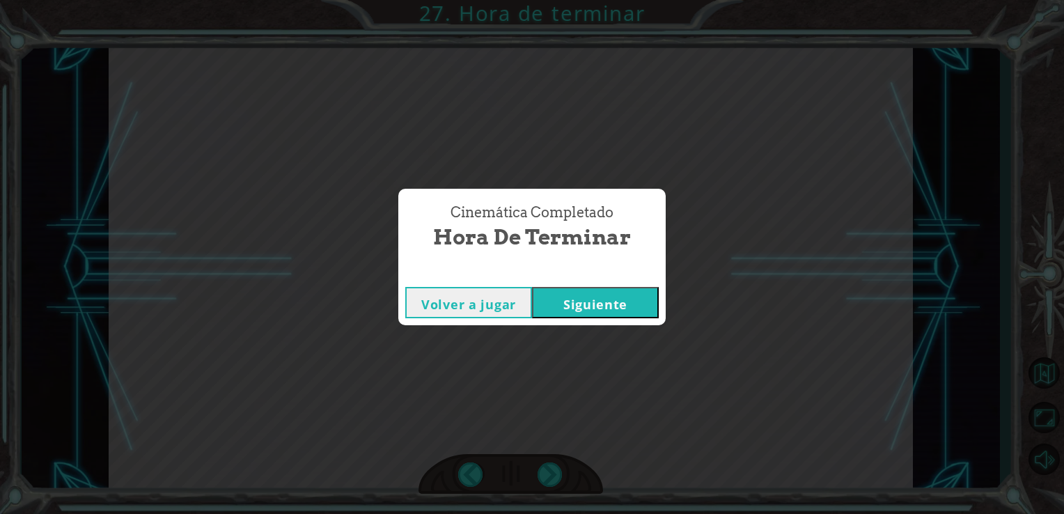
click at [640, 288] on button "Siguiente" at bounding box center [595, 302] width 127 height 31
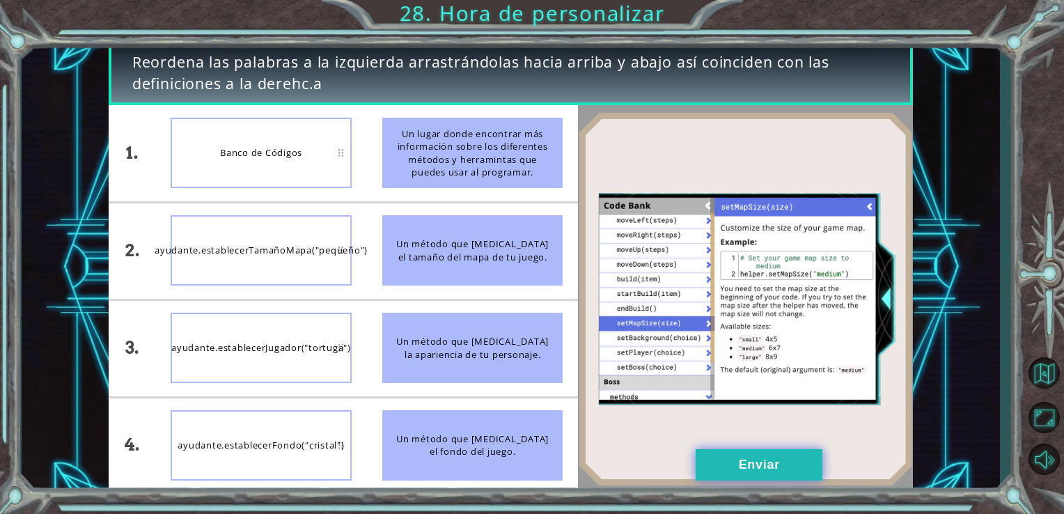
click at [769, 452] on button "Enviar" at bounding box center [758, 464] width 127 height 31
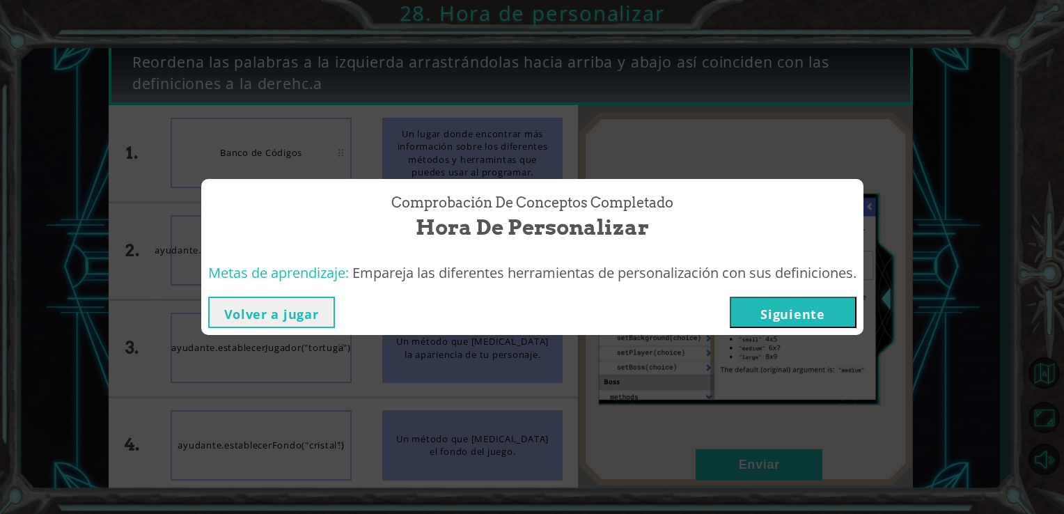
click at [794, 319] on button "Siguiente" at bounding box center [793, 312] width 127 height 31
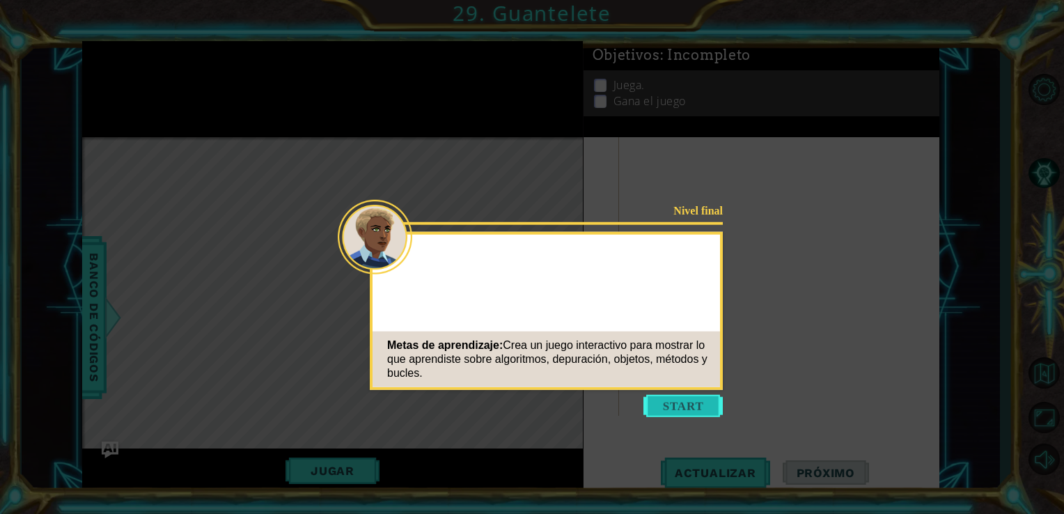
click at [697, 405] on button "Start" at bounding box center [682, 406] width 79 height 22
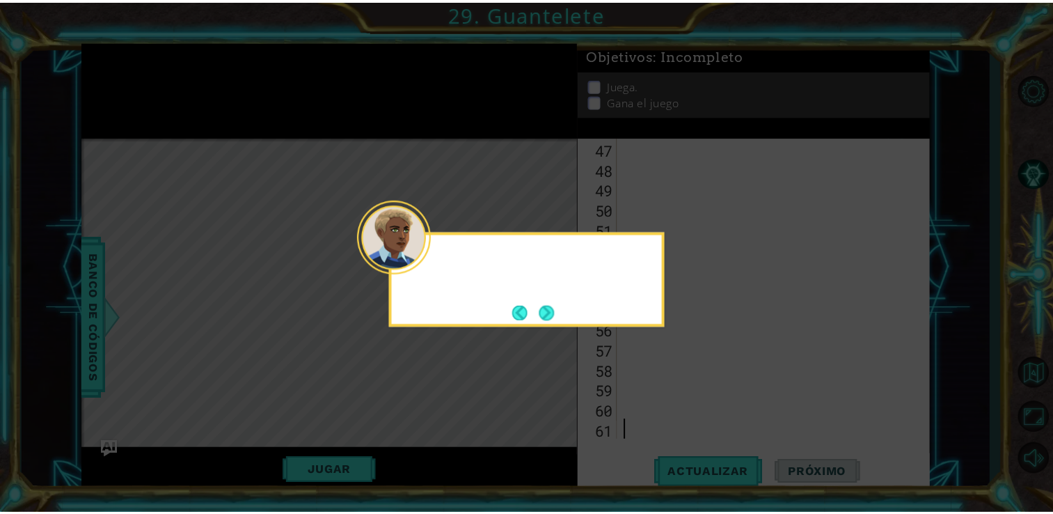
scroll to position [989, 0]
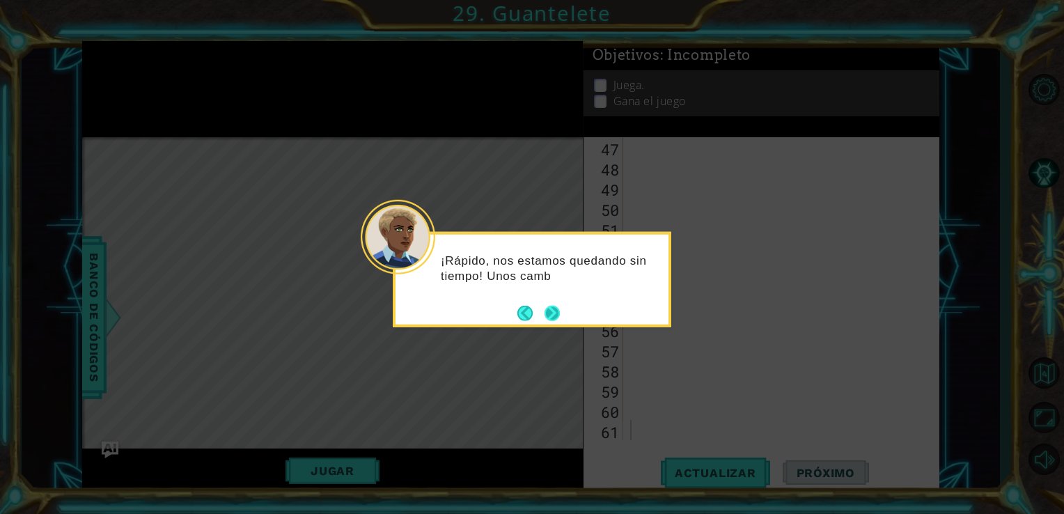
click at [553, 316] on button "Next" at bounding box center [552, 313] width 16 height 16
click at [553, 316] on button "Next" at bounding box center [552, 312] width 25 height 25
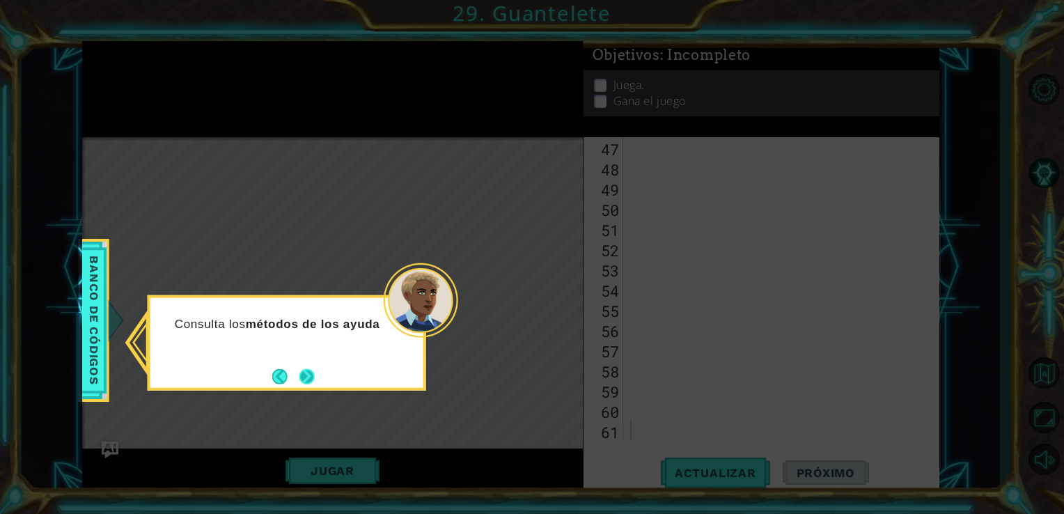
click at [302, 372] on button "Next" at bounding box center [307, 376] width 16 height 16
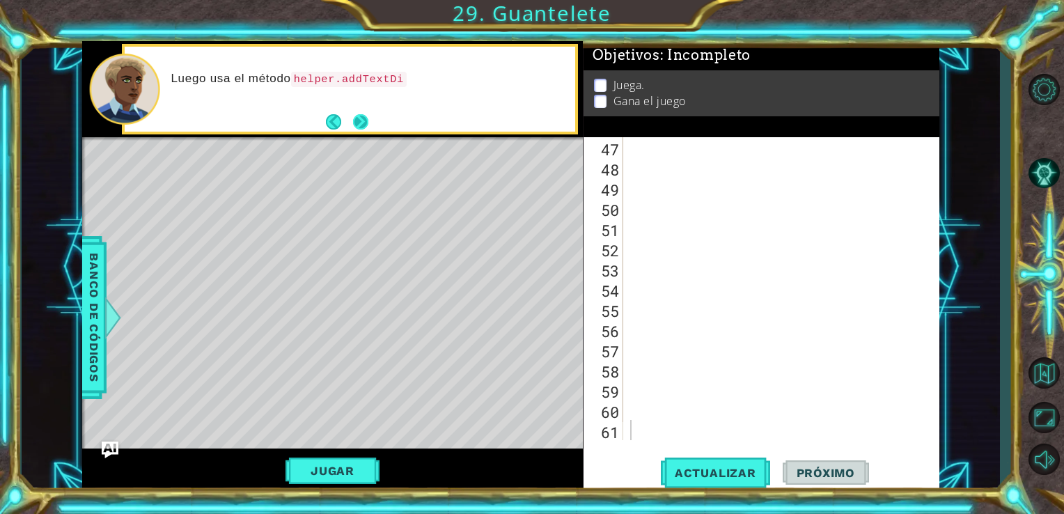
click at [365, 120] on button "Next" at bounding box center [360, 122] width 20 height 20
click at [365, 120] on button "Next" at bounding box center [360, 122] width 16 height 16
click at [365, 120] on button "Next" at bounding box center [360, 122] width 26 height 26
click at [846, 513] on html "1 ההההההההההההההההההההההההההההההההההההההההההההההההההההההההההההההההההההההההההההה…" at bounding box center [532, 257] width 1064 height 514
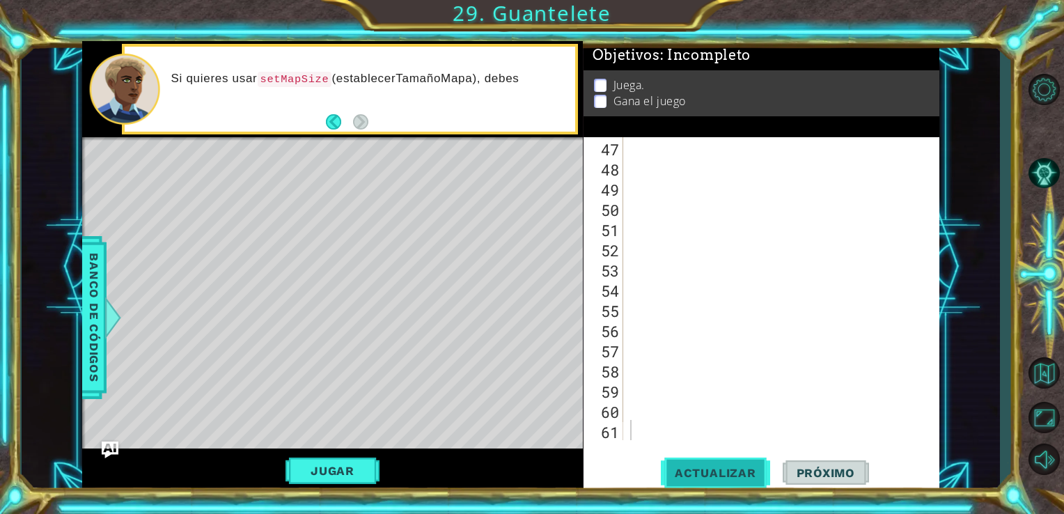
click at [737, 487] on button "Actualizar" at bounding box center [715, 473] width 109 height 36
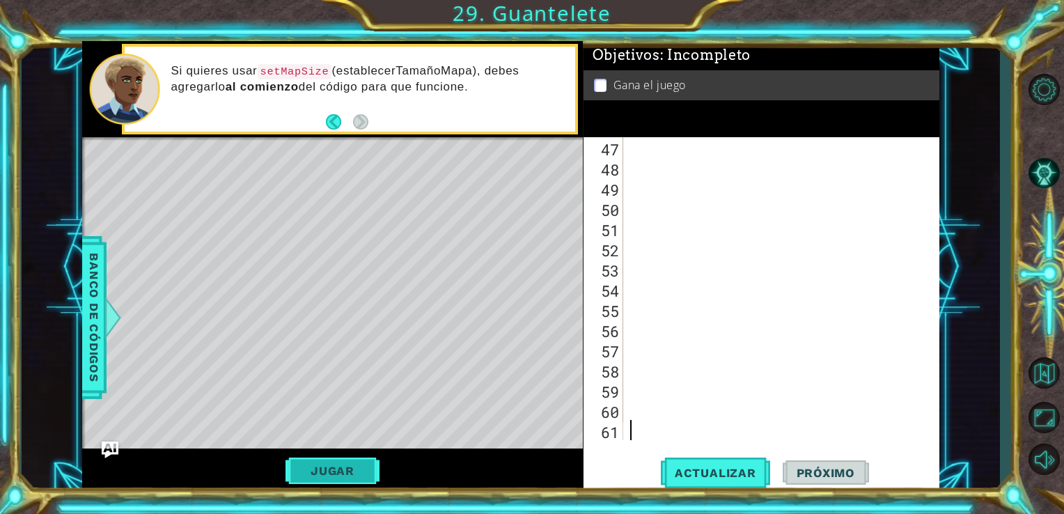
click at [375, 475] on button "Jugar" at bounding box center [332, 470] width 94 height 26
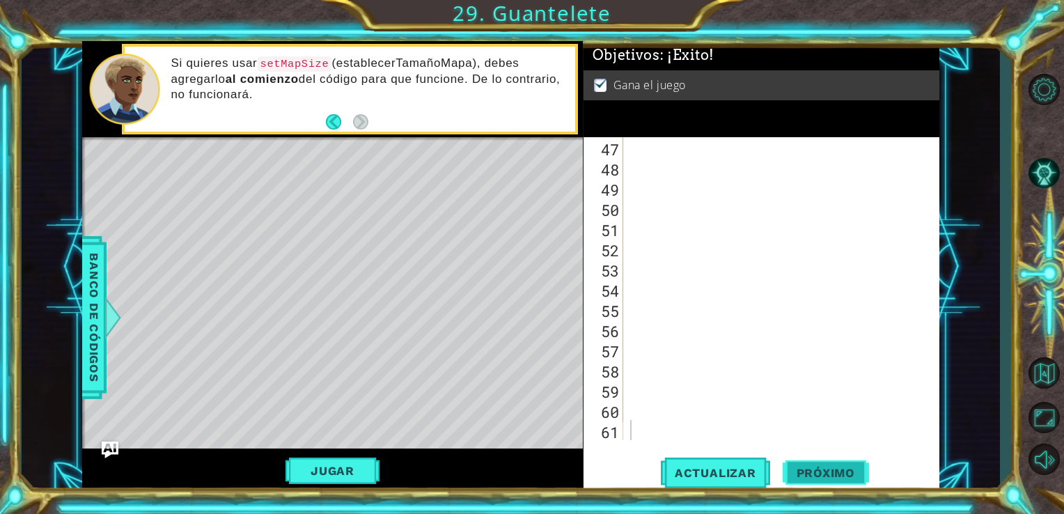
click at [829, 466] on span "Próximo" at bounding box center [825, 473] width 86 height 14
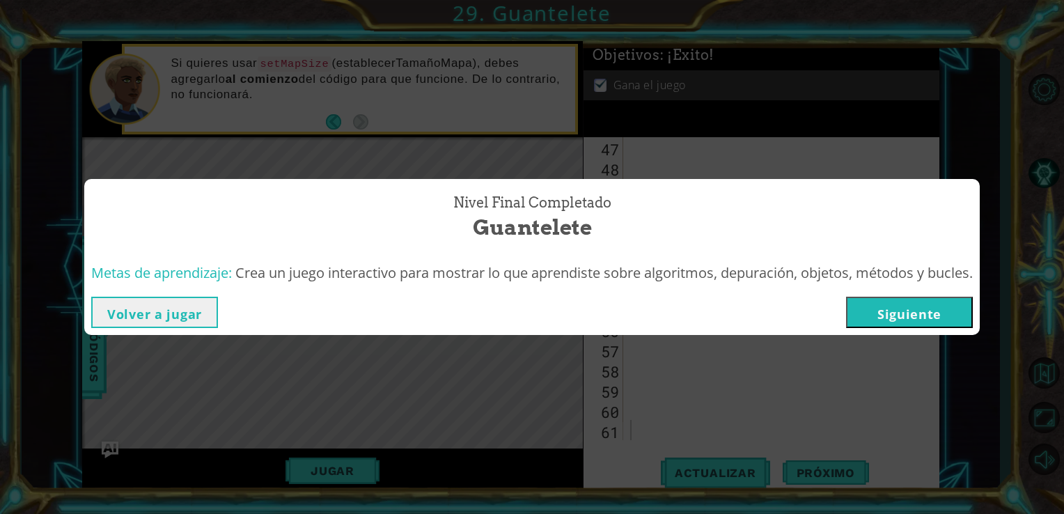
click at [936, 310] on button "Siguiente" at bounding box center [909, 312] width 127 height 31
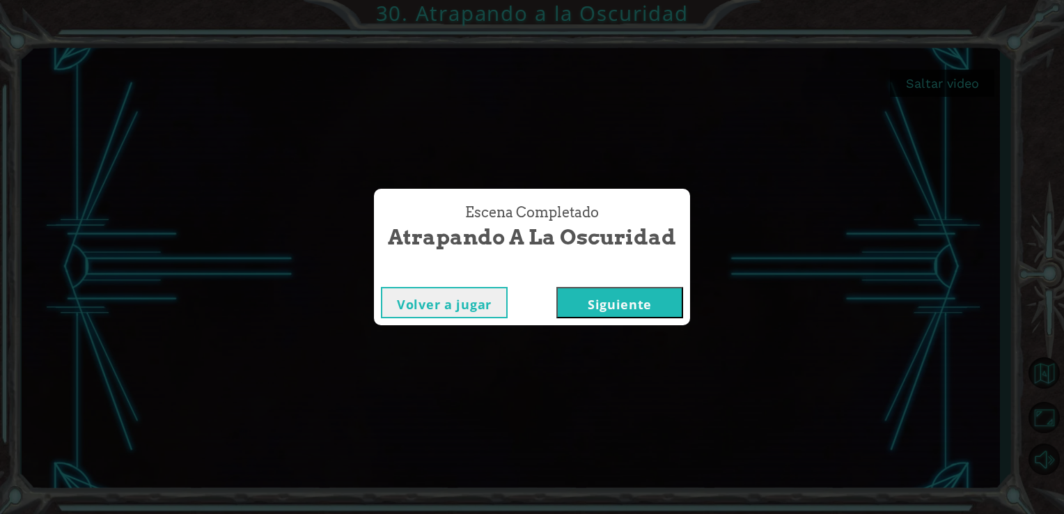
click at [599, 299] on button "Siguiente" at bounding box center [619, 302] width 127 height 31
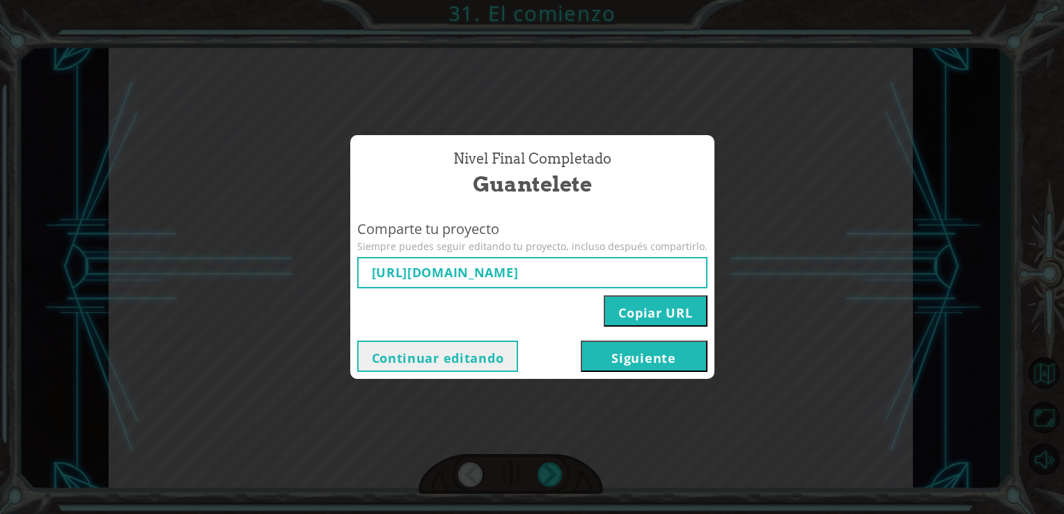
type input "[URL][DOMAIN_NAME]"
click at [634, 350] on button "Siguiente" at bounding box center [644, 355] width 127 height 31
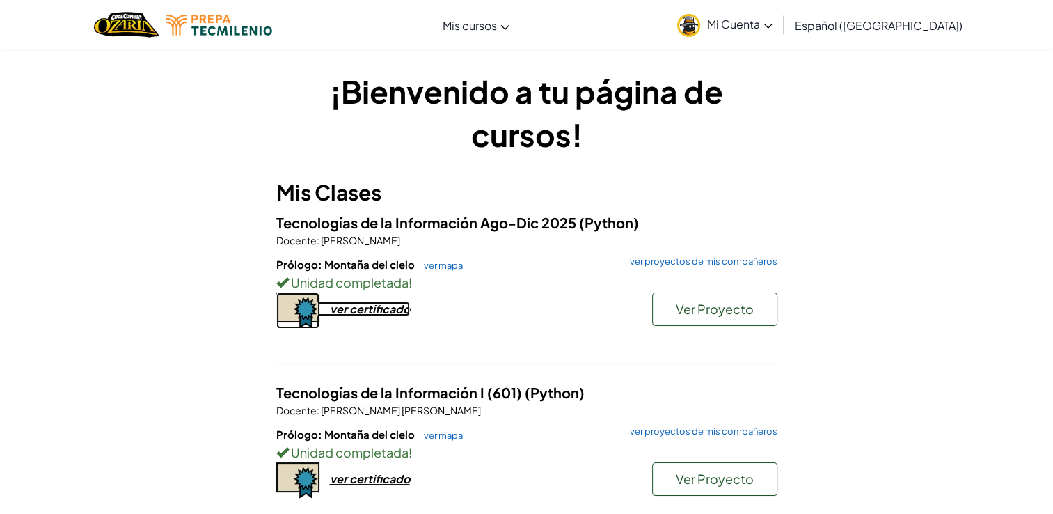
click at [374, 310] on div "ver certificado" at bounding box center [370, 308] width 80 height 15
